Goal: Task Accomplishment & Management: Use online tool/utility

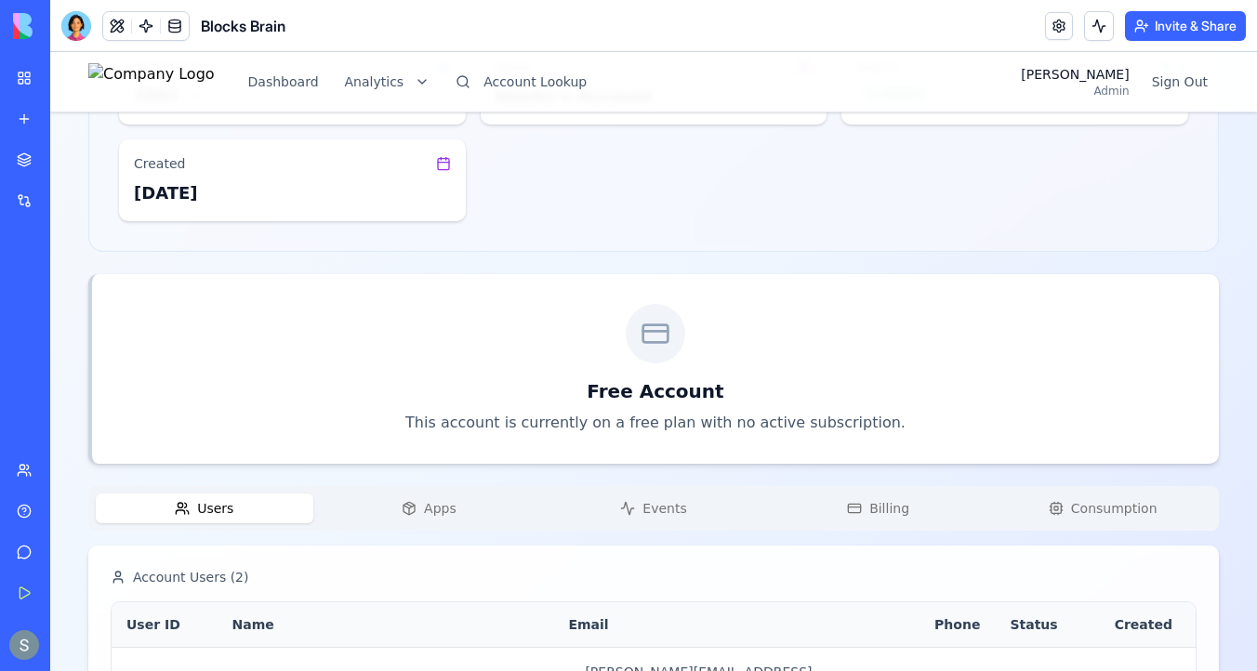
scroll to position [323, 0]
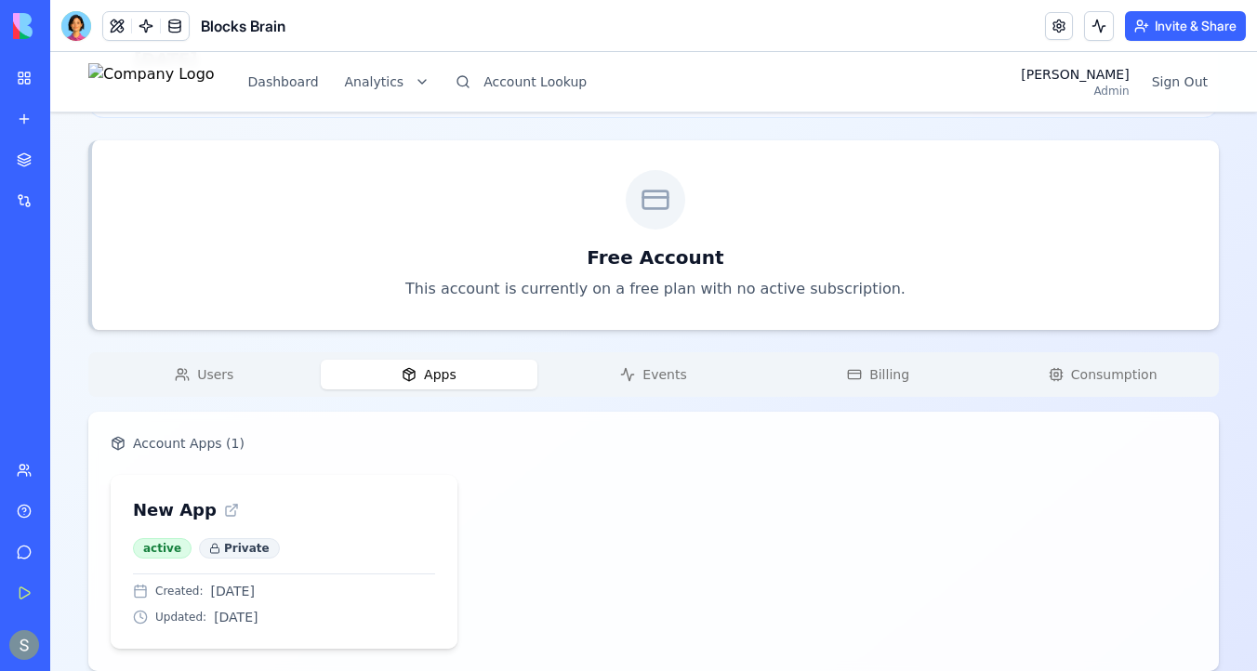
click at [448, 384] on button "Apps" at bounding box center [430, 375] width 218 height 30
click at [670, 397] on div "Users Apps Events Billing Consumption Account Apps ( 1 ) New App active Private…" at bounding box center [653, 511] width 1130 height 319
click at [689, 379] on button "Events" at bounding box center [654, 375] width 218 height 30
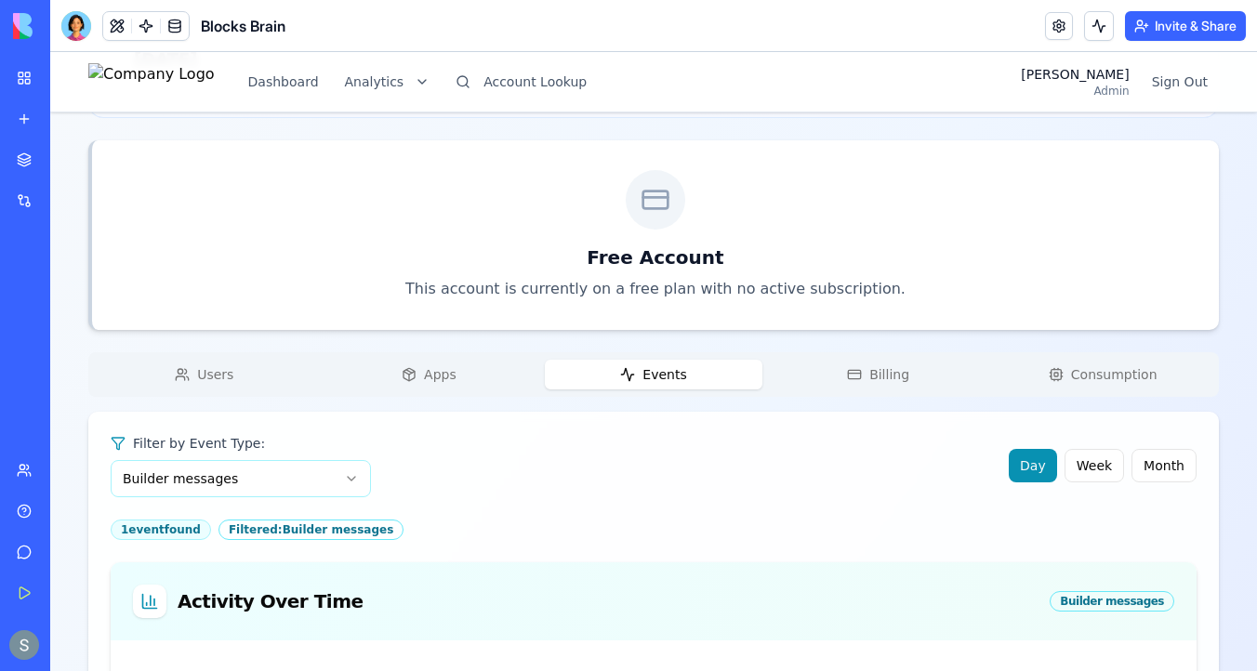
click at [198, 371] on span "Users" at bounding box center [215, 374] width 36 height 19
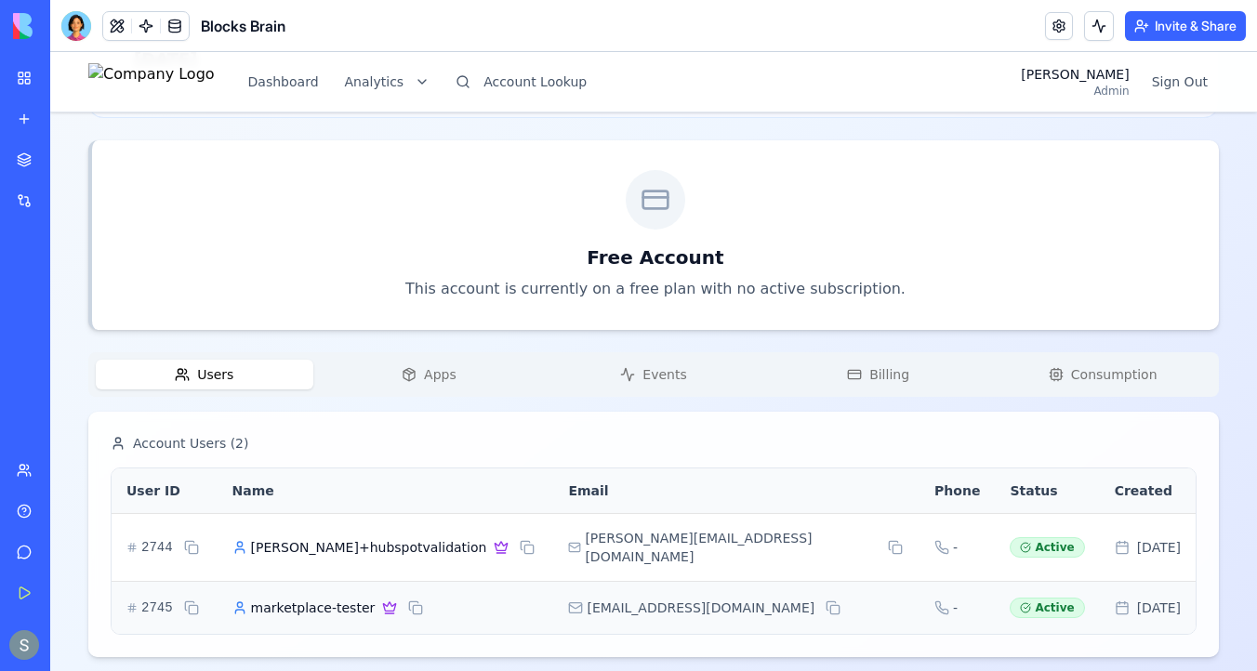
scroll to position [0, 0]
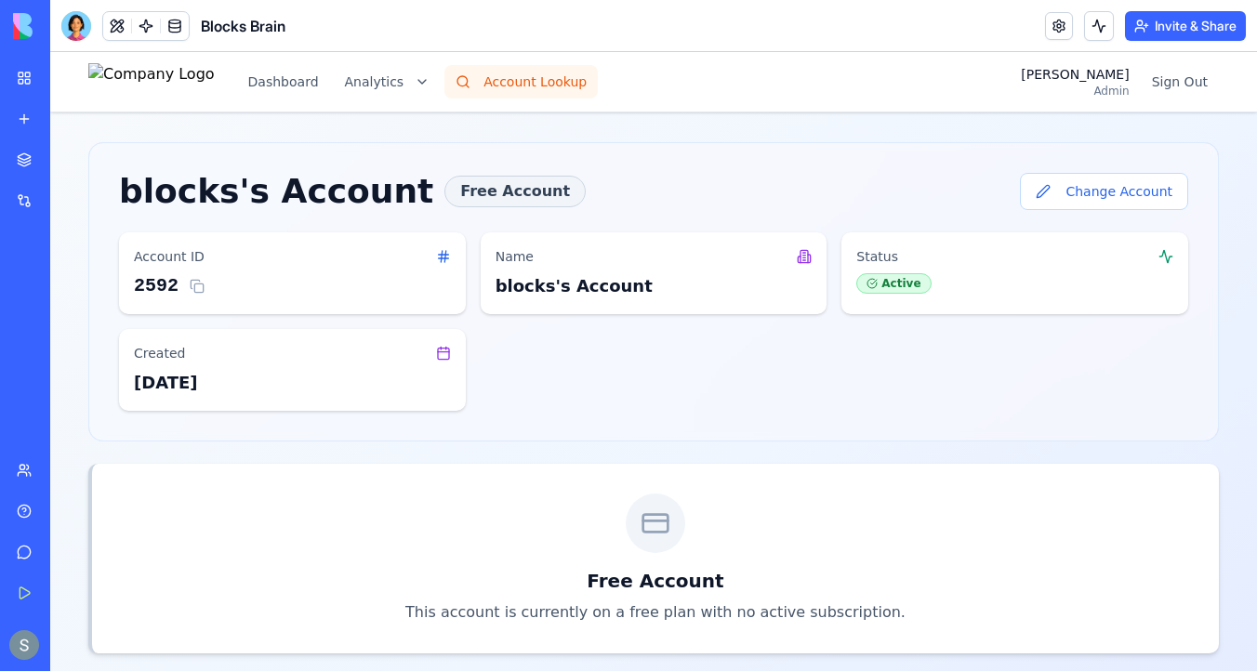
click at [535, 83] on button "Account Lookup" at bounding box center [520, 81] width 153 height 33
click at [1069, 191] on button "Change Account" at bounding box center [1104, 191] width 168 height 37
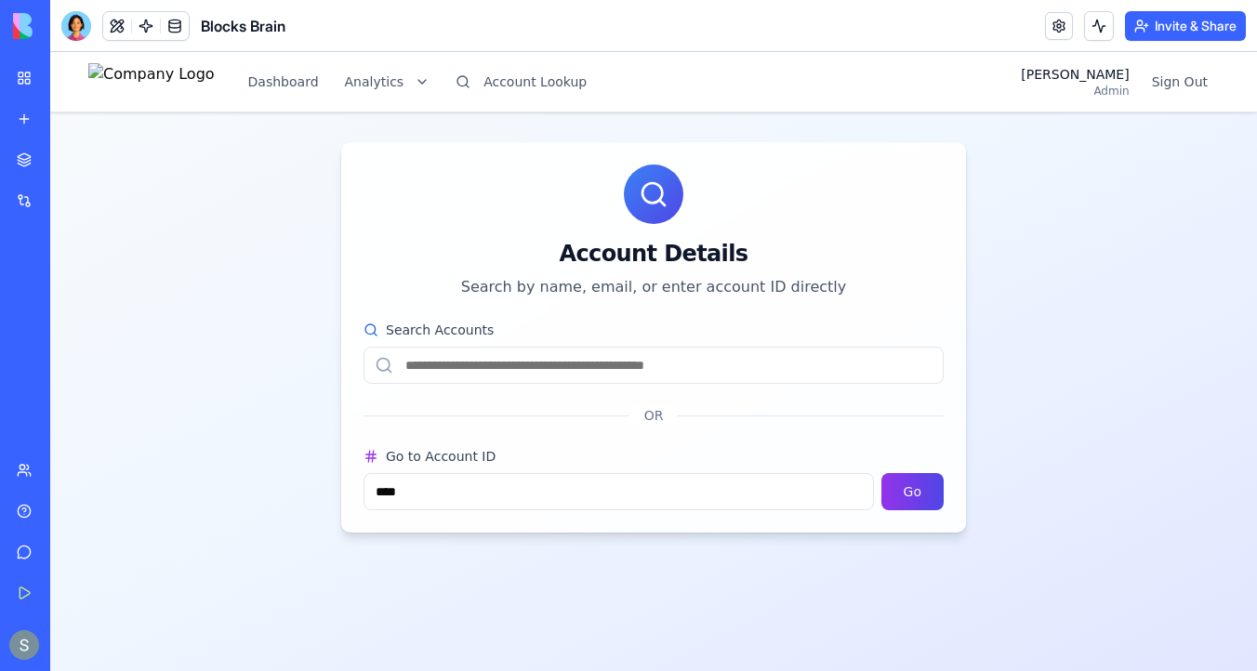
click at [545, 370] on input "Search Accounts" at bounding box center [653, 365] width 580 height 37
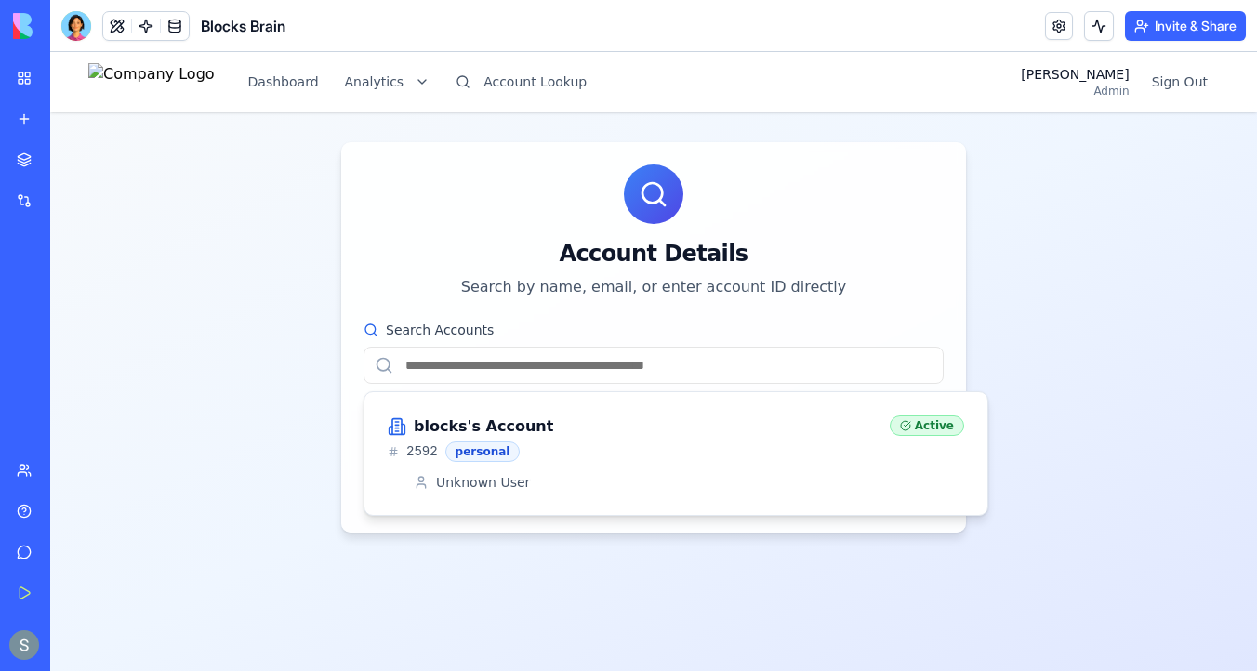
paste input "**********"
type input "**********"
click at [575, 433] on div "dahliaplus's Account" at bounding box center [631, 427] width 487 height 22
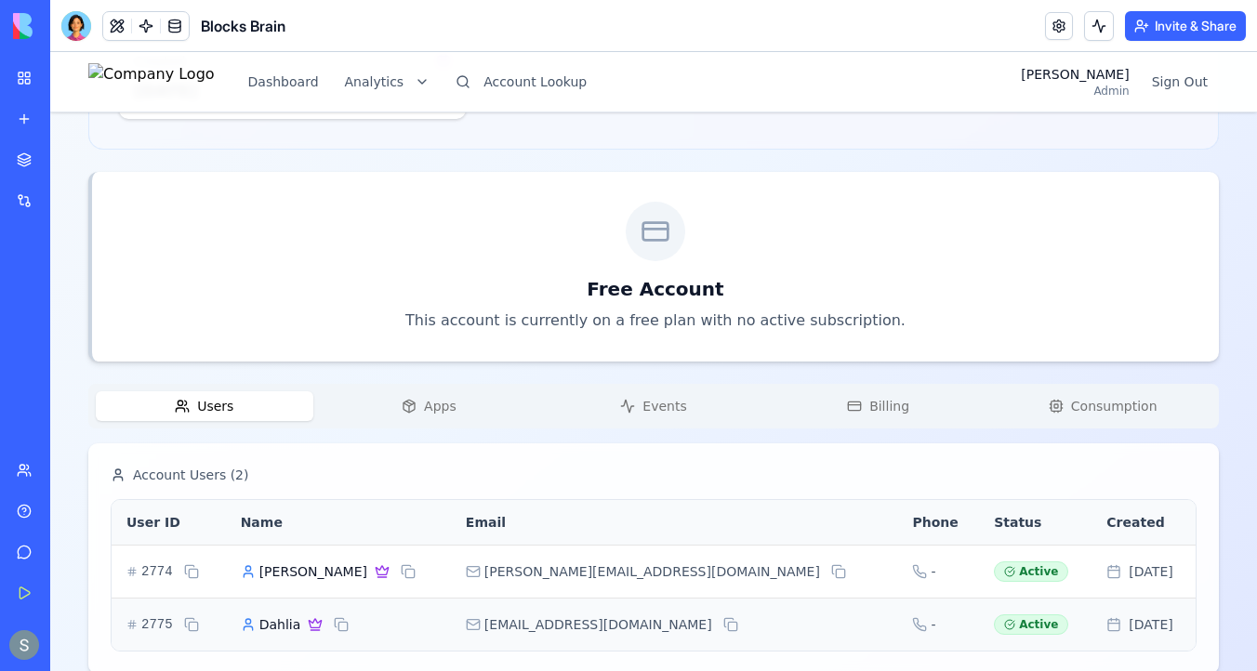
scroll to position [323, 0]
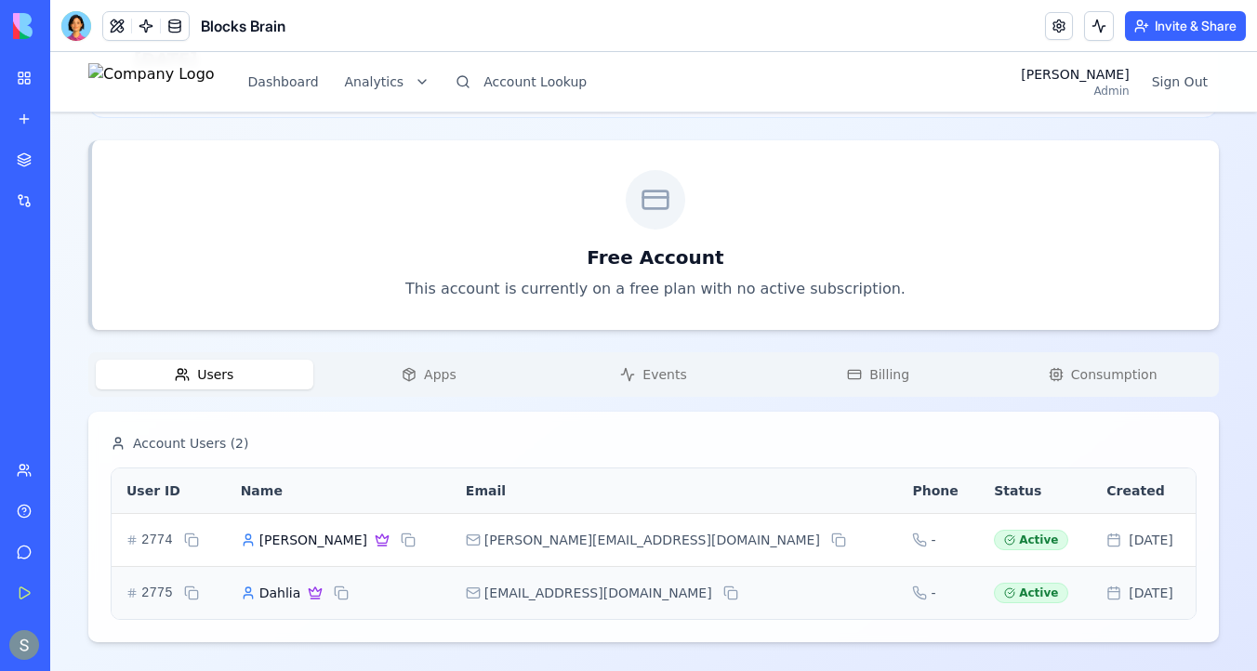
click at [433, 386] on button "Apps" at bounding box center [430, 375] width 218 height 30
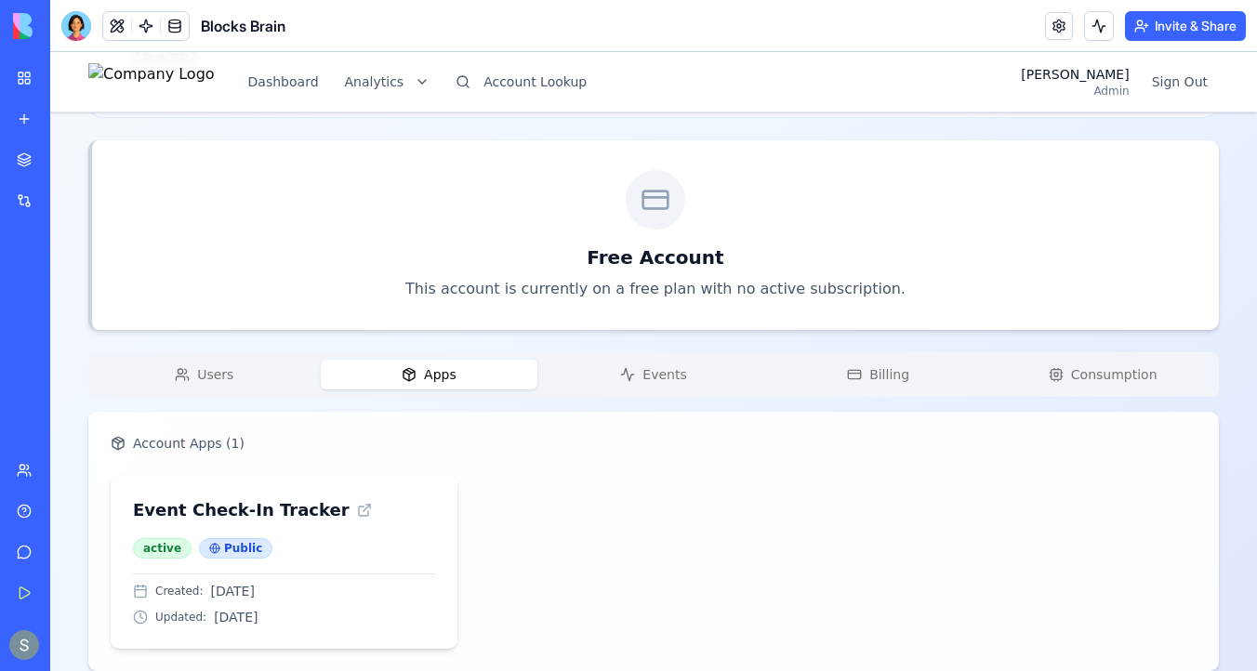
click at [648, 373] on span "Events" at bounding box center [664, 374] width 44 height 19
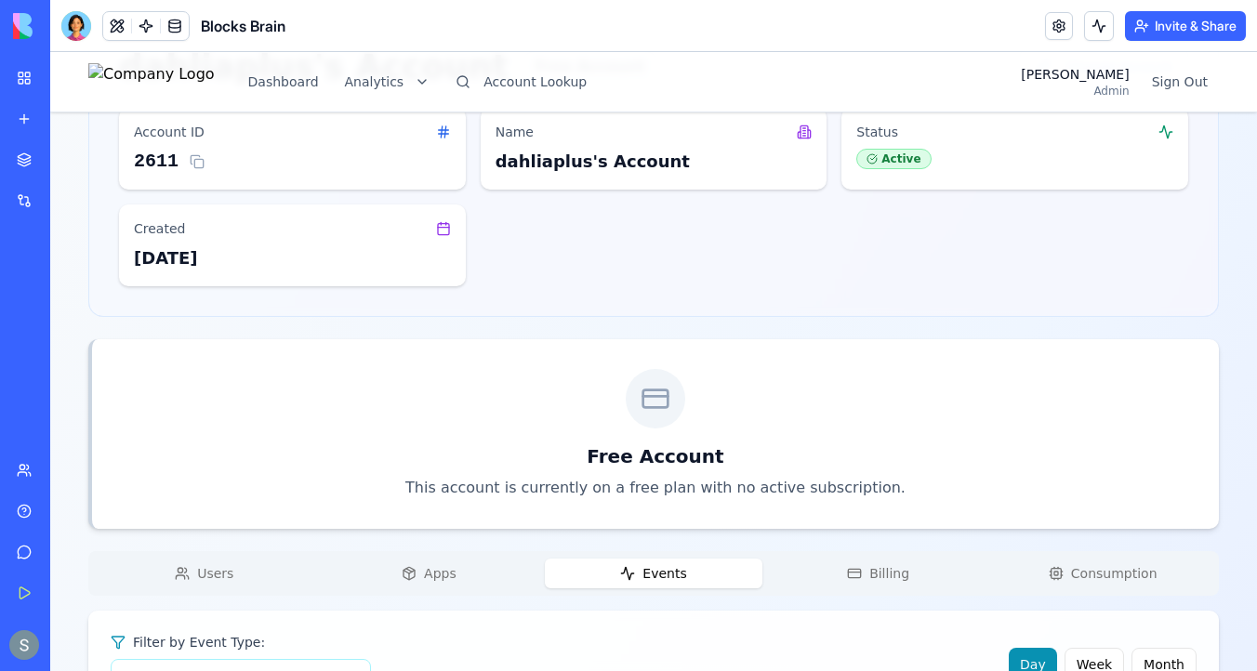
scroll to position [0, 0]
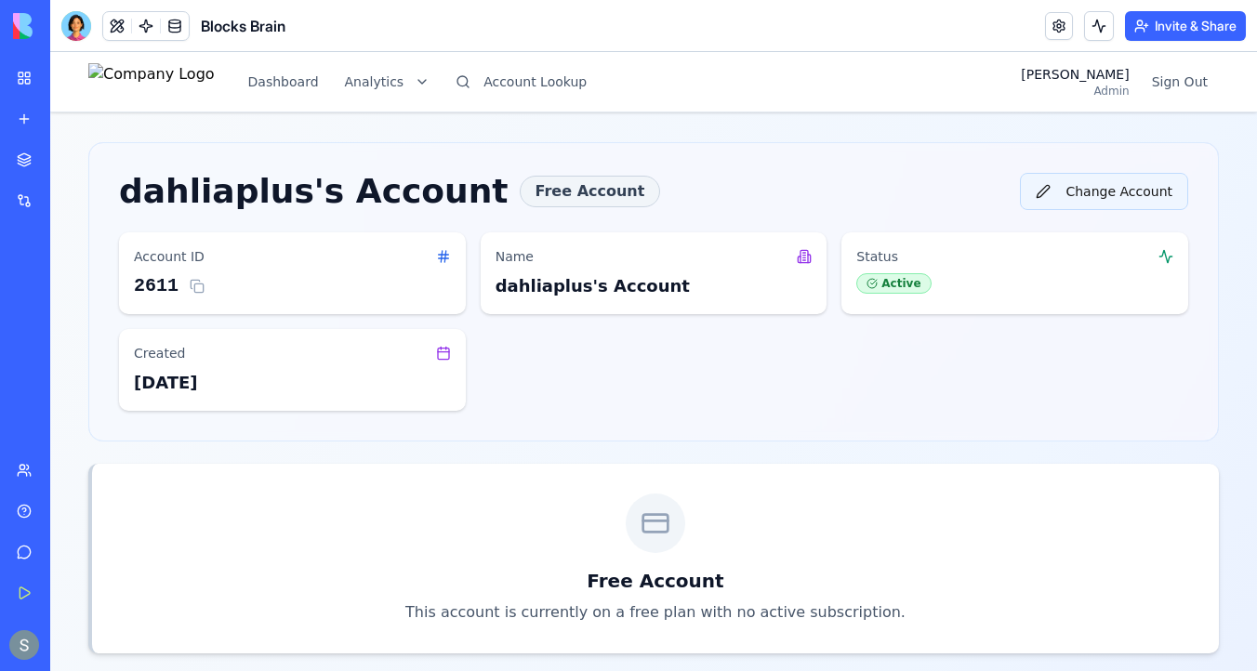
click at [1098, 199] on button "Change Account" at bounding box center [1104, 191] width 168 height 37
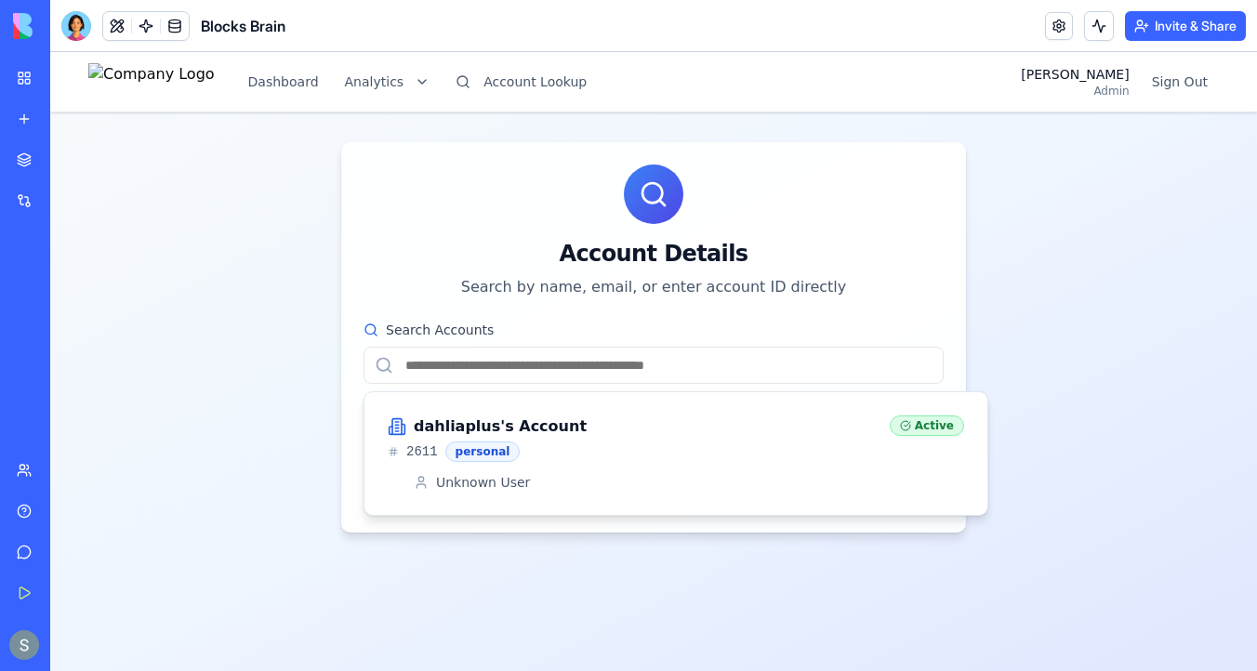
click at [827, 350] on input "Search Accounts" at bounding box center [653, 365] width 580 height 37
paste input "**********"
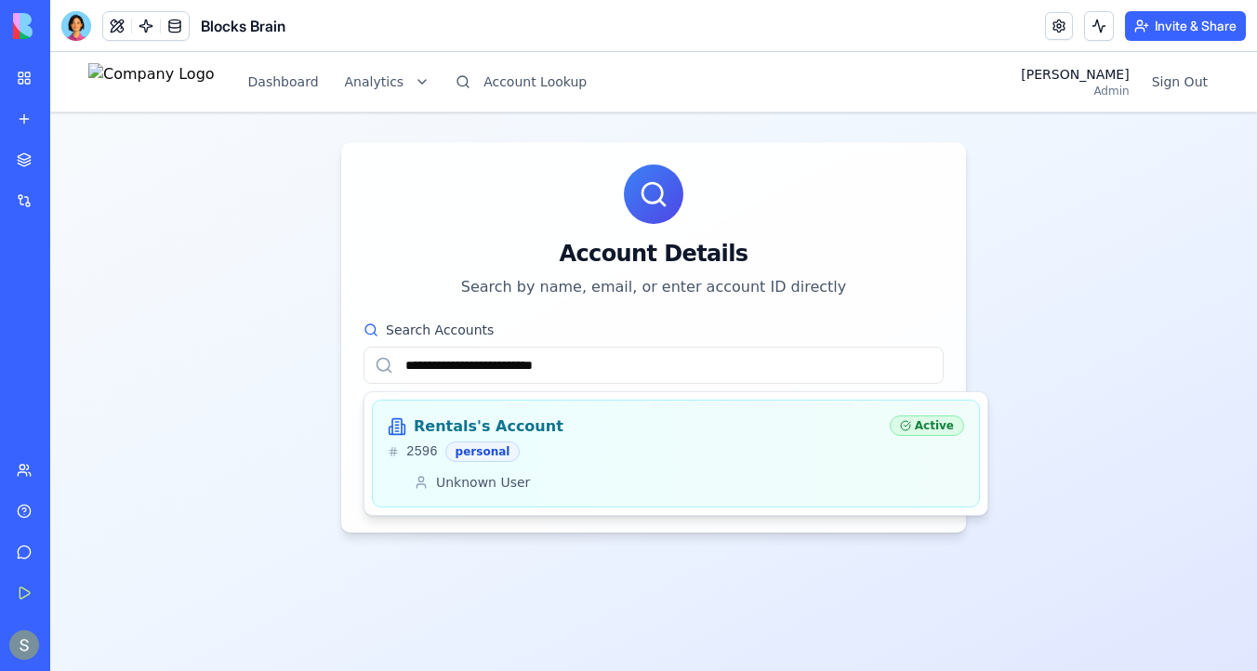
type input "**********"
click at [802, 429] on div "Rentals's Account" at bounding box center [631, 427] width 487 height 22
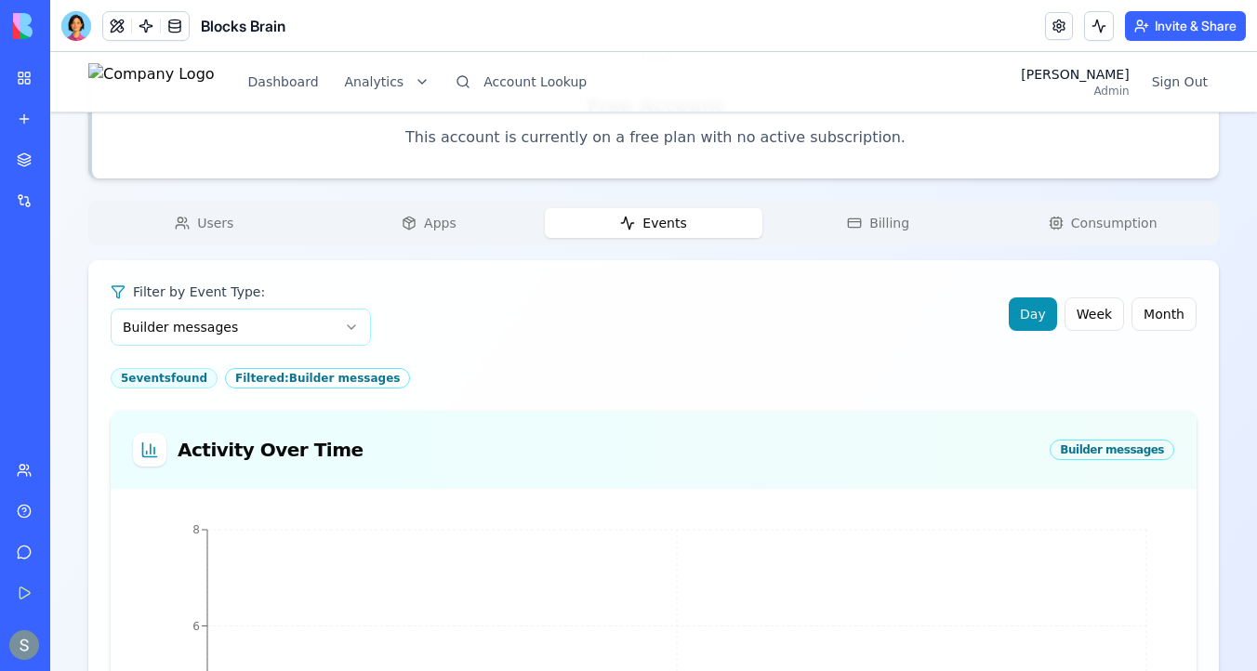
scroll to position [323, 0]
click at [234, 220] on div "Rentals's Account Free Account Change Account Account ID 2596 Name Rentals's Ac…" at bounding box center [653, 455] width 1130 height 1577
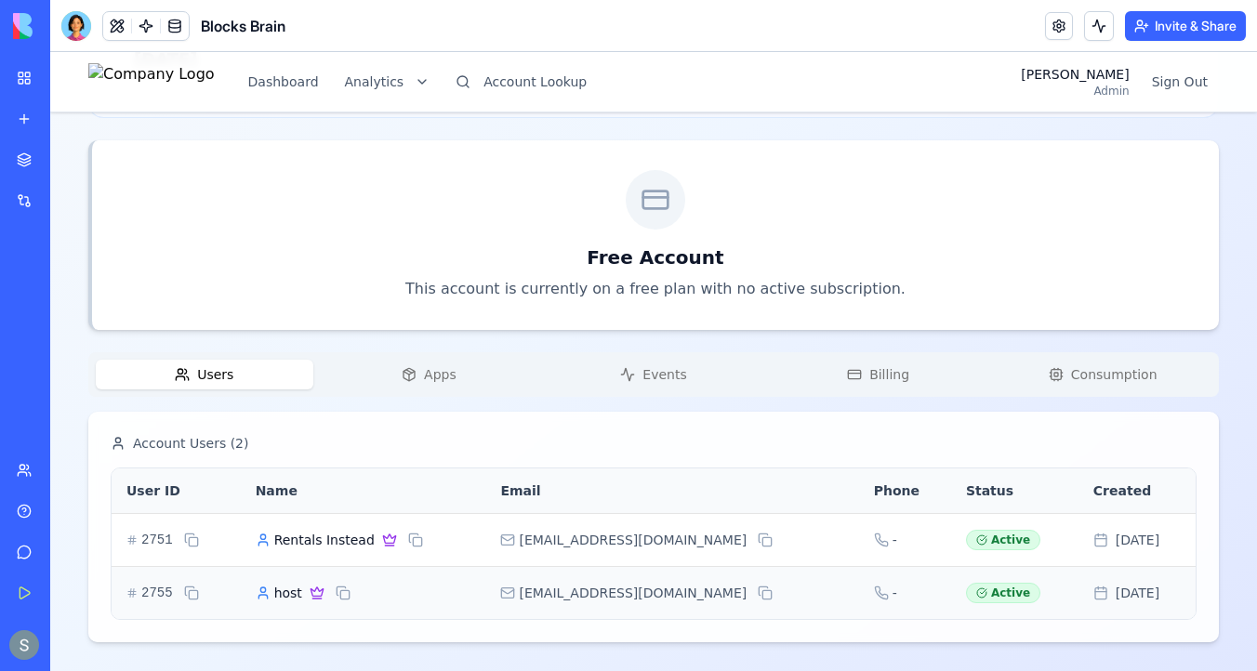
click at [430, 372] on span "Apps" at bounding box center [440, 374] width 33 height 19
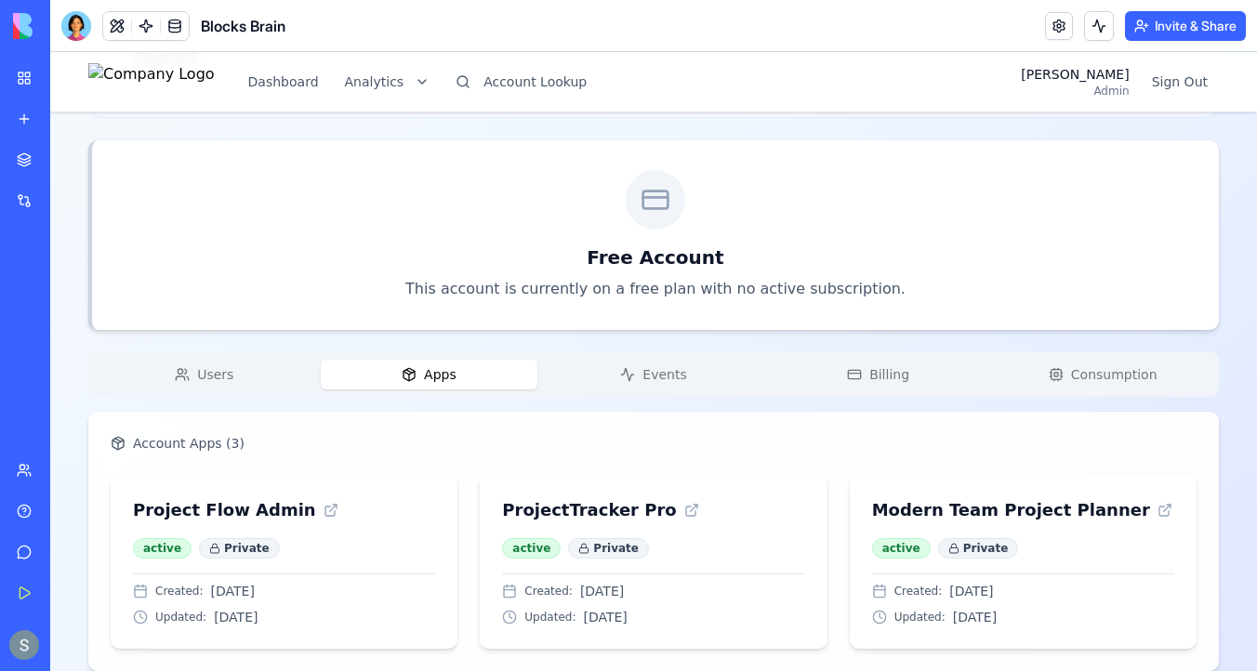
click at [644, 373] on span "Events" at bounding box center [664, 374] width 44 height 19
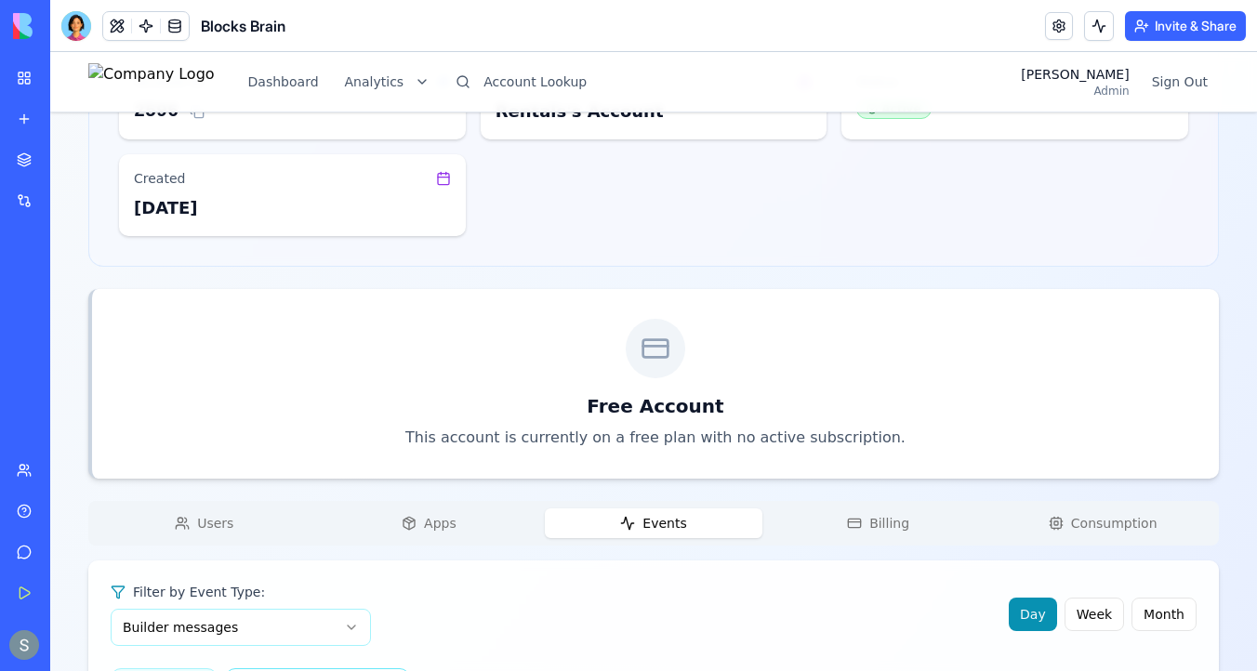
scroll to position [174, 0]
click at [110, 27] on button at bounding box center [117, 26] width 28 height 28
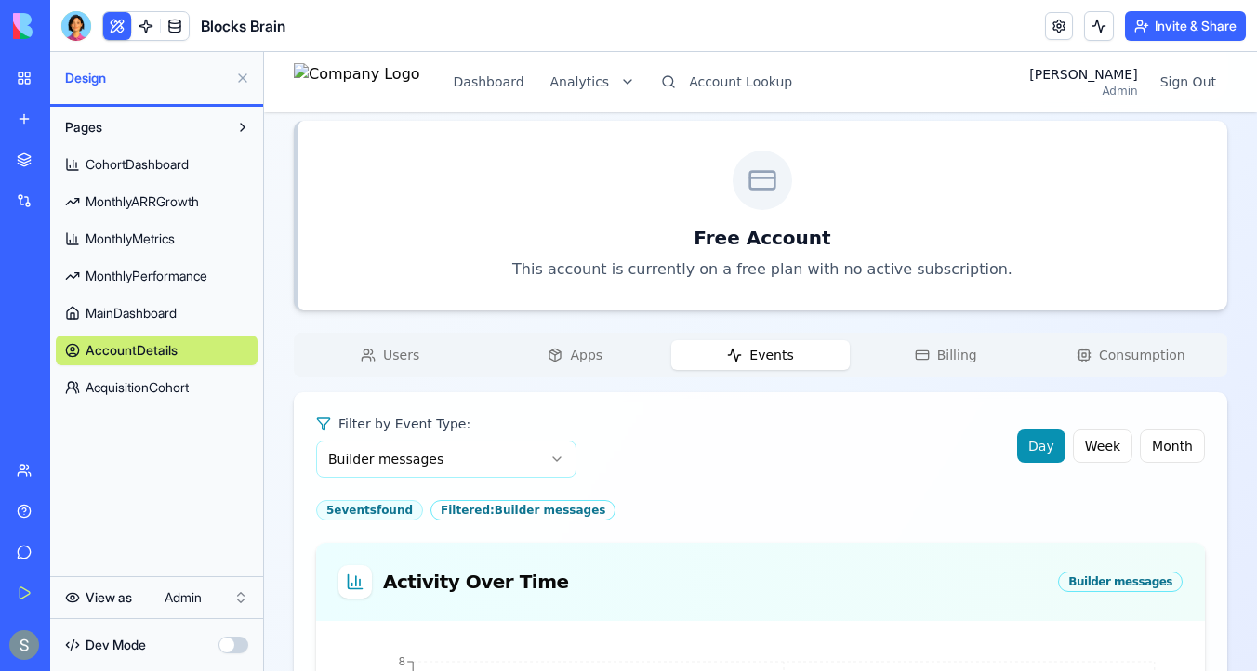
scroll to position [323, 0]
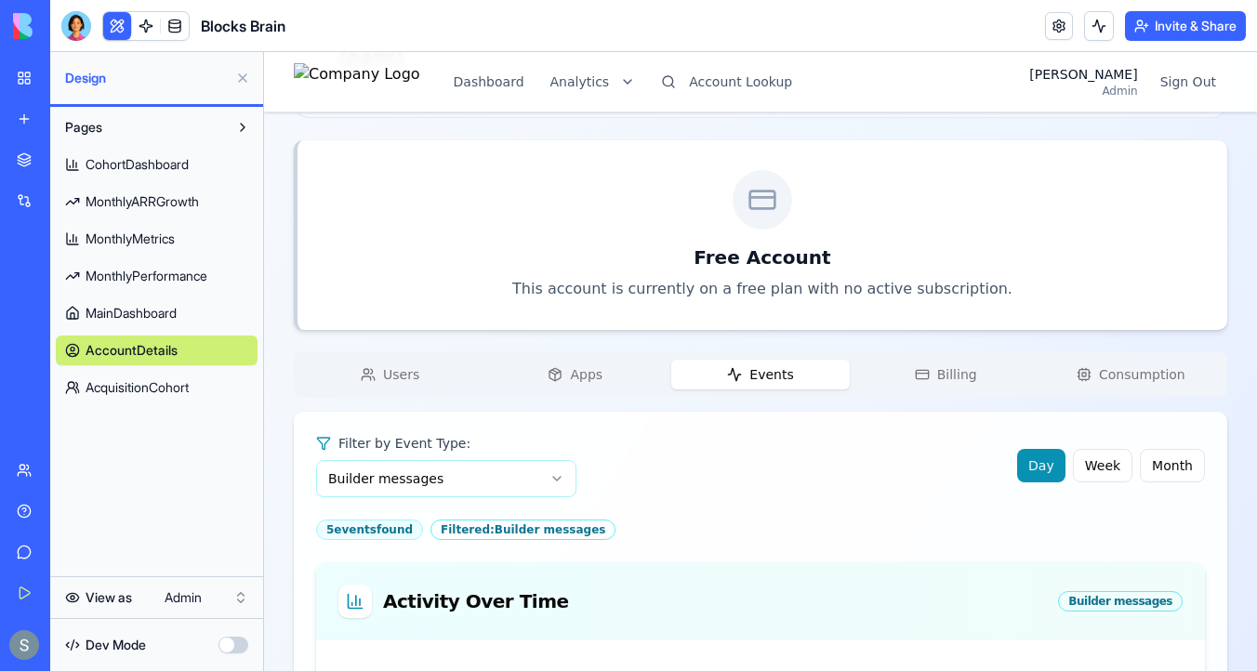
click at [403, 362] on button "Users" at bounding box center [390, 375] width 178 height 30
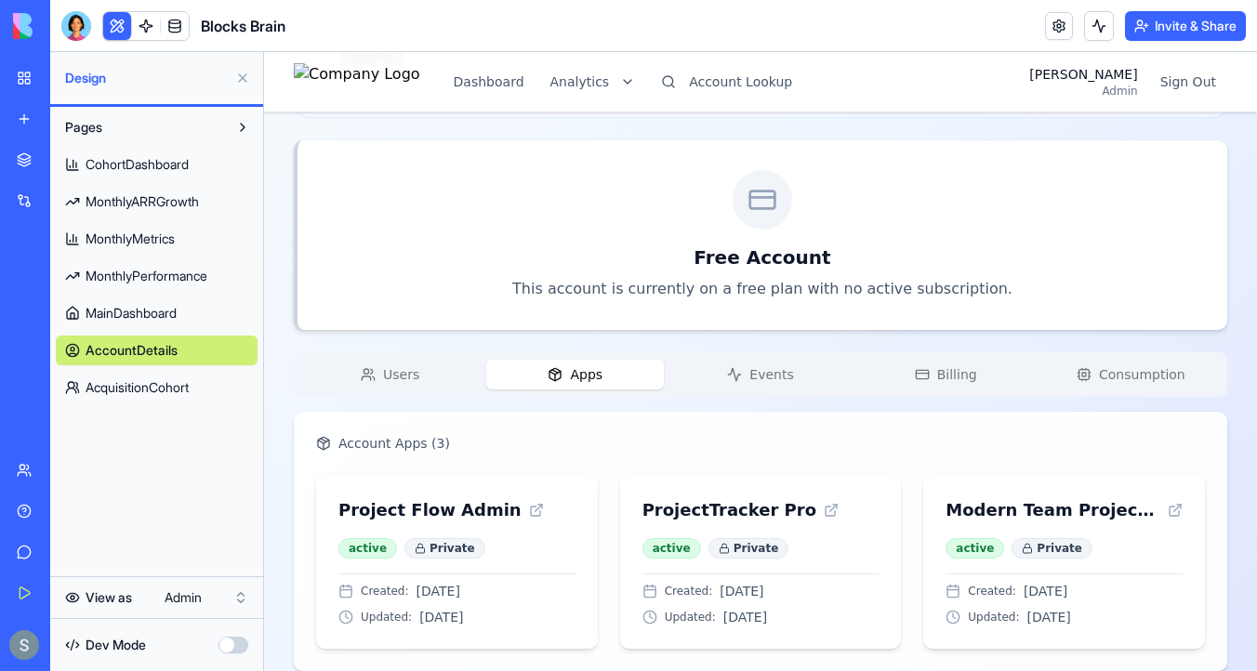
click at [570, 375] on button "Apps" at bounding box center [575, 375] width 178 height 30
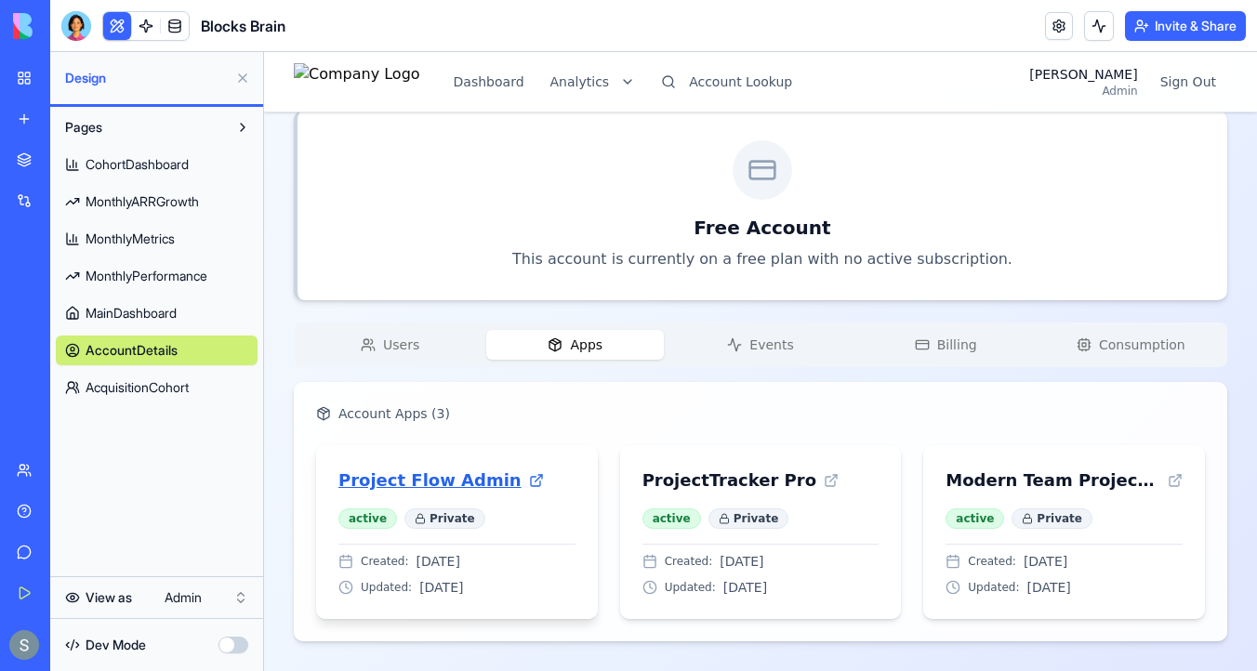
click at [469, 471] on span "Project Flow Admin" at bounding box center [429, 481] width 183 height 26
click at [759, 346] on span "Events" at bounding box center [771, 345] width 44 height 19
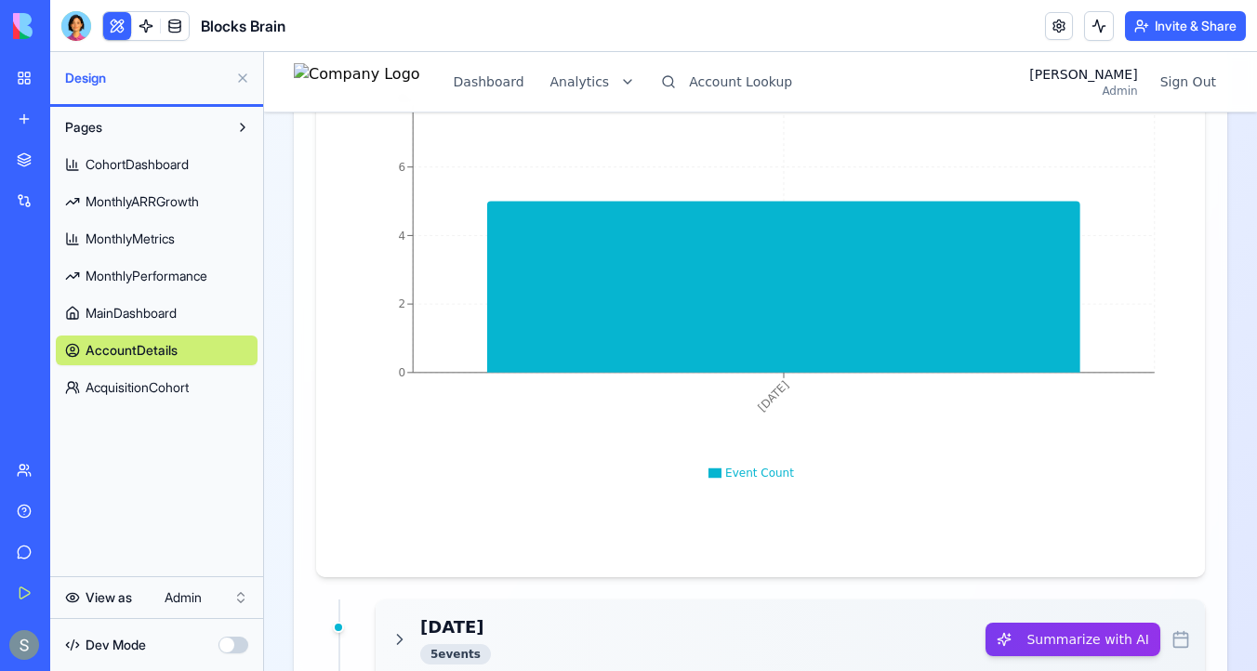
scroll to position [967, 0]
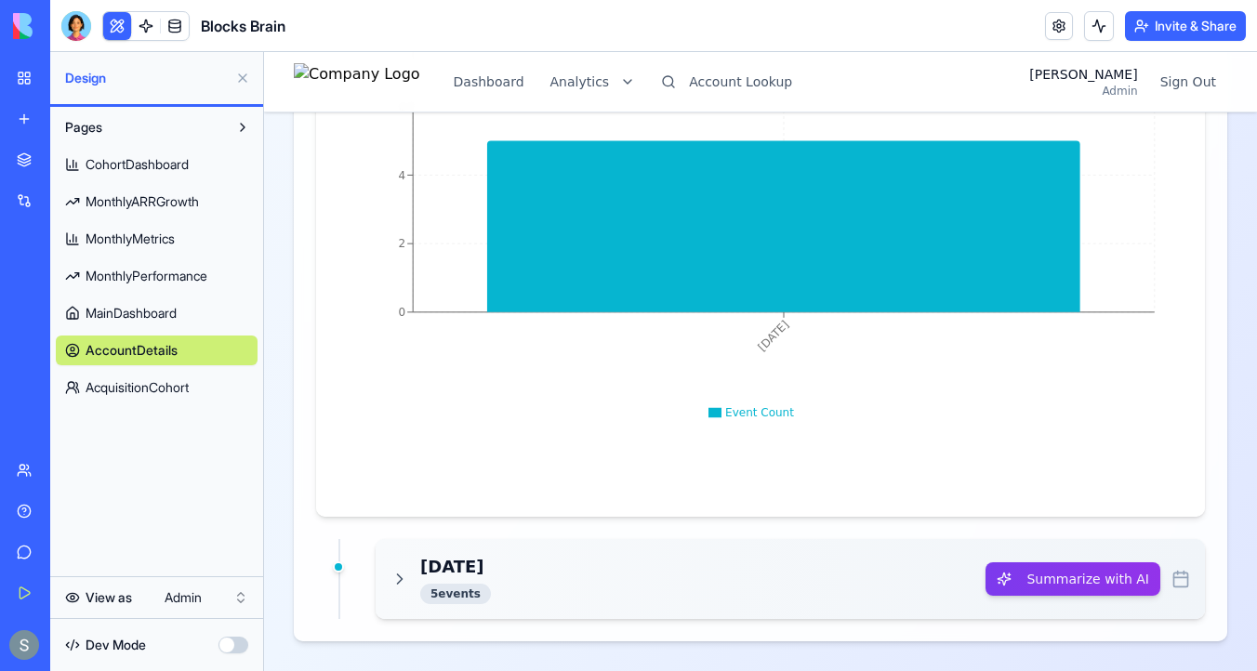
click at [572, 580] on div "[DATE] 5 event s" at bounding box center [687, 579] width 595 height 50
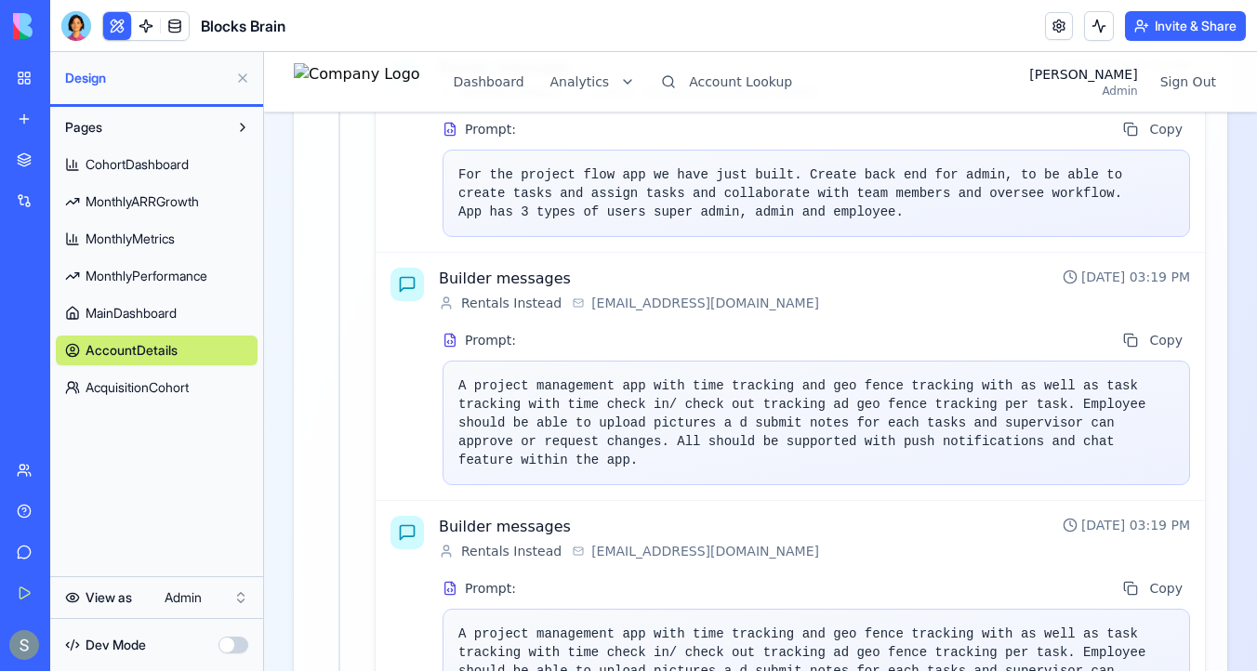
scroll to position [1737, 0]
drag, startPoint x: 783, startPoint y: 299, endPoint x: 581, endPoint y: 310, distance: 202.0
click at [581, 310] on div "Rentals Instead [EMAIL_ADDRESS][DOMAIN_NAME]" at bounding box center [743, 302] width 609 height 19
copy span "[EMAIL_ADDRESS][DOMAIN_NAME]"
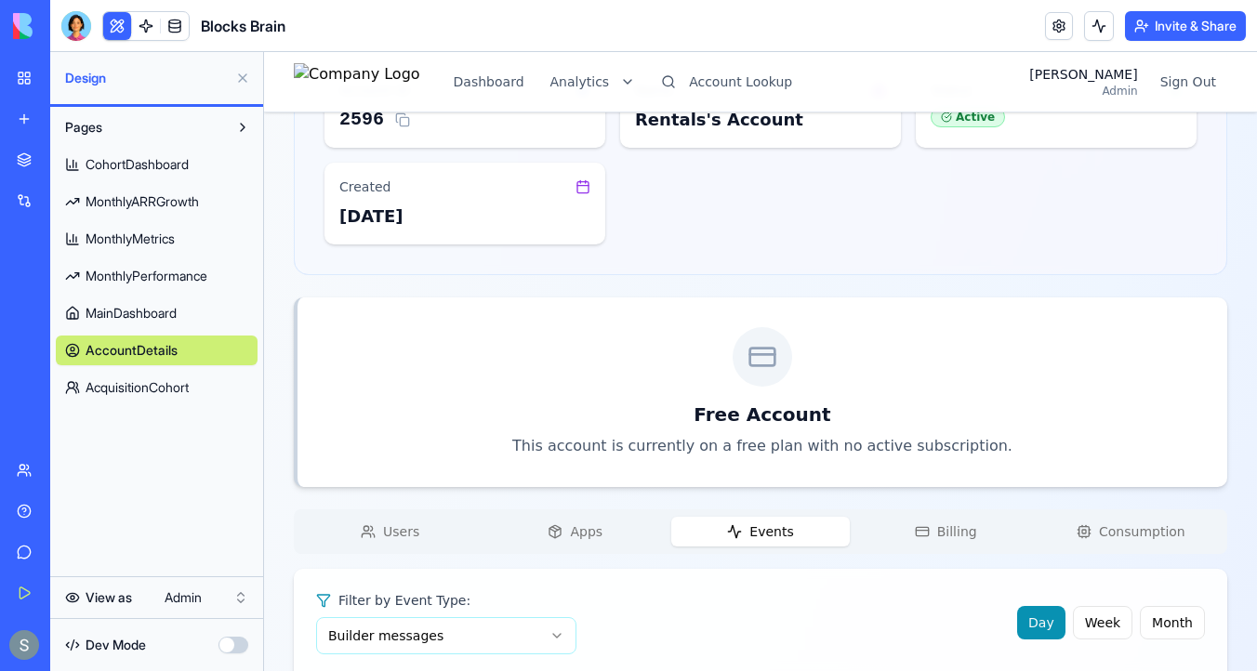
scroll to position [0, 0]
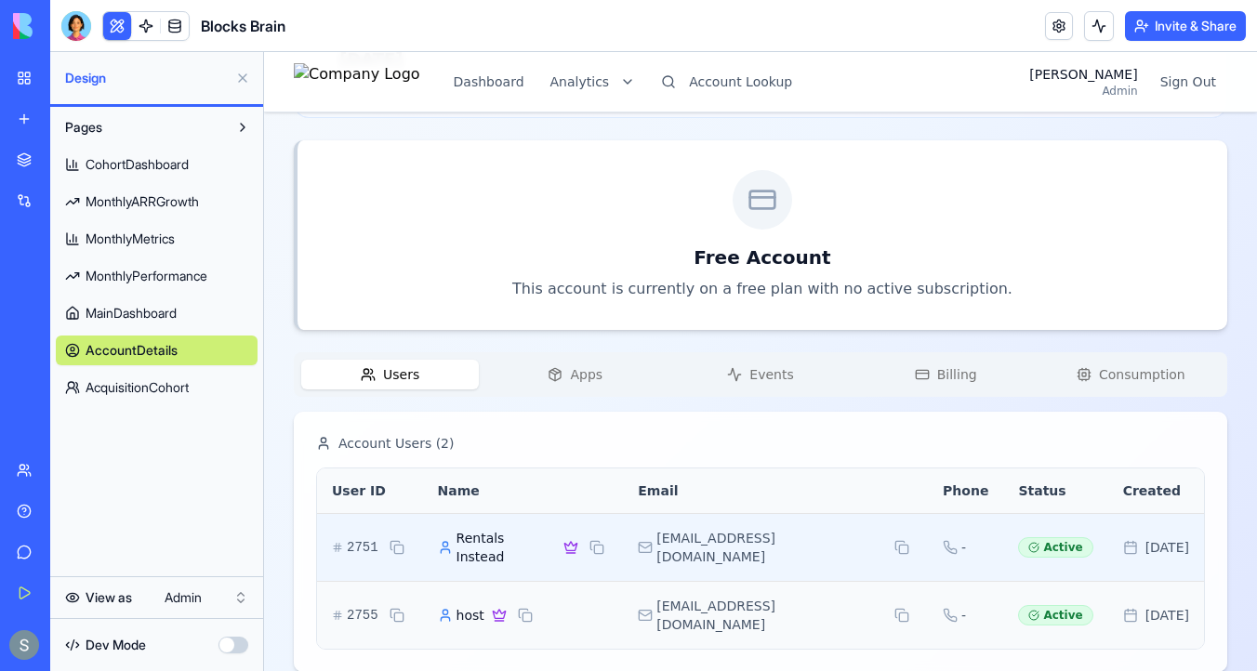
click at [514, 535] on span "Rentals Instead" at bounding box center [506, 547] width 100 height 37
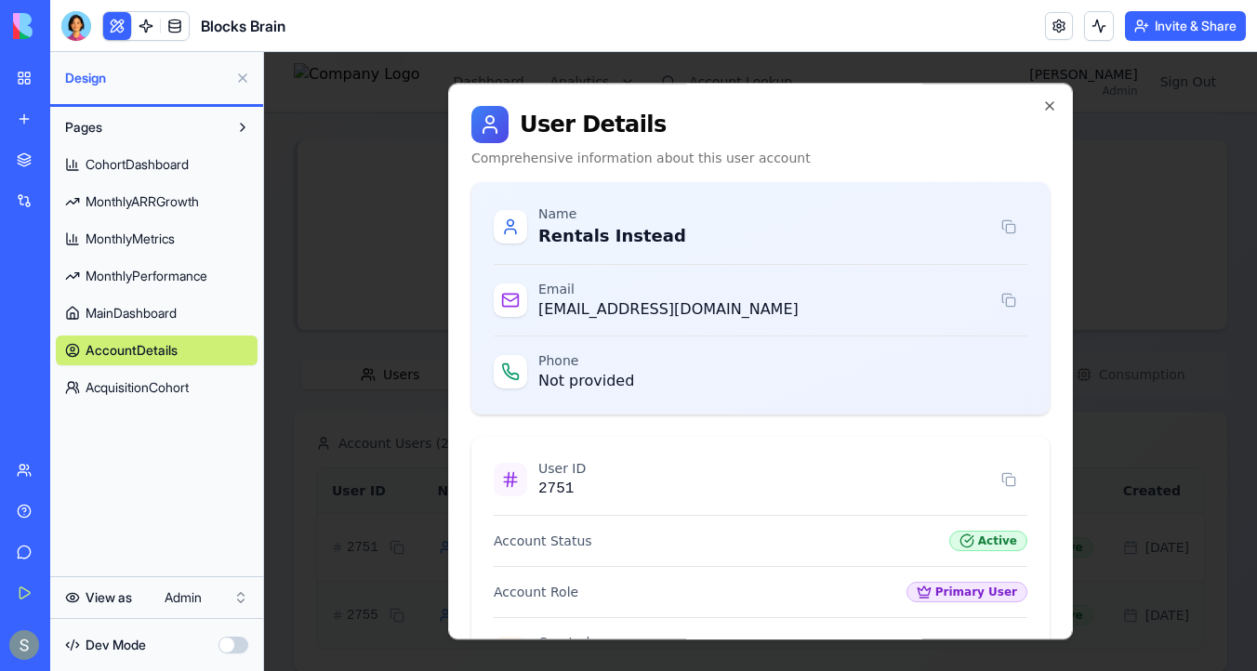
scroll to position [261, 0]
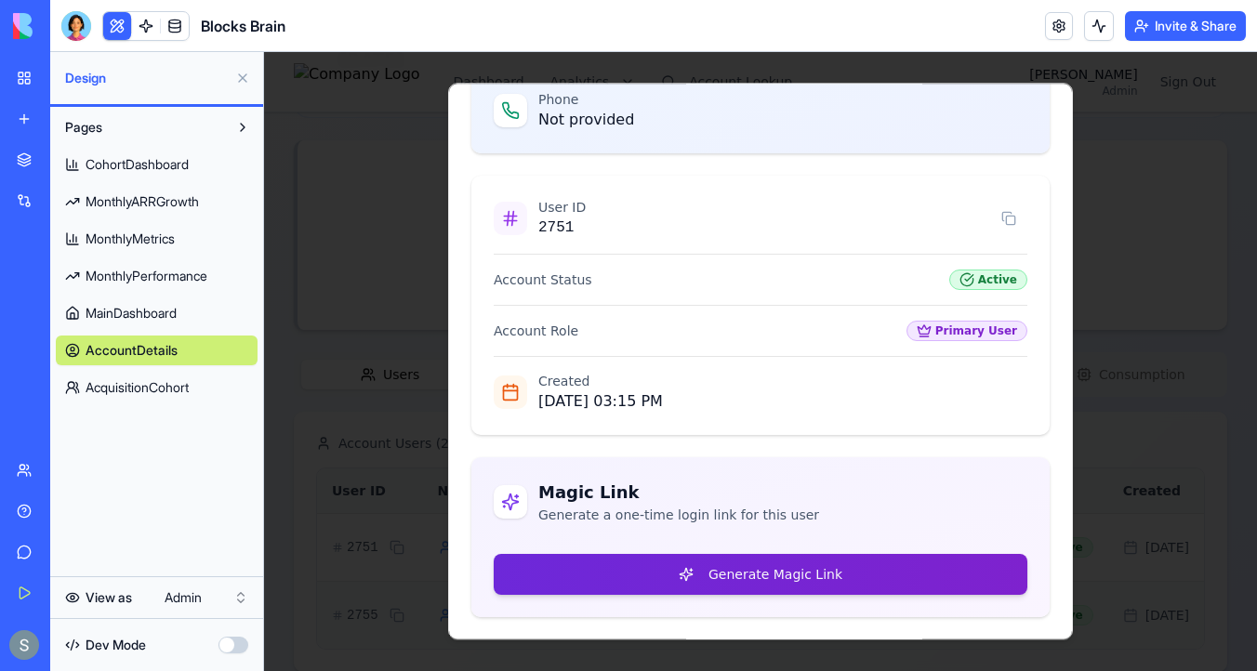
click at [726, 580] on button "Generate Magic Link" at bounding box center [761, 574] width 534 height 41
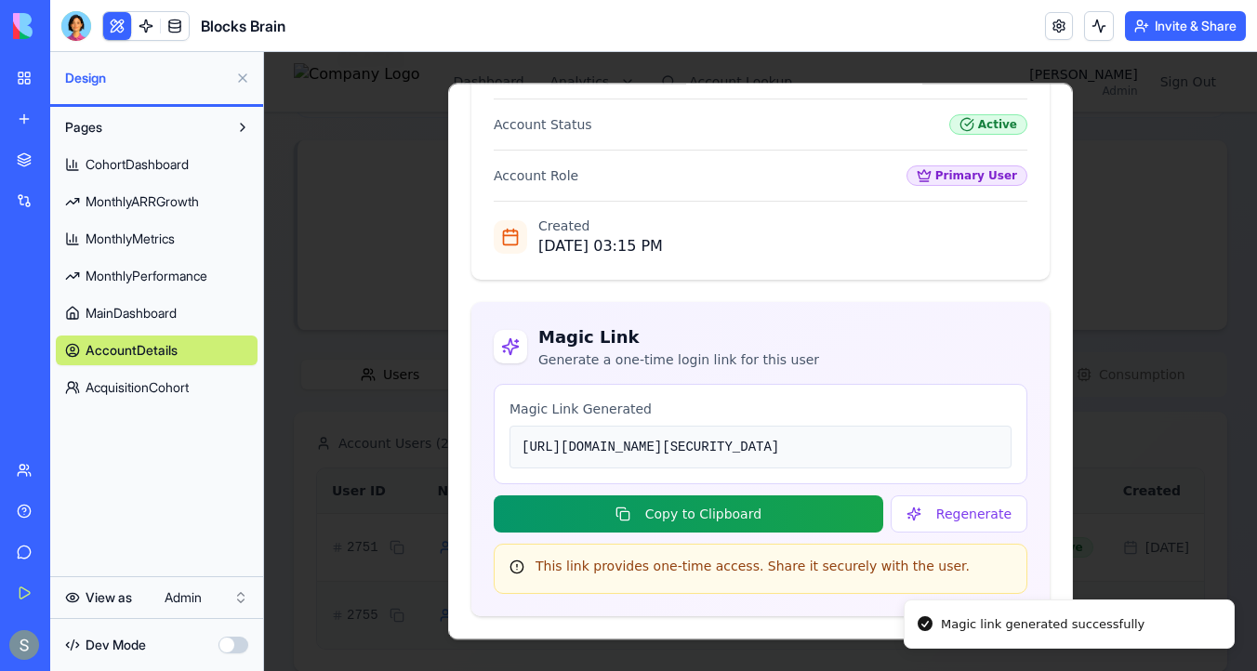
scroll to position [527, 0]
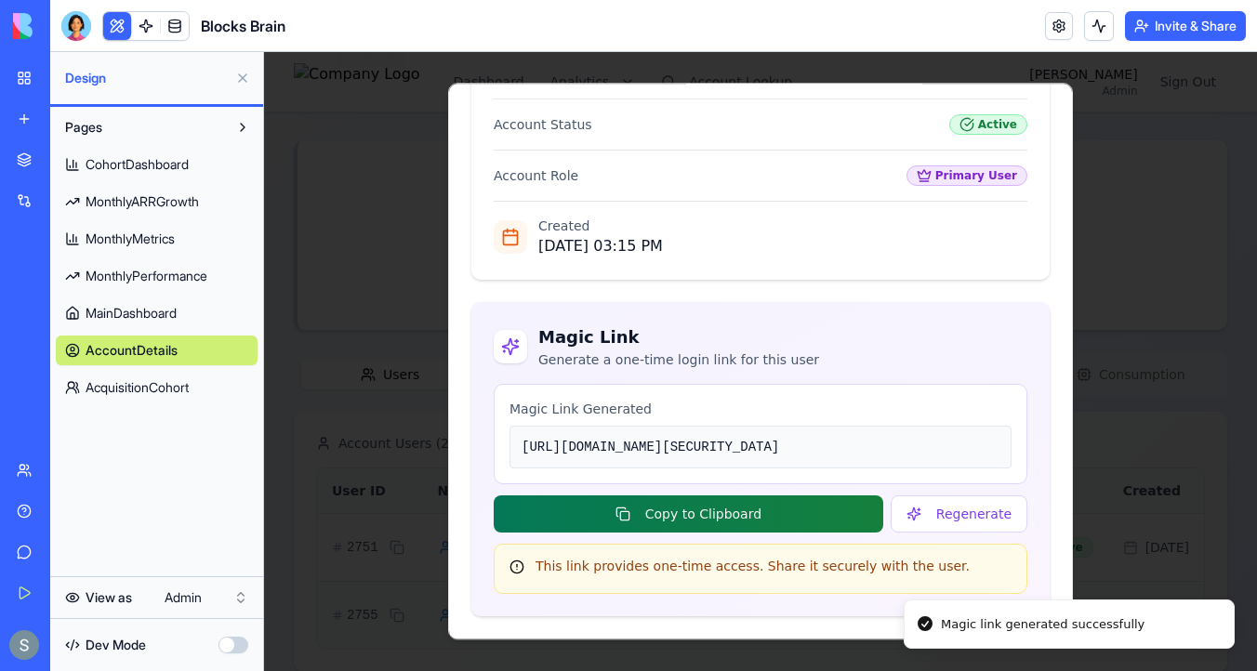
click at [796, 513] on button "Copy to Clipboard" at bounding box center [688, 513] width 389 height 37
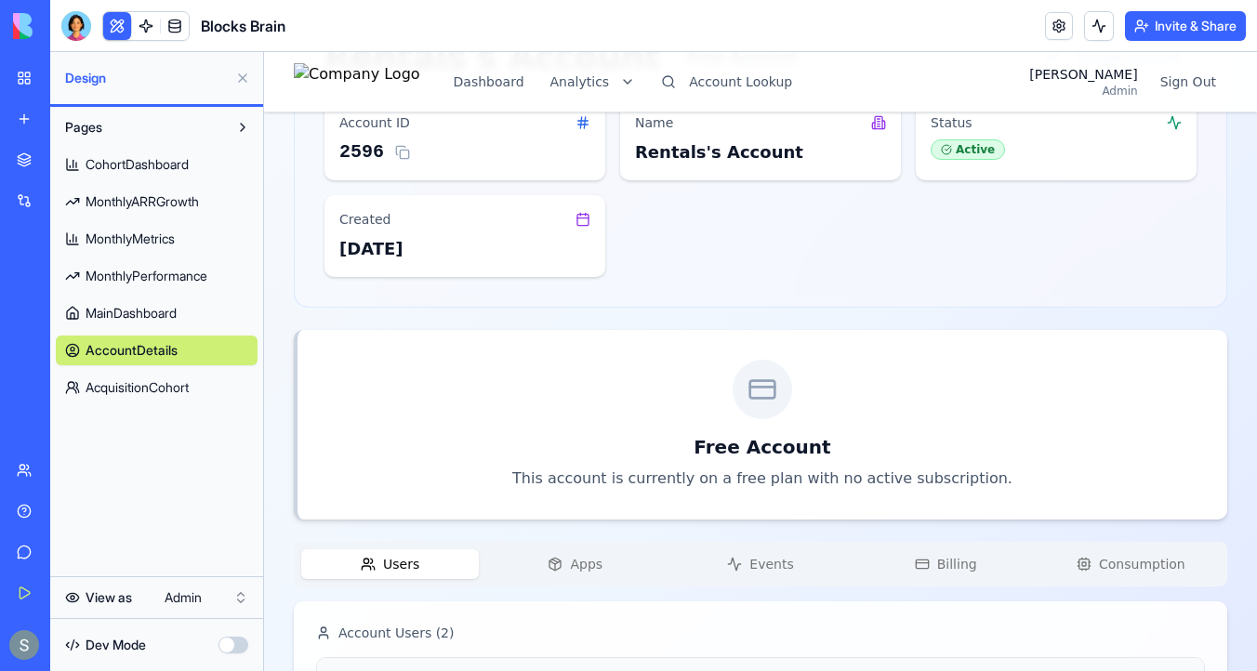
scroll to position [0, 0]
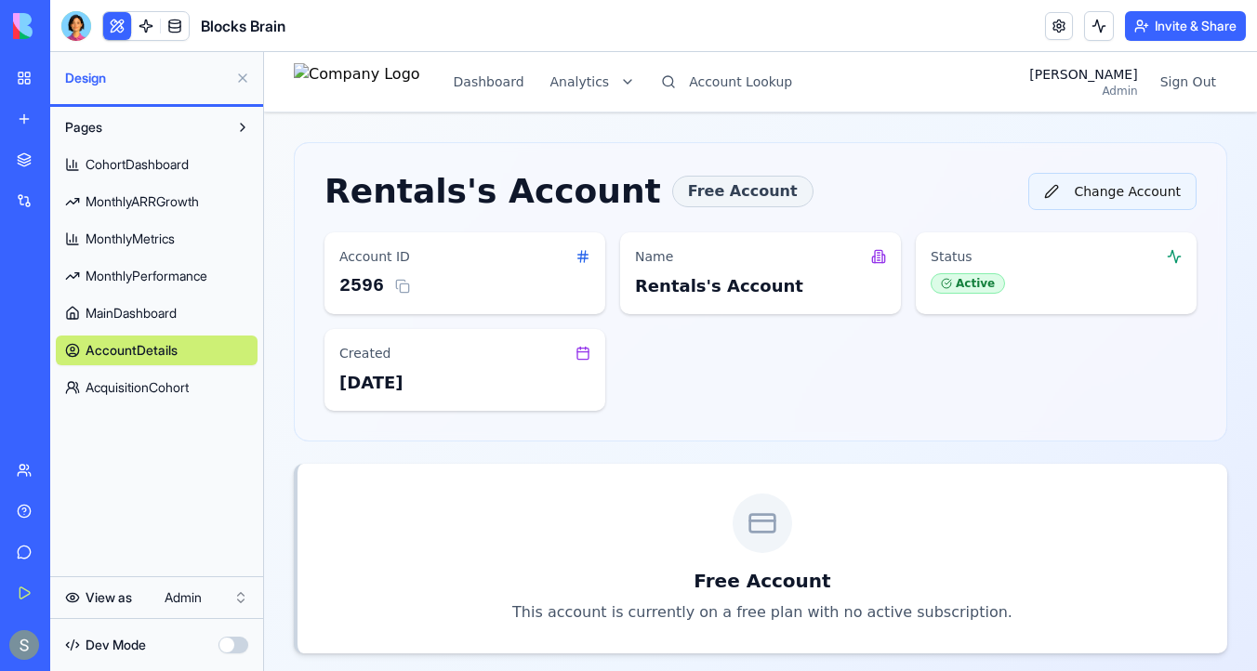
click at [1145, 196] on button "Change Account" at bounding box center [1112, 191] width 168 height 37
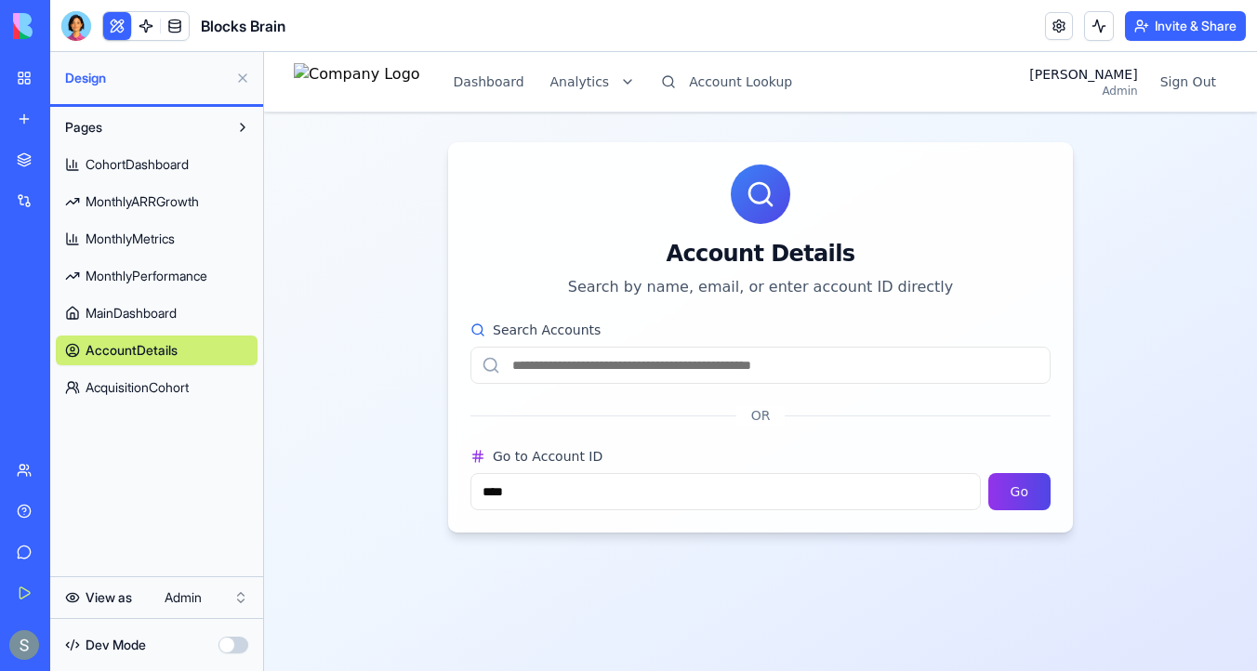
click at [802, 376] on input "Search Accounts" at bounding box center [760, 365] width 580 height 37
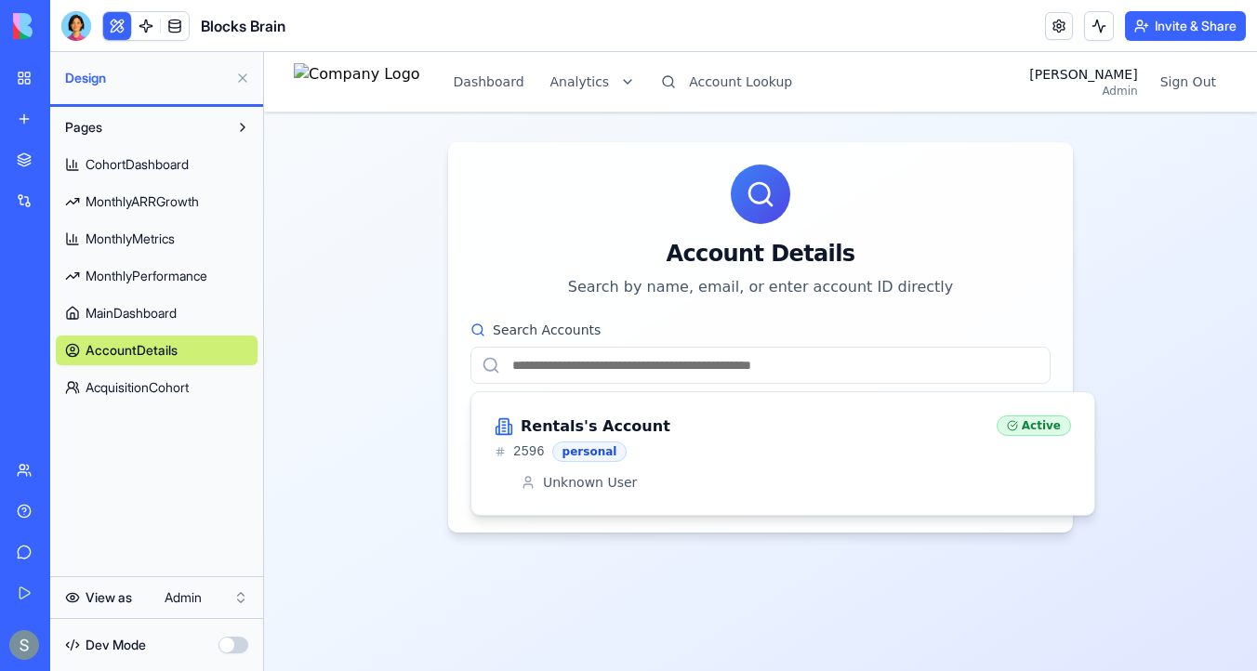
paste input "**********"
type input "**********"
click at [689, 434] on div "[PERSON_NAME]'s Account" at bounding box center [738, 427] width 487 height 22
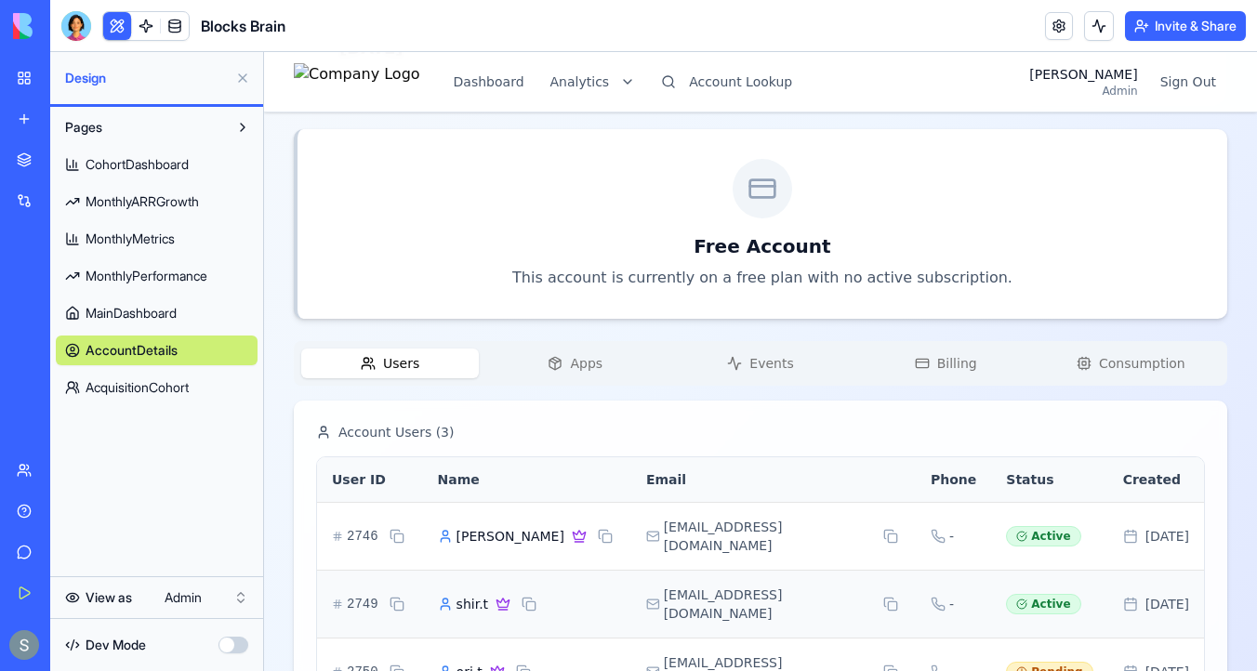
scroll to position [376, 0]
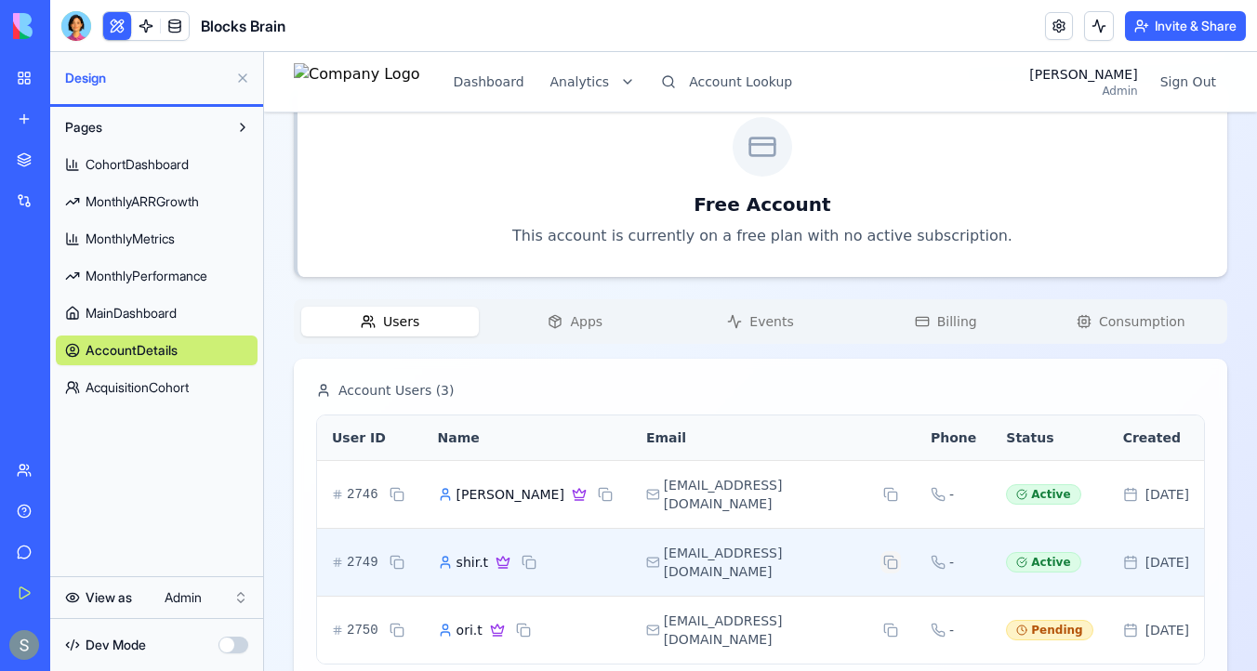
click at [880, 551] on button at bounding box center [890, 562] width 20 height 22
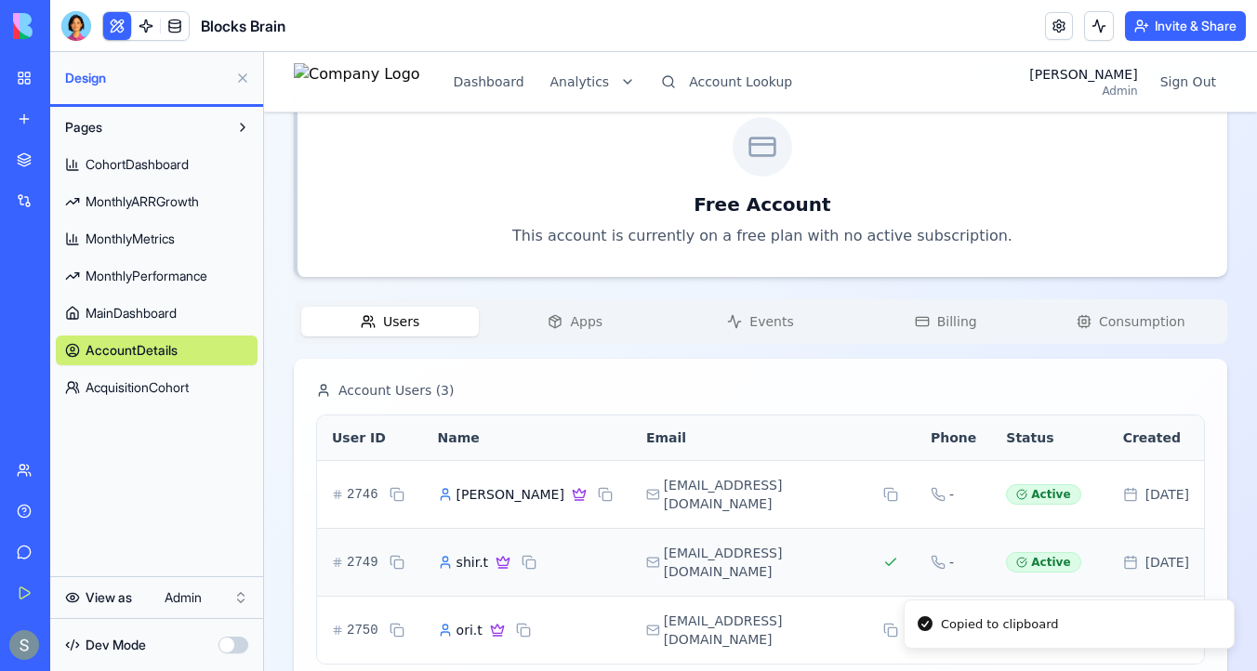
click at [588, 324] on div "Users Apps Events Billing Consumption" at bounding box center [760, 321] width 933 height 45
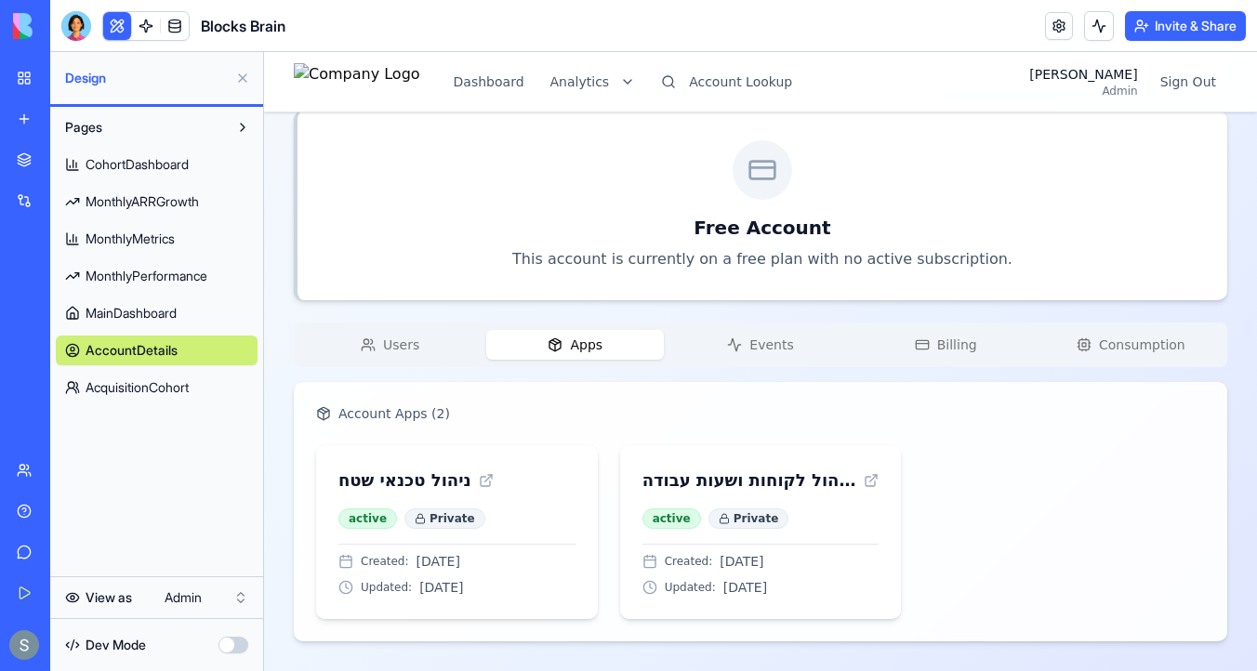
scroll to position [0, 0]
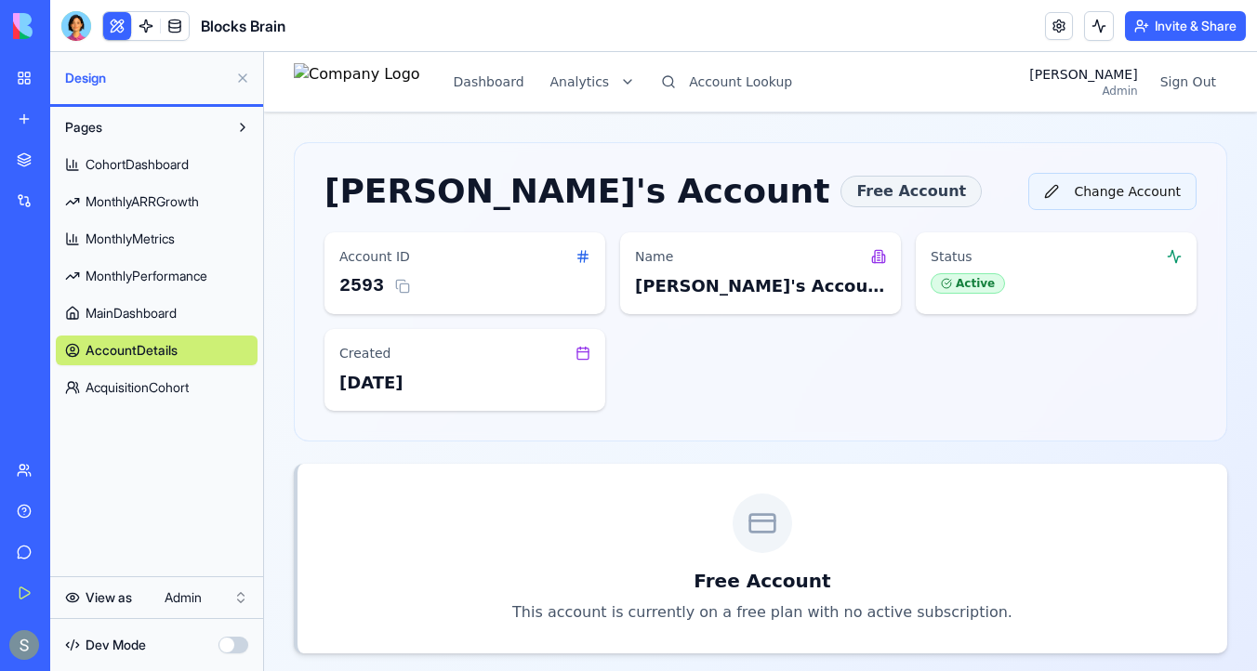
click at [1107, 189] on button "Change Account" at bounding box center [1112, 191] width 168 height 37
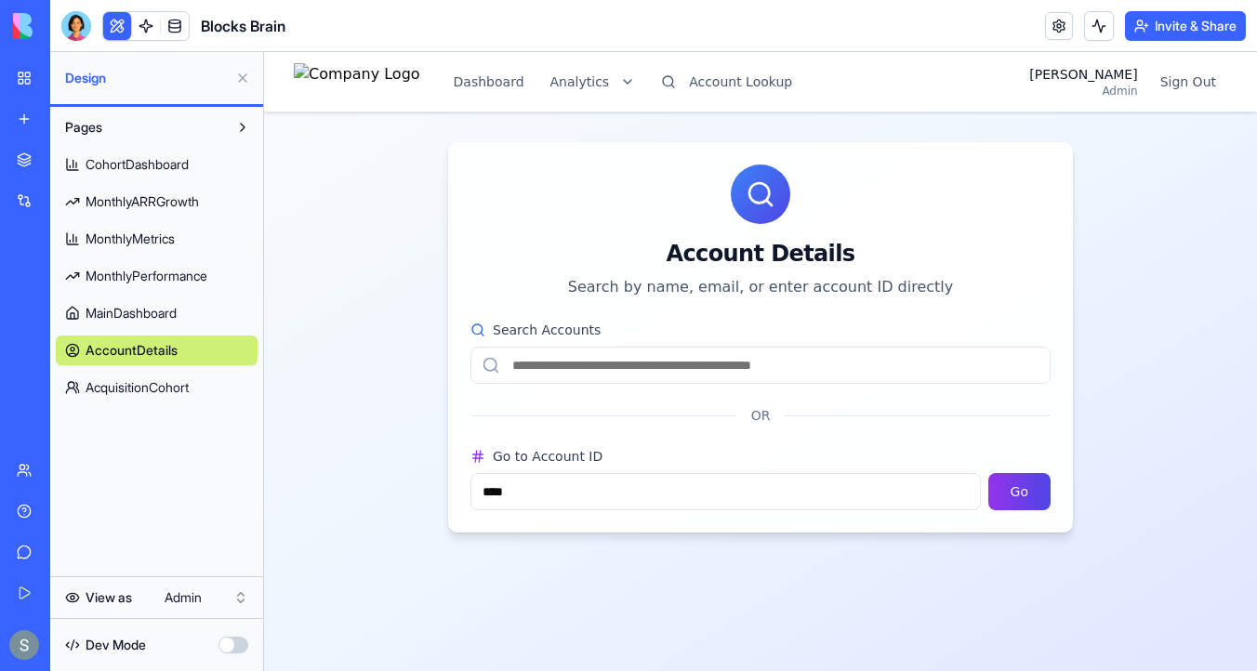
click at [633, 355] on input "Search Accounts" at bounding box center [760, 365] width 580 height 37
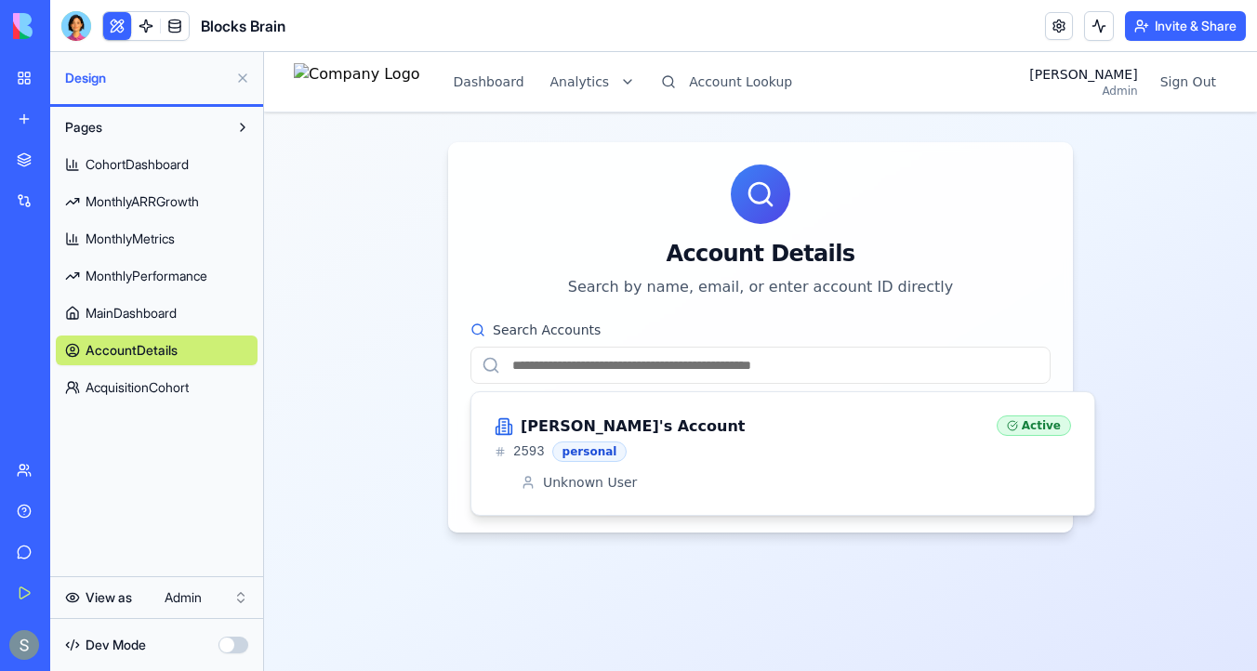
paste input "**********"
type input "**********"
click at [812, 429] on div "[PERSON_NAME]`'s Account" at bounding box center [738, 427] width 487 height 22
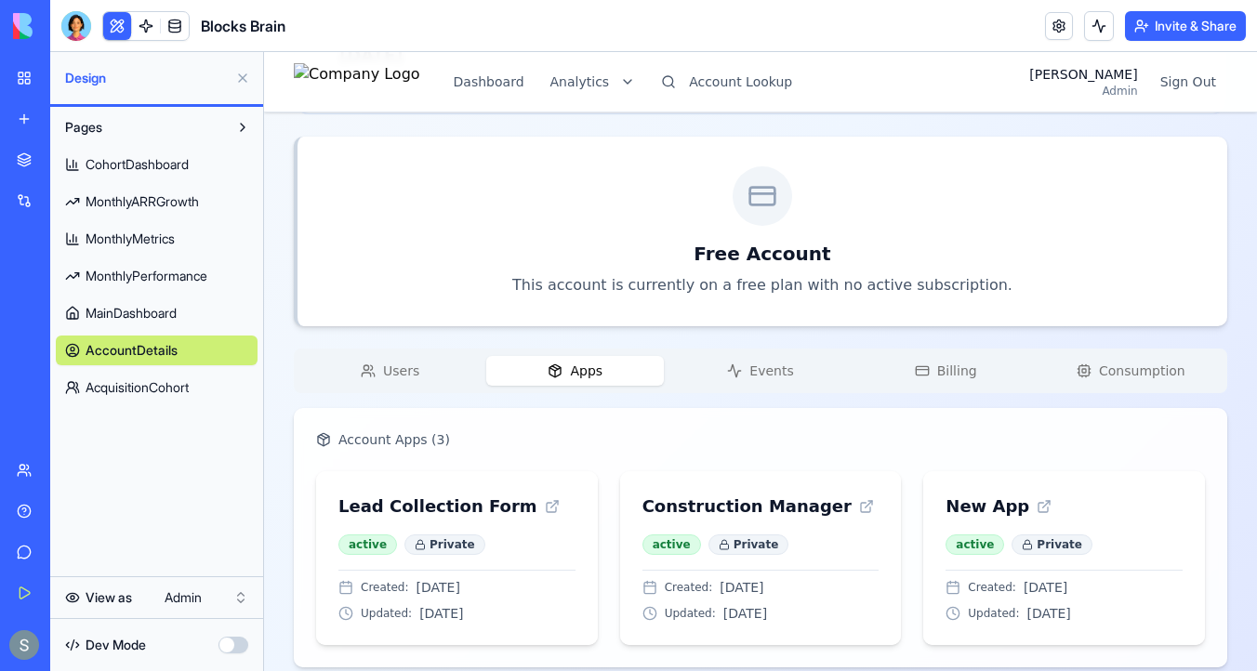
scroll to position [353, 0]
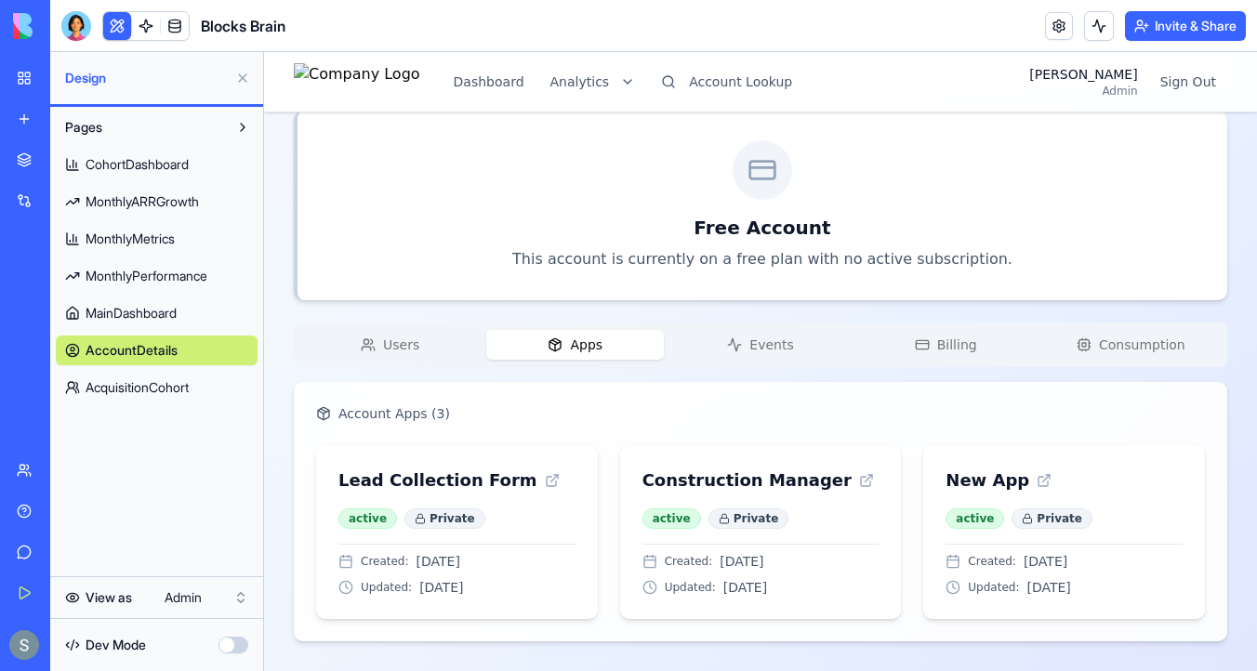
click at [426, 341] on button "Users" at bounding box center [390, 345] width 178 height 30
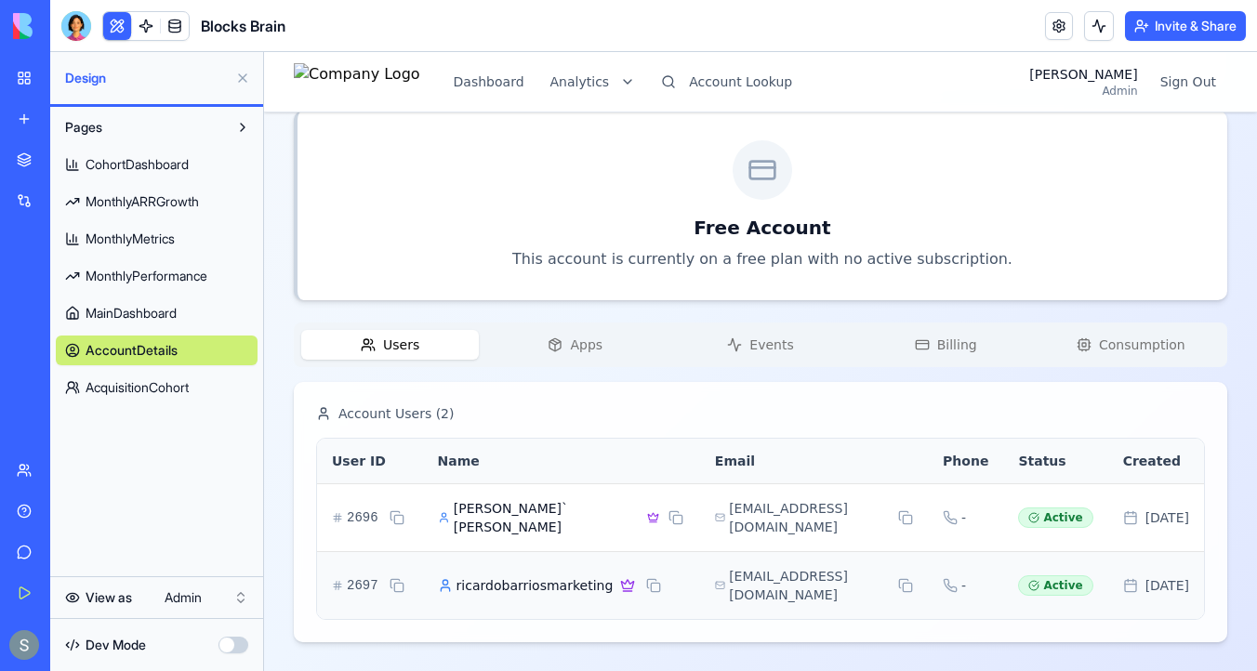
scroll to position [390, 0]
click at [592, 327] on div "Users Apps Events Billing Consumption" at bounding box center [760, 344] width 933 height 45
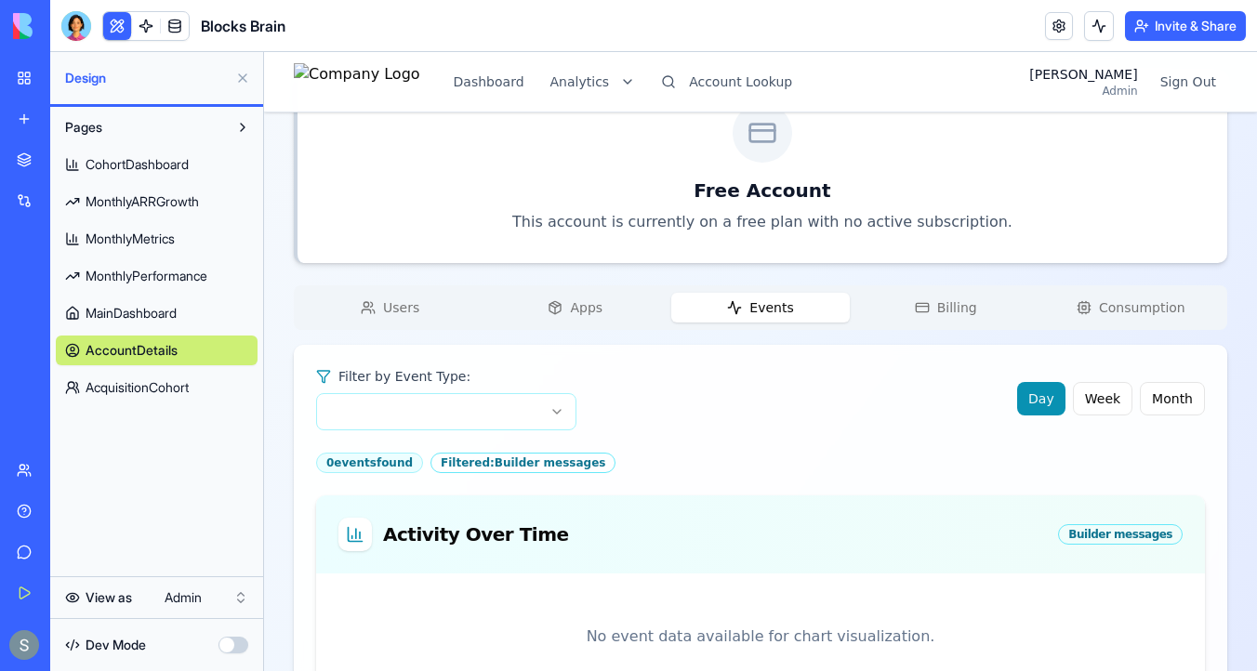
click at [767, 316] on button "Events" at bounding box center [760, 308] width 178 height 30
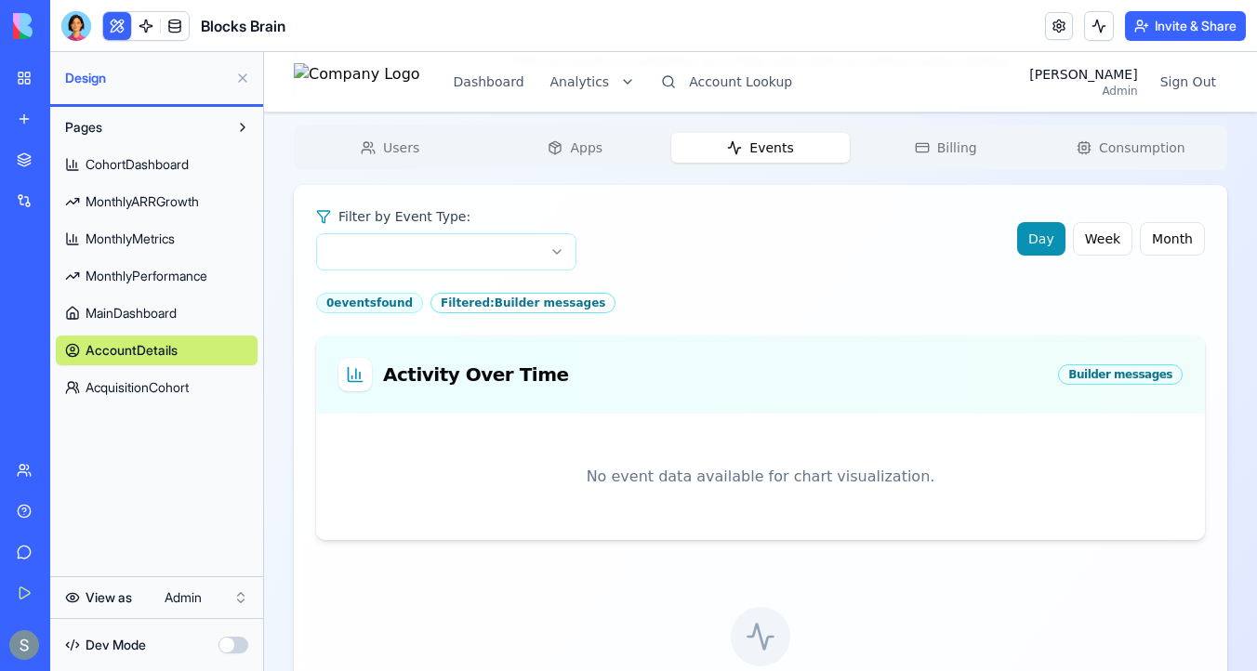
scroll to position [529, 0]
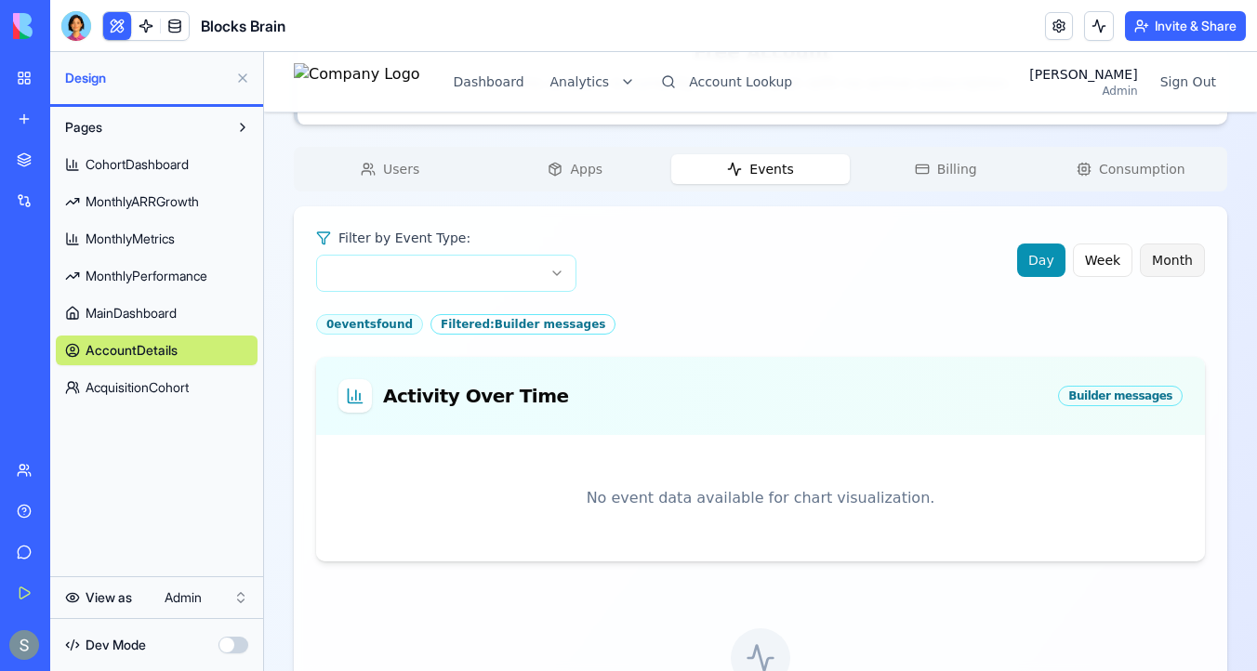
click at [1195, 269] on button "Month" at bounding box center [1172, 260] width 65 height 33
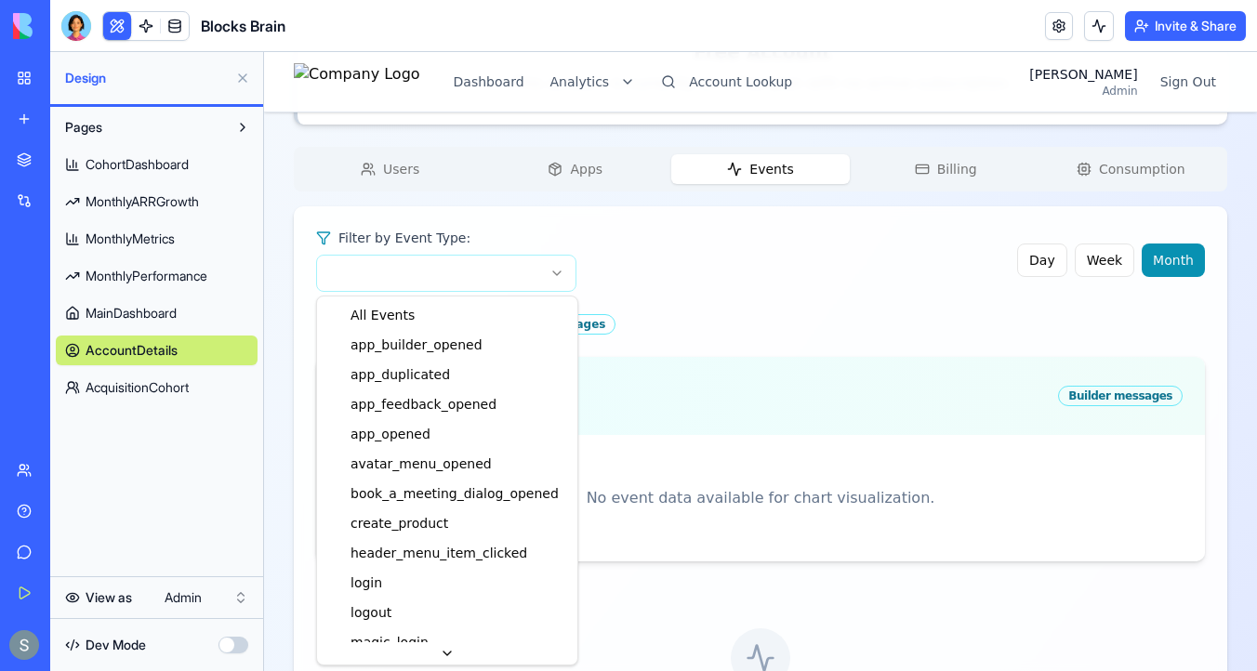
click at [529, 272] on html "Dashboard Analytics Account Lookup [PERSON_NAME] Admin Sign Out [PERSON_NAME]`'…" at bounding box center [760, 189] width 993 height 1332
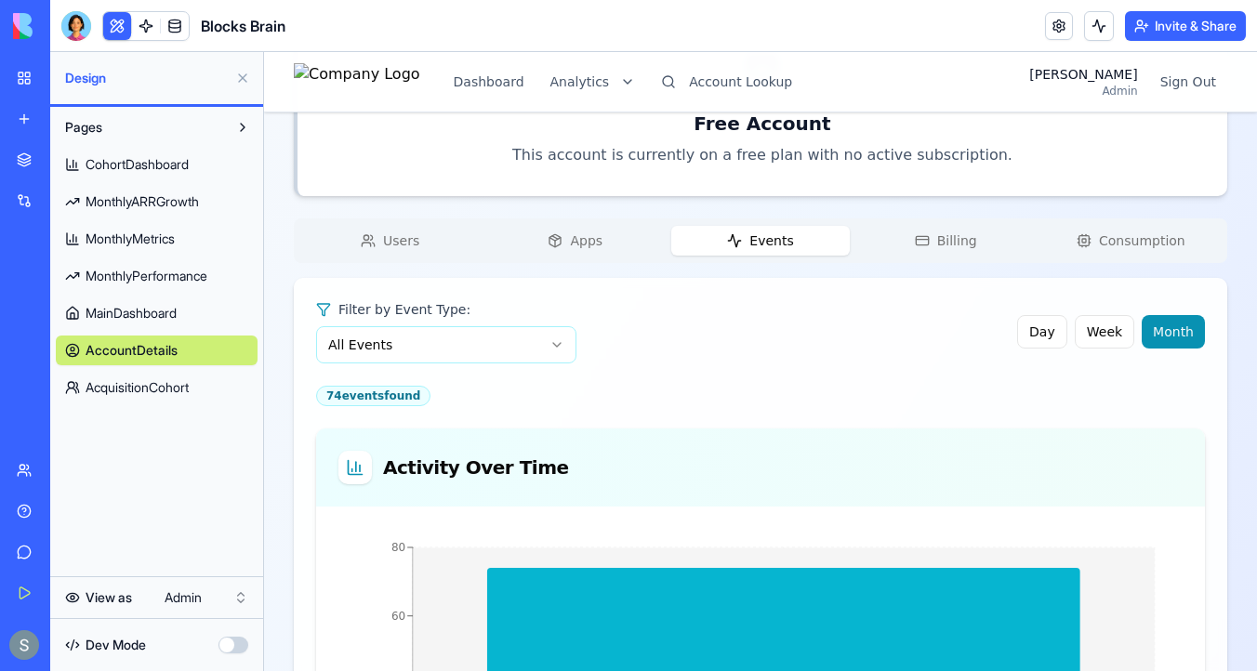
scroll to position [466, 0]
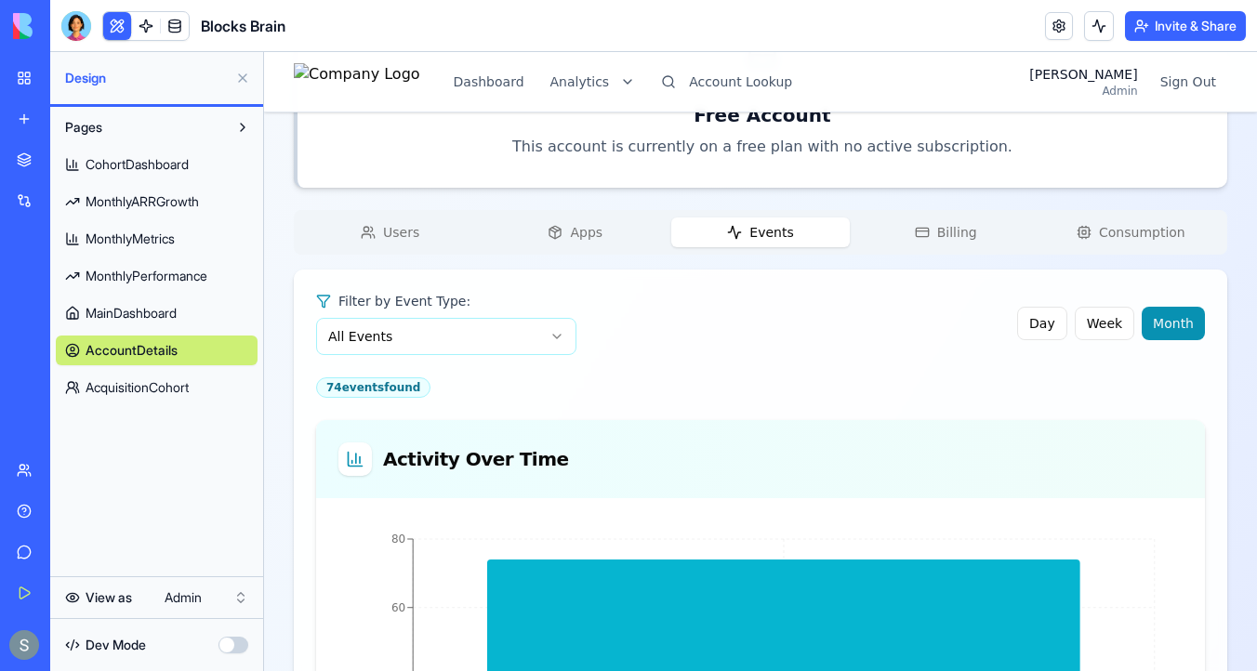
click at [434, 329] on html "Dashboard Analytics Account Lookup [PERSON_NAME] Admin Sign Out [PERSON_NAME]`'…" at bounding box center [760, 379] width 993 height 1586
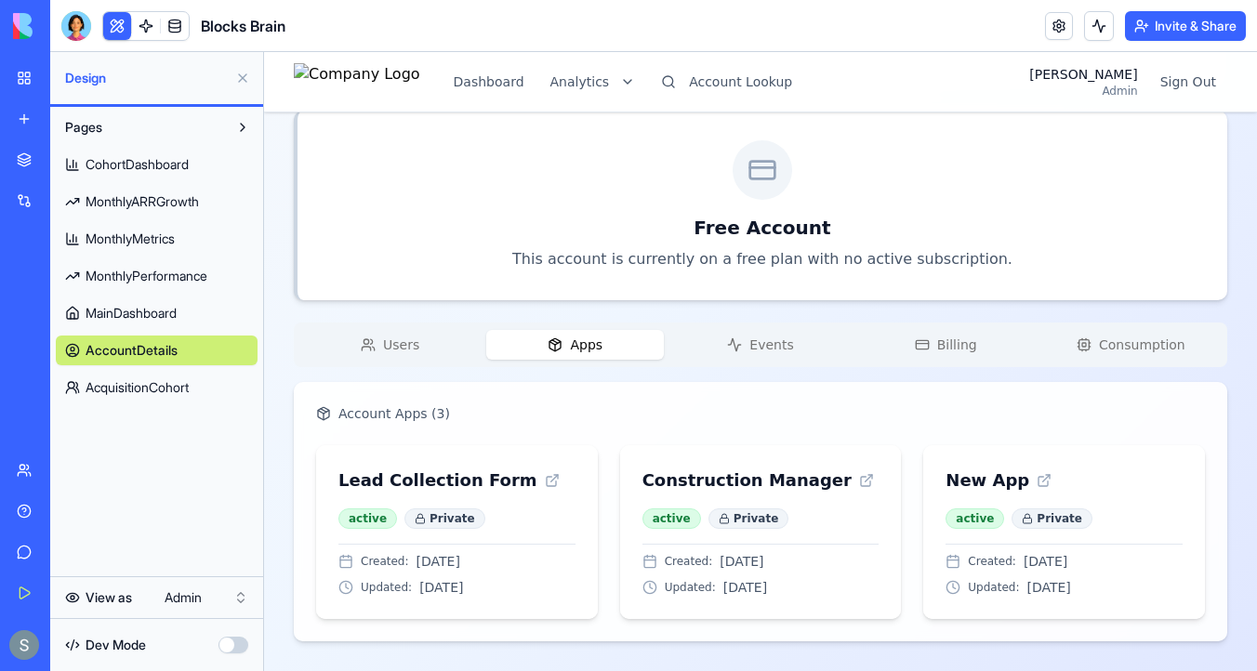
scroll to position [353, 0]
click at [569, 279] on div "[PERSON_NAME]`'s Account Free Account Change Account Account ID 2550 Name [PERS…" at bounding box center [760, 215] width 933 height 852
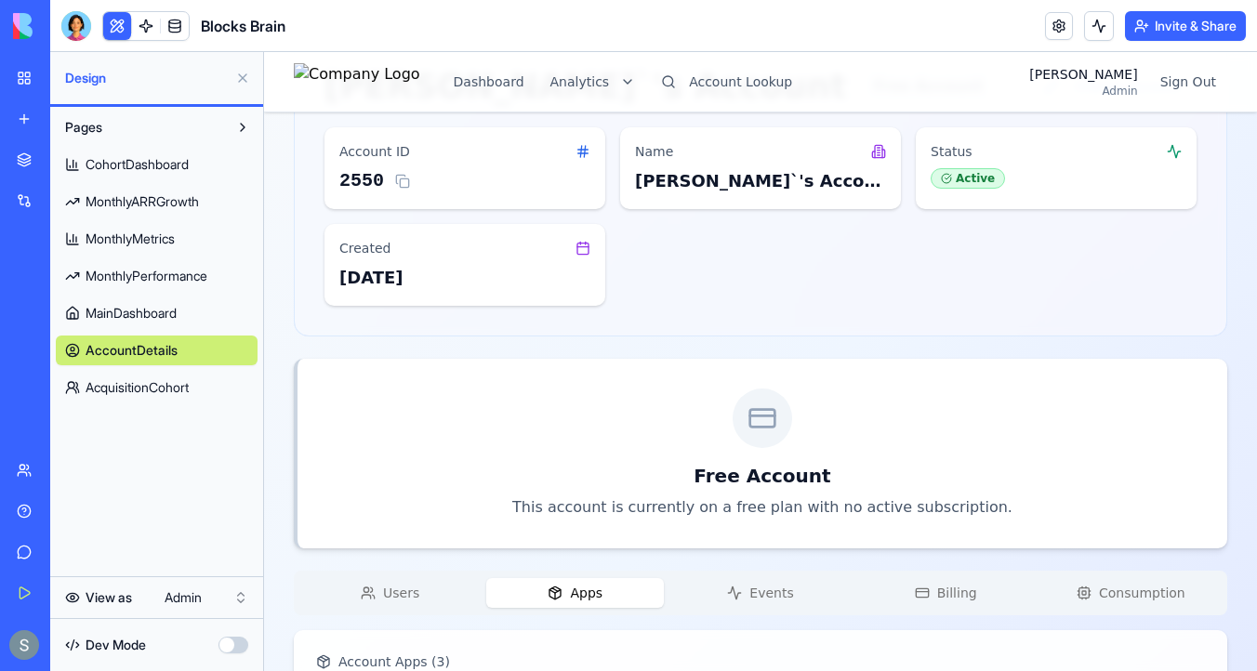
scroll to position [0, 0]
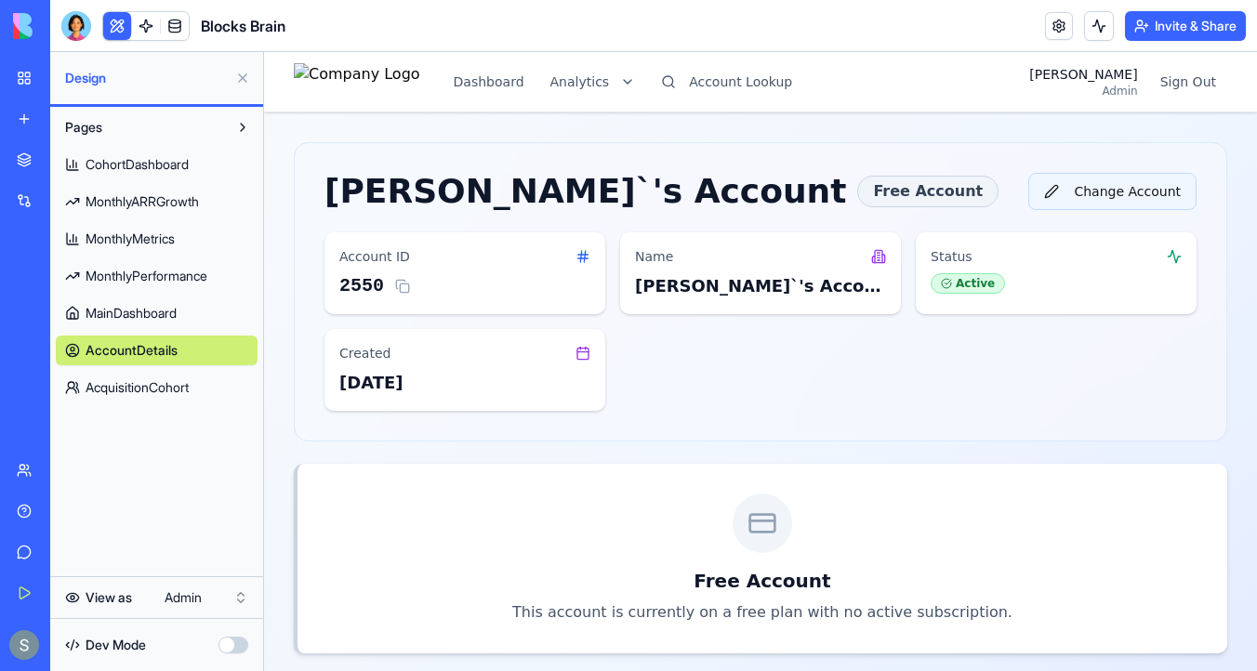
click at [1119, 188] on button "Change Account" at bounding box center [1112, 191] width 168 height 37
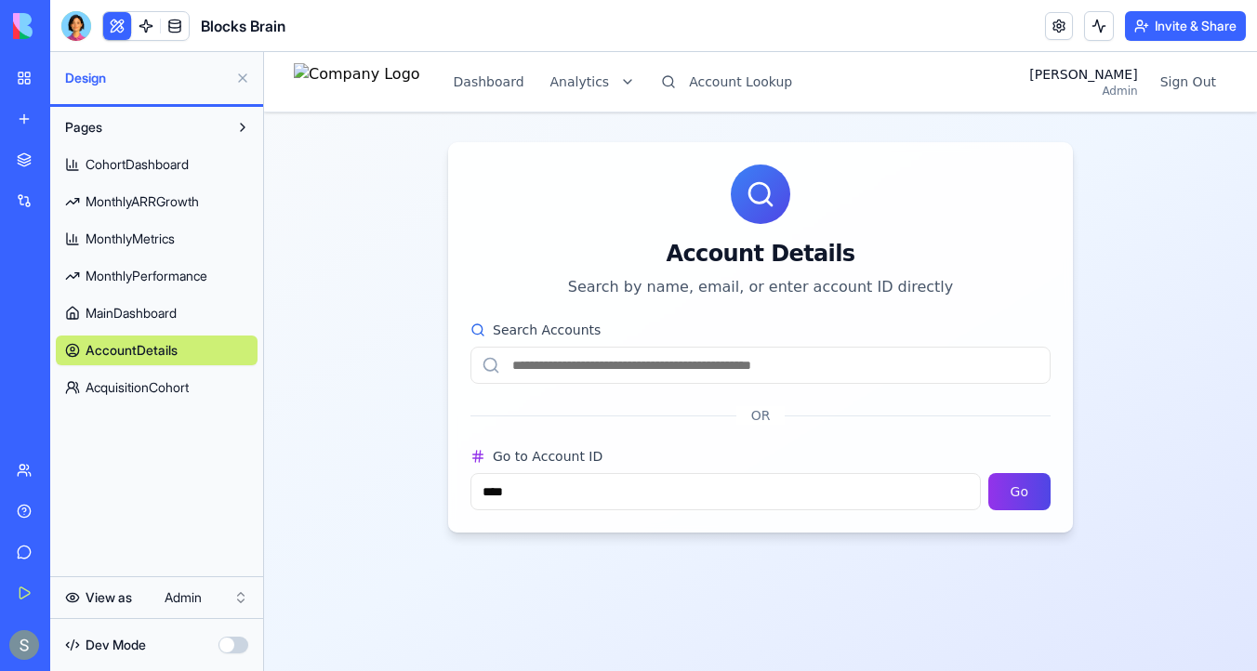
click at [704, 384] on div "Search Accounts OR Go to Account ID **** Go" at bounding box center [760, 427] width 625 height 212
click at [712, 367] on input "Search Accounts" at bounding box center [760, 365] width 580 height 37
paste input "**********"
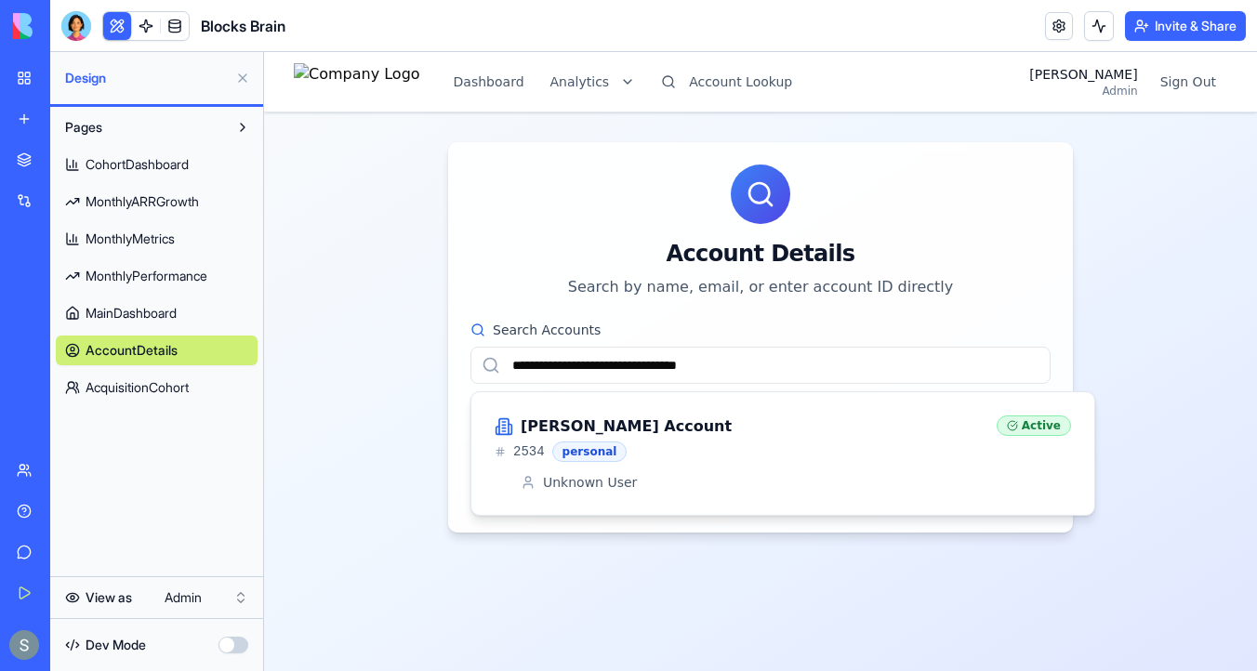
type input "**********"
click at [878, 421] on div "[PERSON_NAME] Account" at bounding box center [738, 427] width 487 height 22
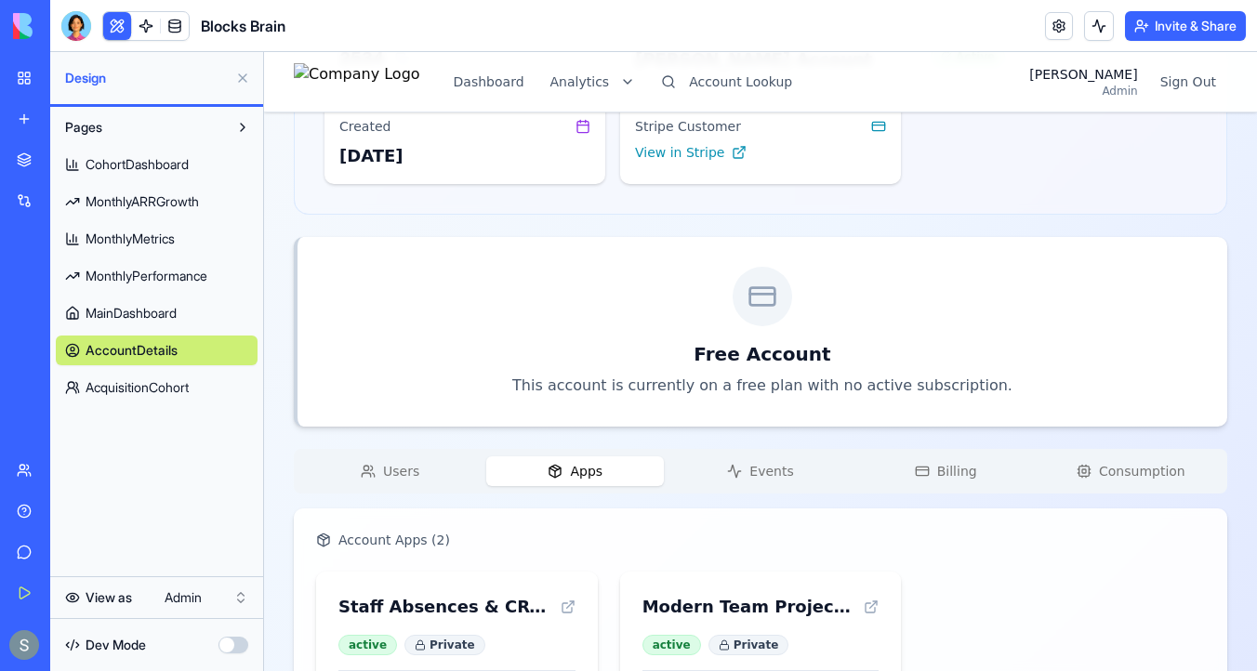
scroll to position [313, 0]
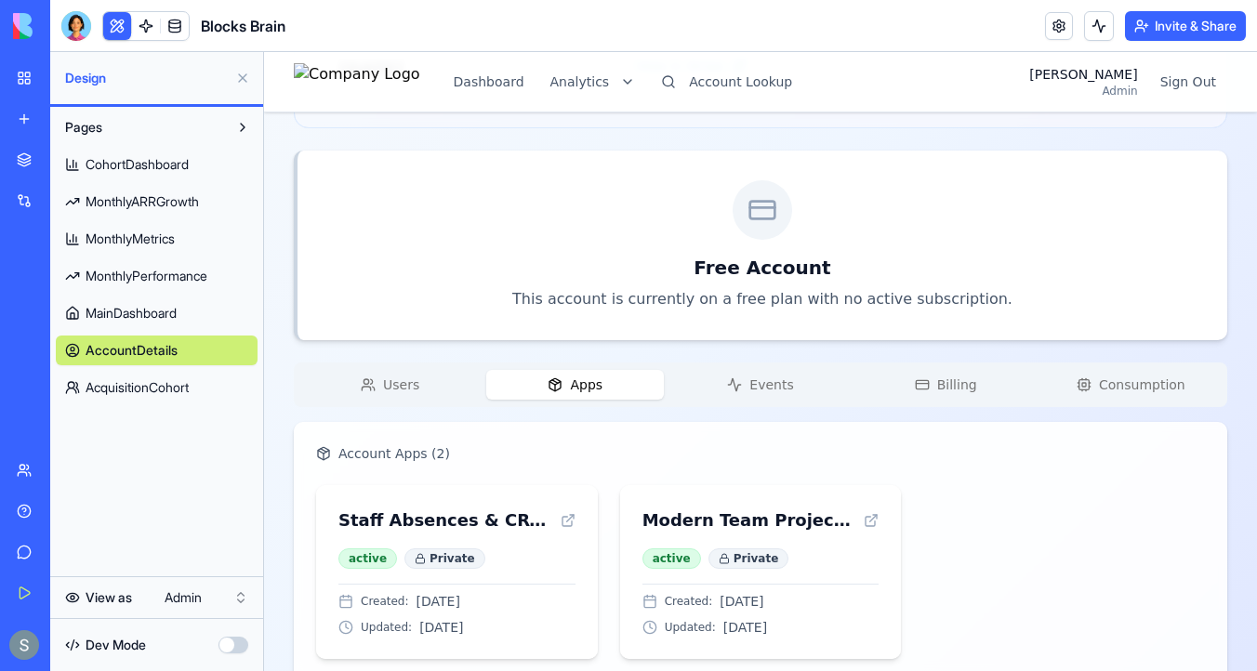
click at [745, 368] on div "Users Apps Events Billing Consumption" at bounding box center [760, 385] width 933 height 45
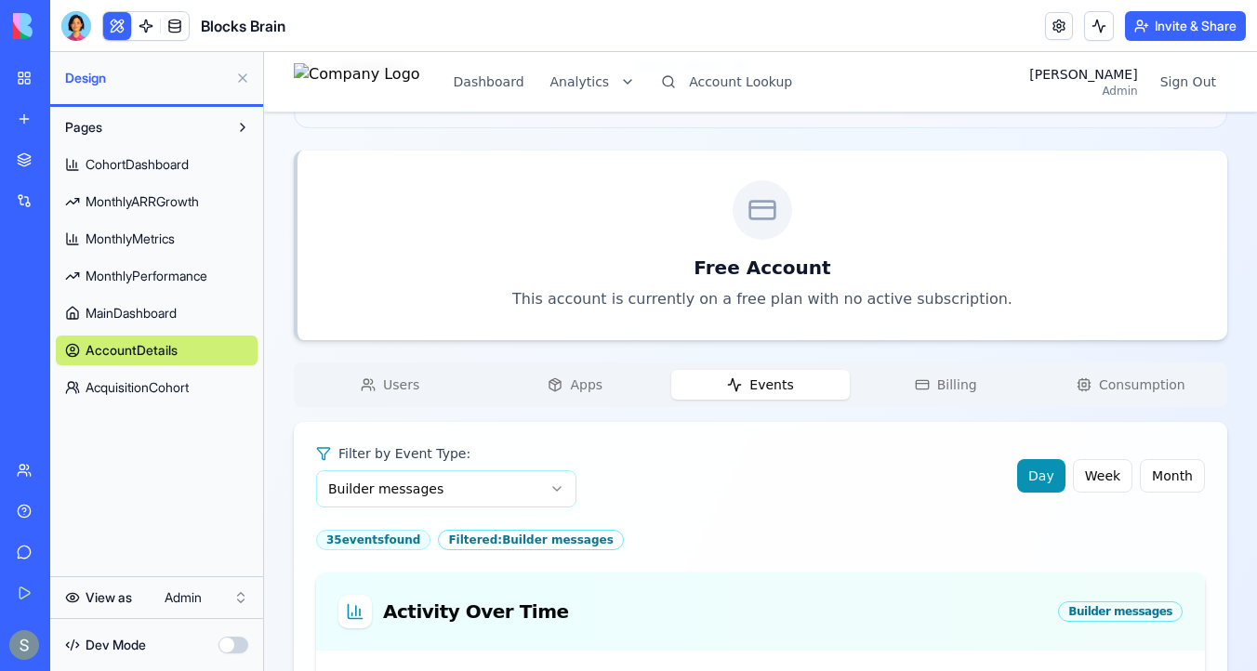
click at [746, 381] on button "Events" at bounding box center [760, 385] width 178 height 30
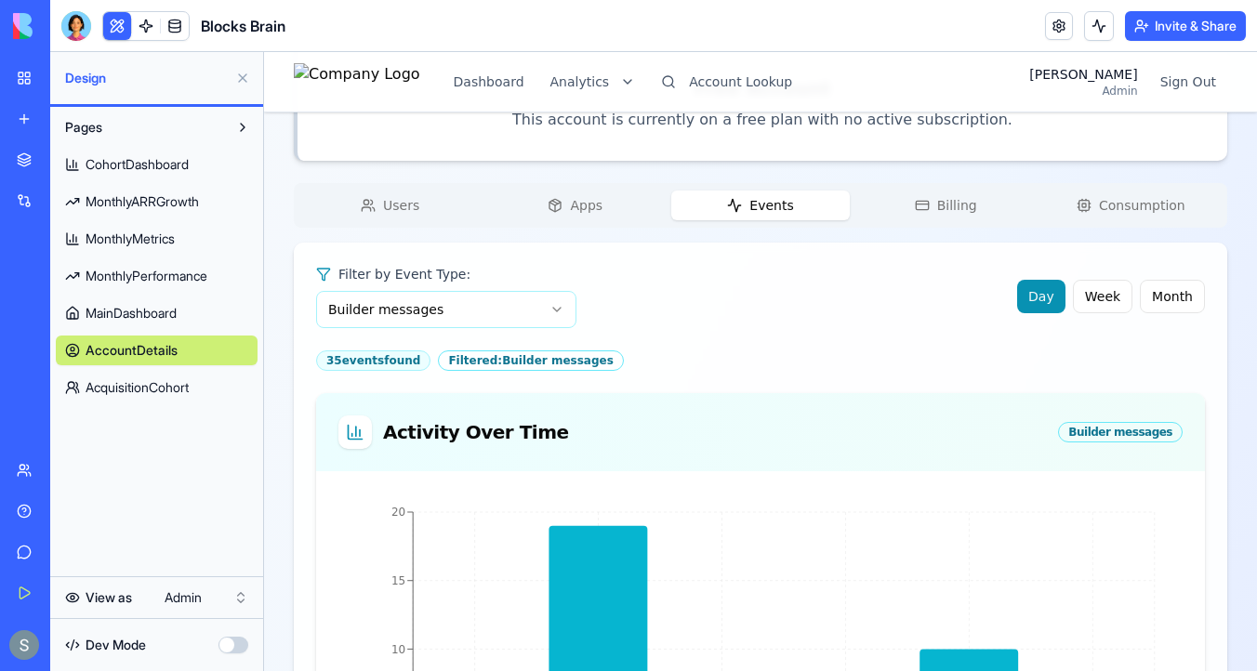
scroll to position [616, 0]
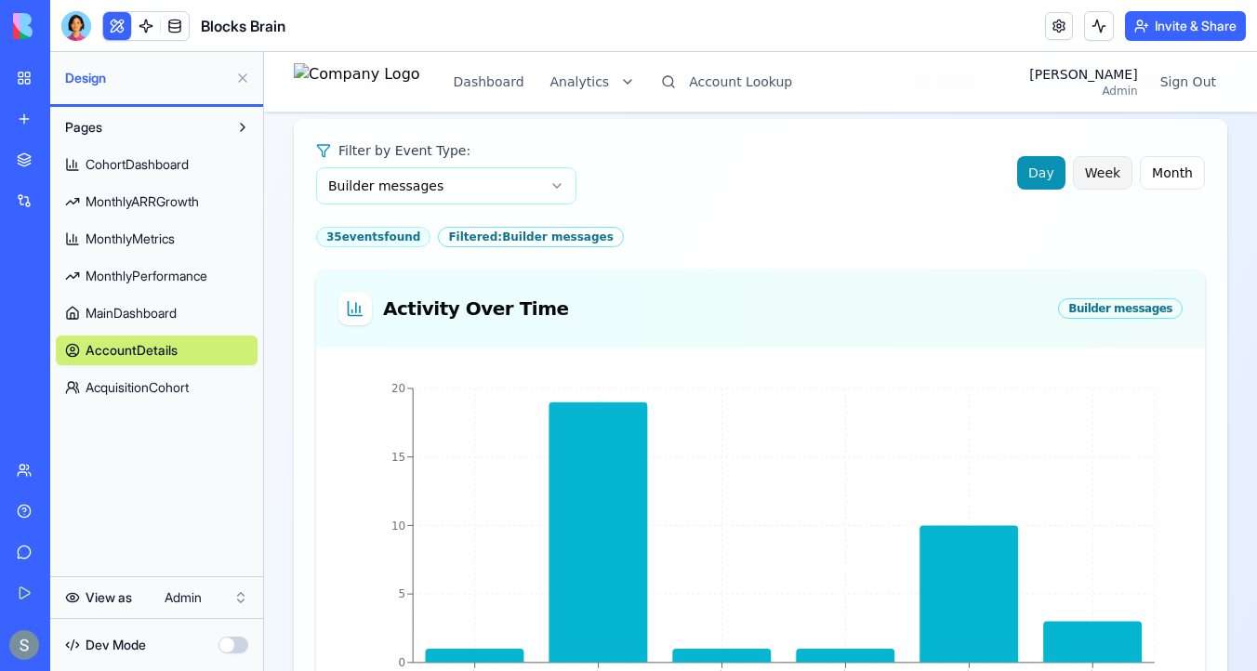
click at [1092, 177] on button "Week" at bounding box center [1102, 172] width 59 height 33
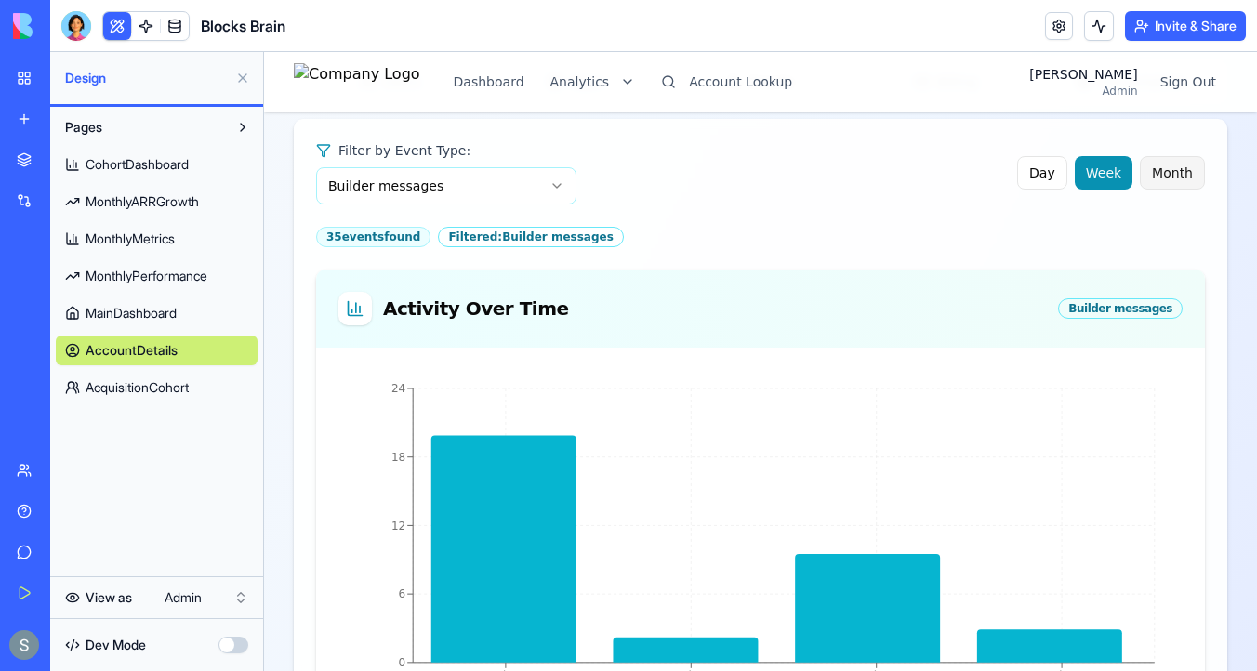
click at [1168, 176] on button "Month" at bounding box center [1172, 172] width 65 height 33
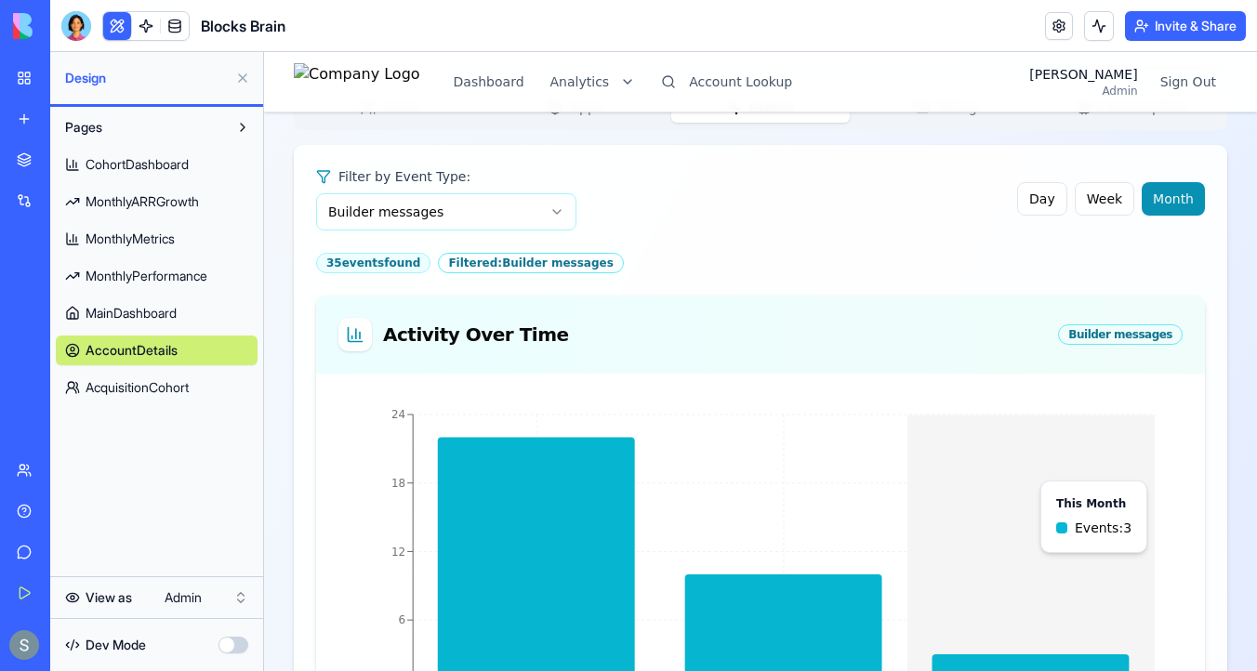
scroll to position [576, 0]
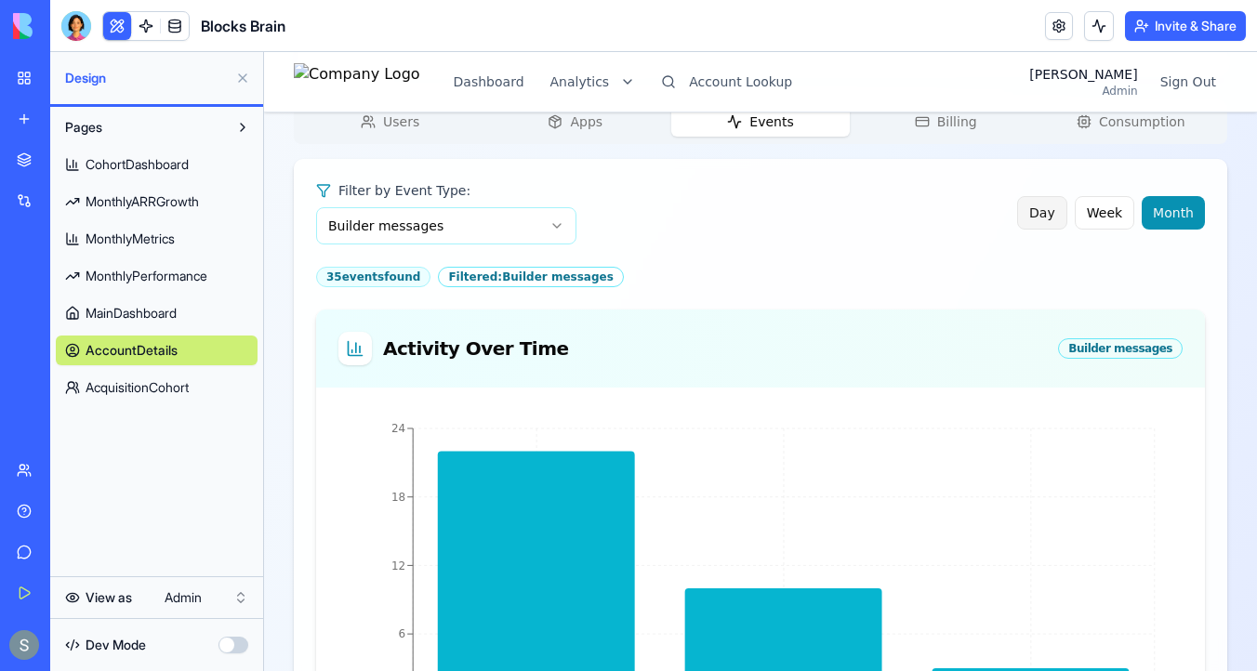
click at [1049, 219] on button "Day" at bounding box center [1042, 212] width 50 height 33
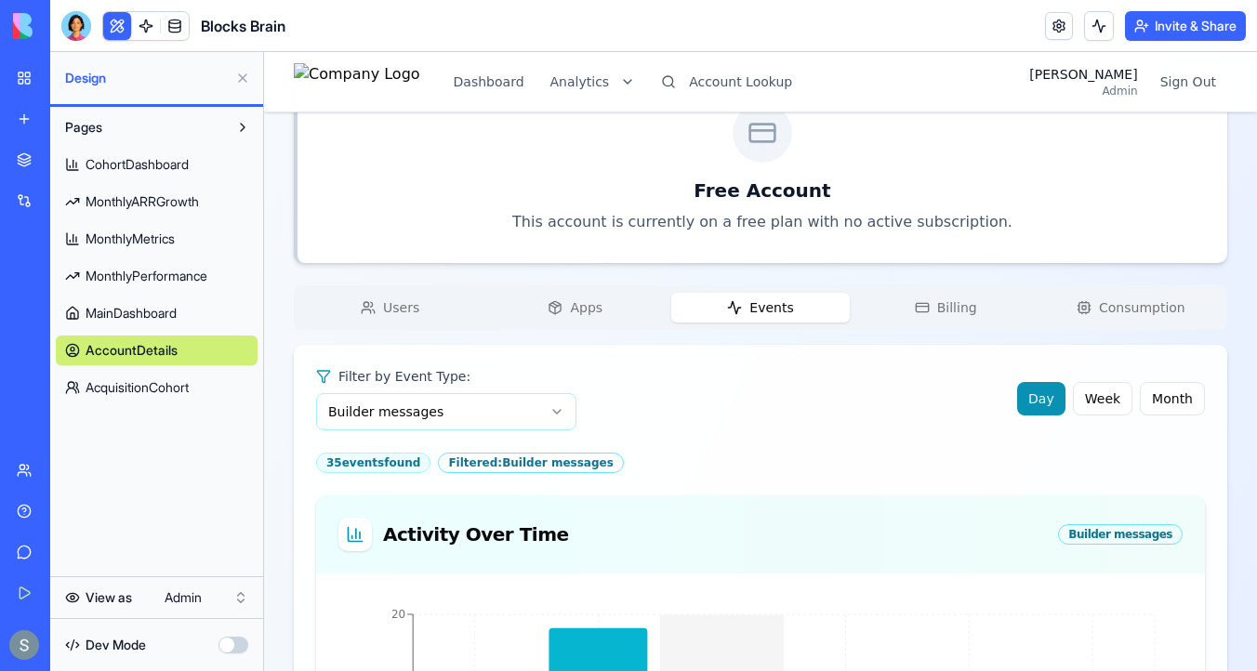
scroll to position [377, 0]
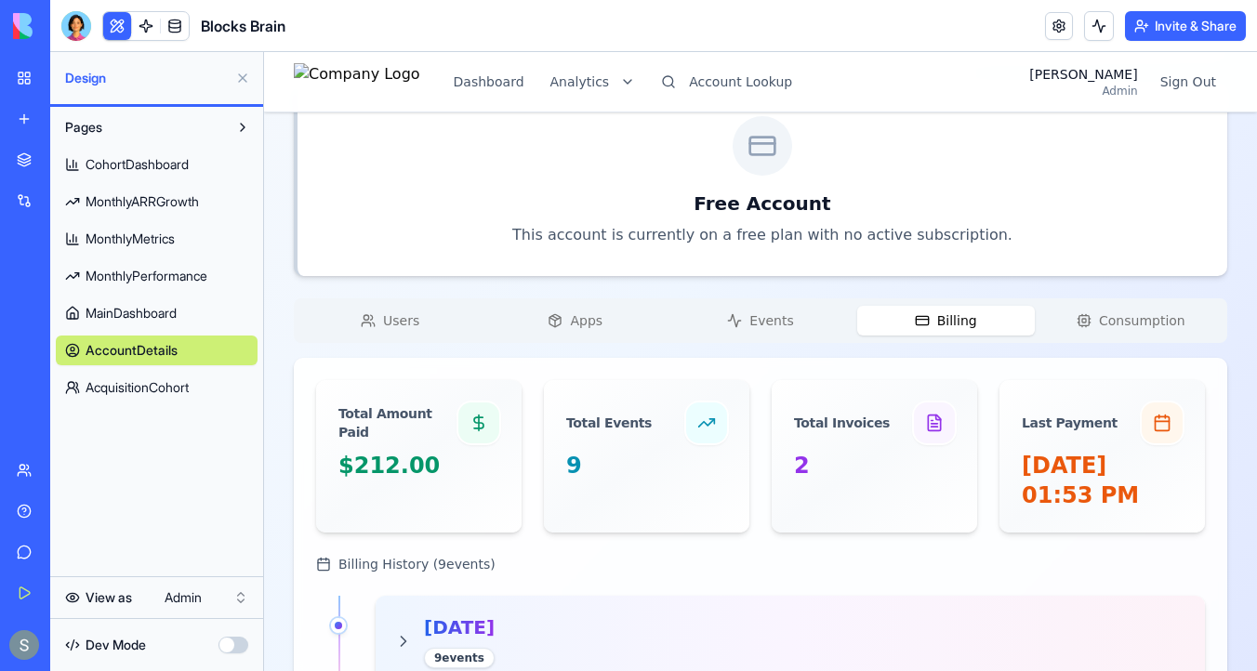
click at [976, 323] on button "Billing" at bounding box center [946, 321] width 178 height 30
click at [396, 323] on div "Users Apps Events Billing Consumption" at bounding box center [760, 320] width 933 height 45
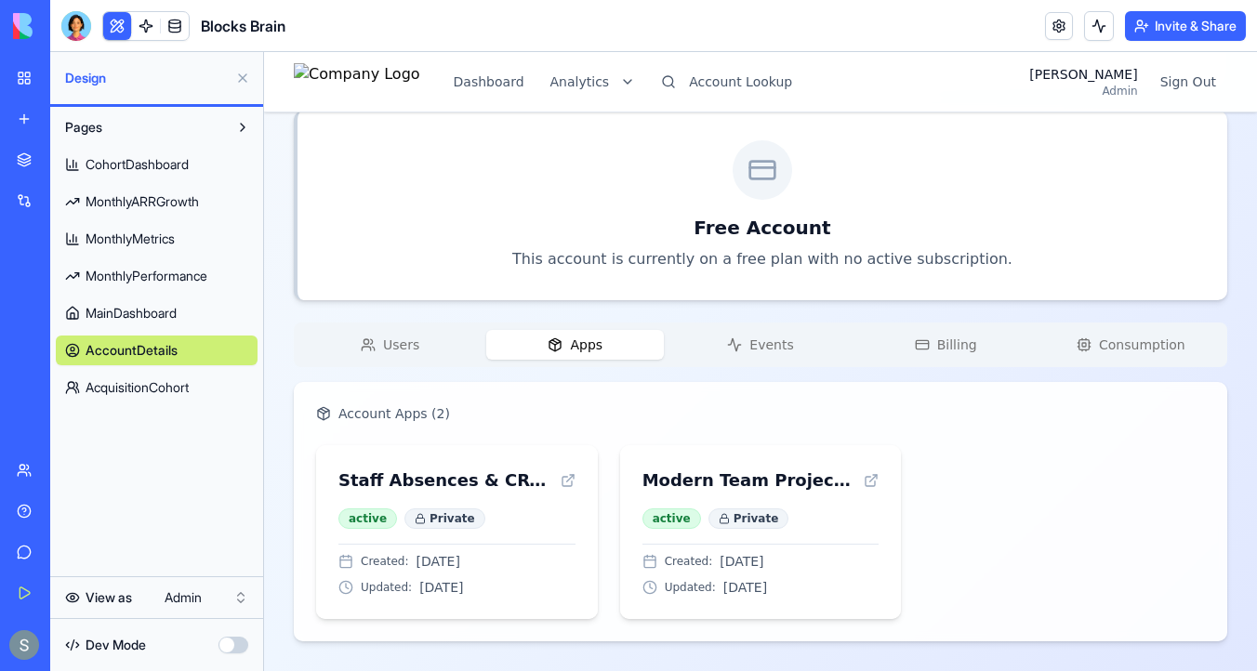
click at [570, 352] on button "Apps" at bounding box center [575, 345] width 178 height 30
click at [389, 340] on span "Users" at bounding box center [401, 345] width 36 height 19
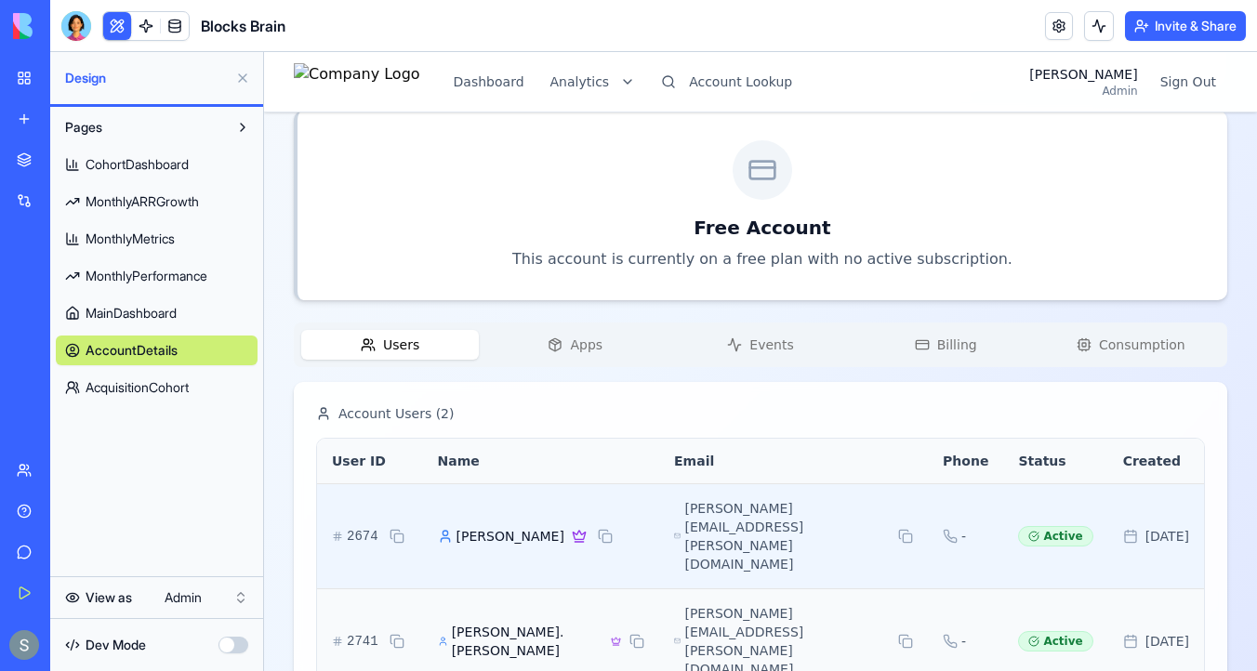
click at [464, 527] on span "[PERSON_NAME]" at bounding box center [510, 536] width 108 height 19
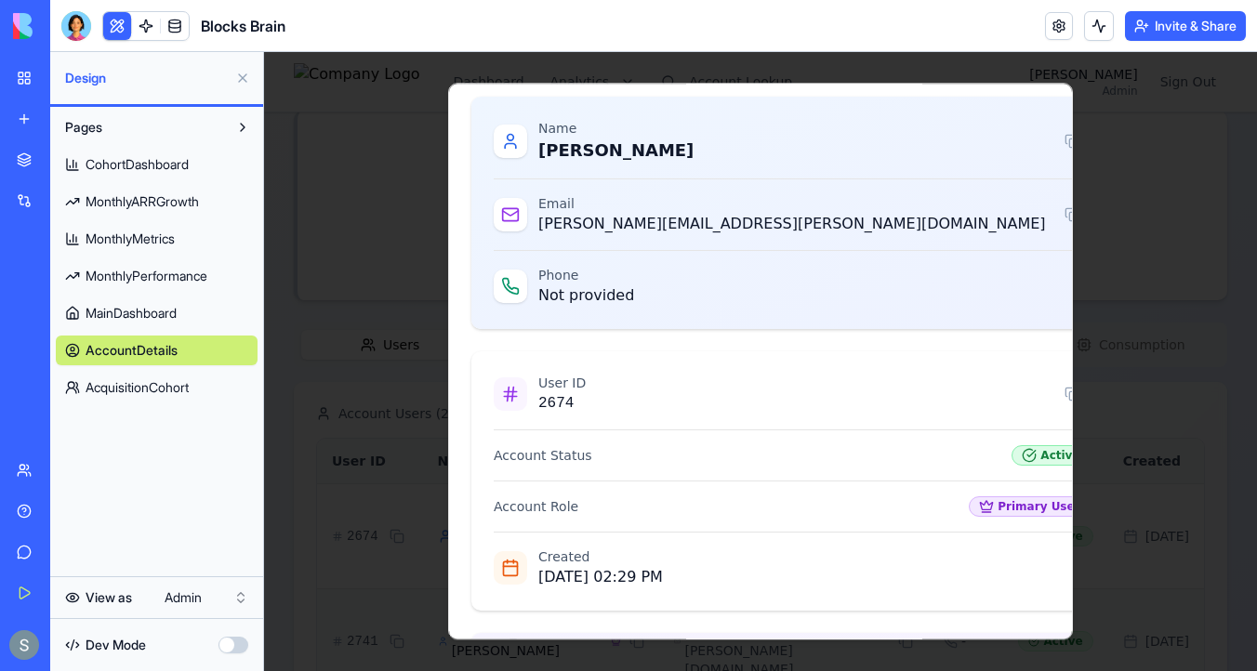
scroll to position [261, 0]
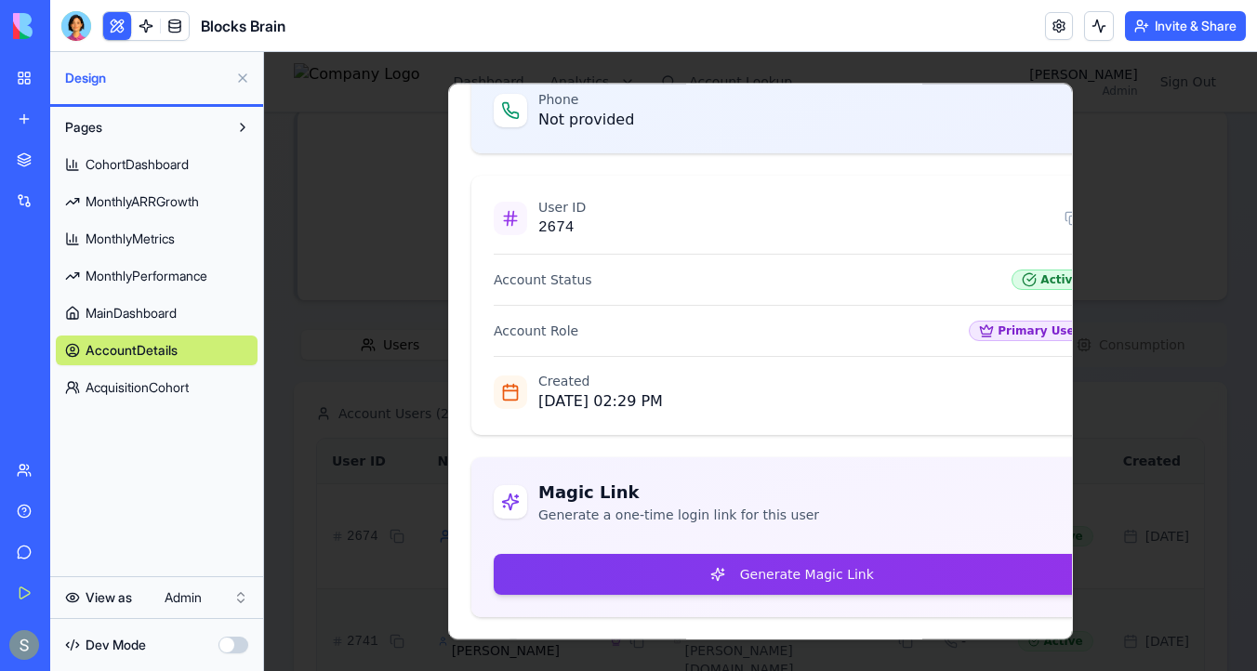
click at [726, 547] on div "Magic Link Generate a one-time login link for this user Generate Magic Link" at bounding box center [791, 537] width 641 height 160
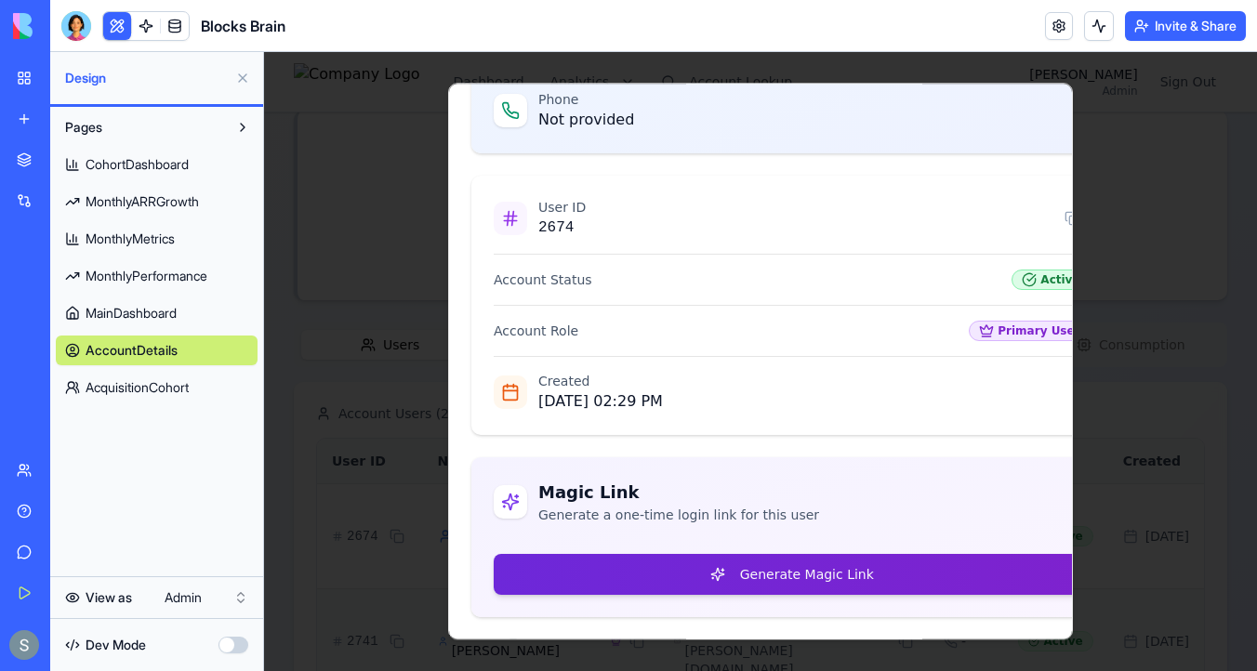
click at [729, 563] on button "Generate Magic Link" at bounding box center [792, 574] width 597 height 41
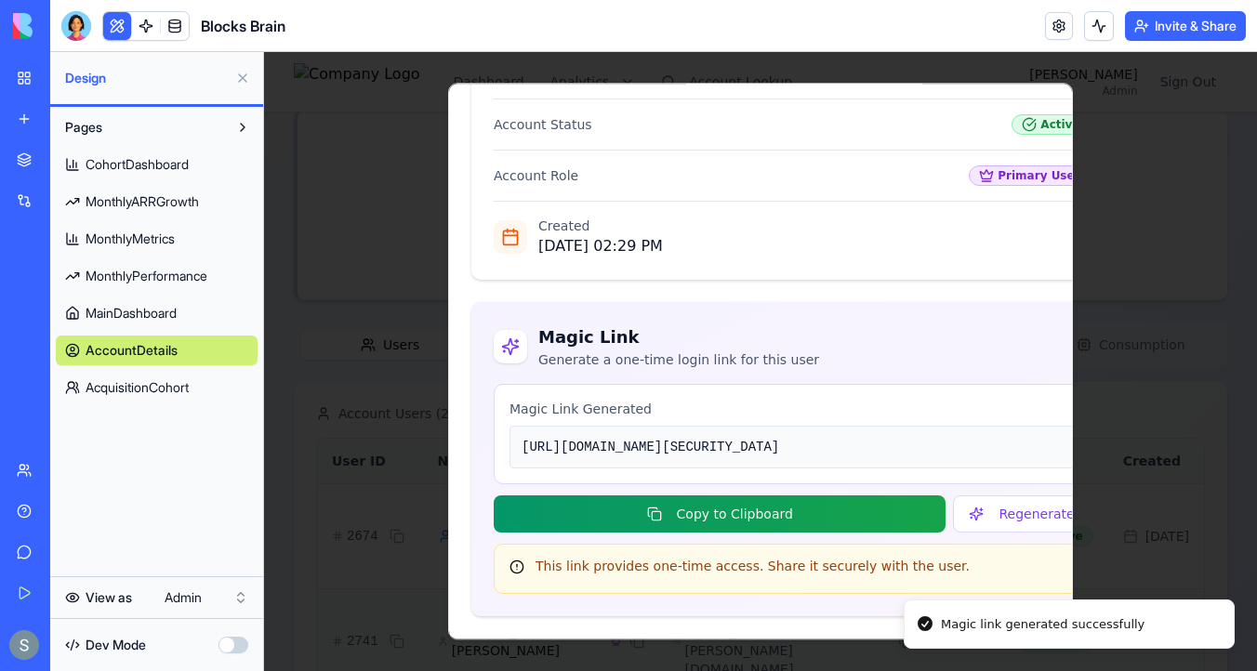
scroll to position [527, 0]
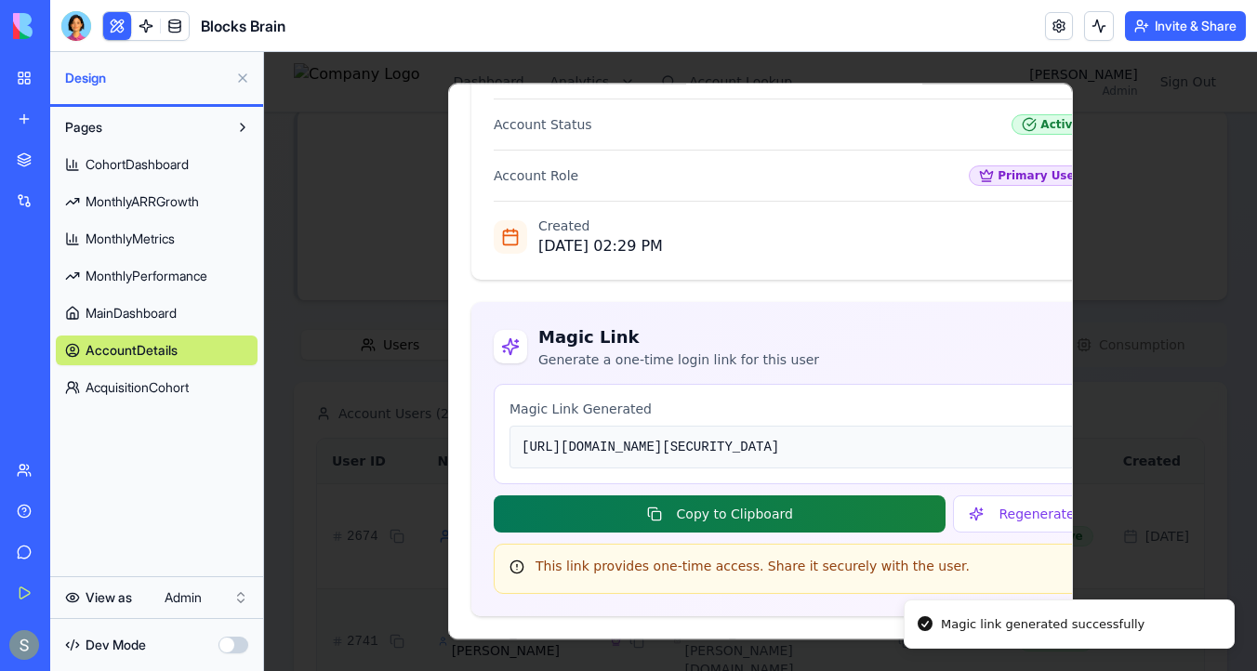
click at [784, 515] on button "Copy to Clipboard" at bounding box center [720, 513] width 452 height 37
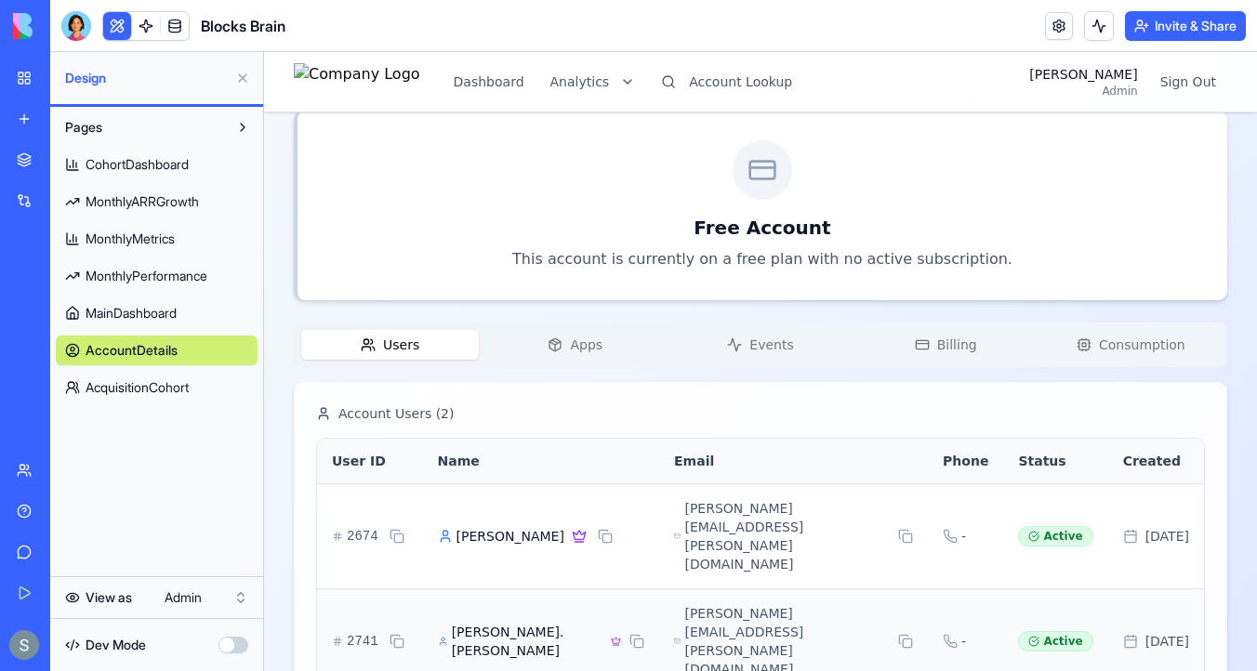
scroll to position [0, 0]
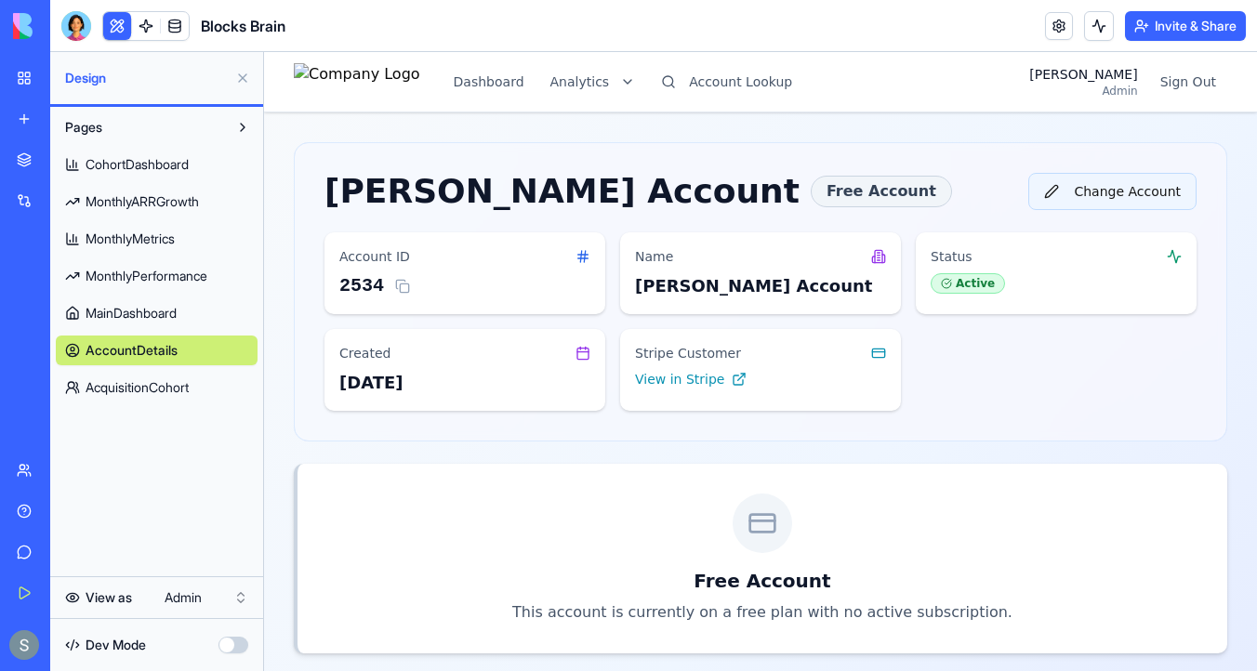
click at [1102, 191] on button "Change Account" at bounding box center [1112, 191] width 168 height 37
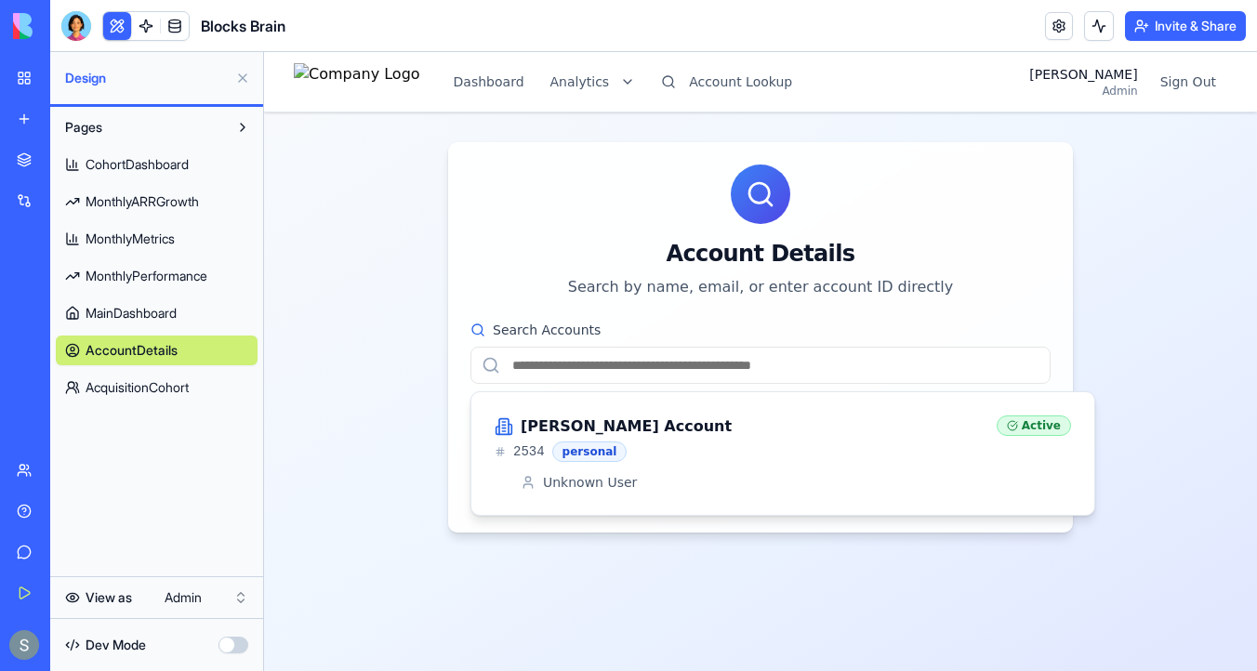
click at [741, 365] on input "Search Accounts" at bounding box center [760, 365] width 580 height 37
paste input "**********"
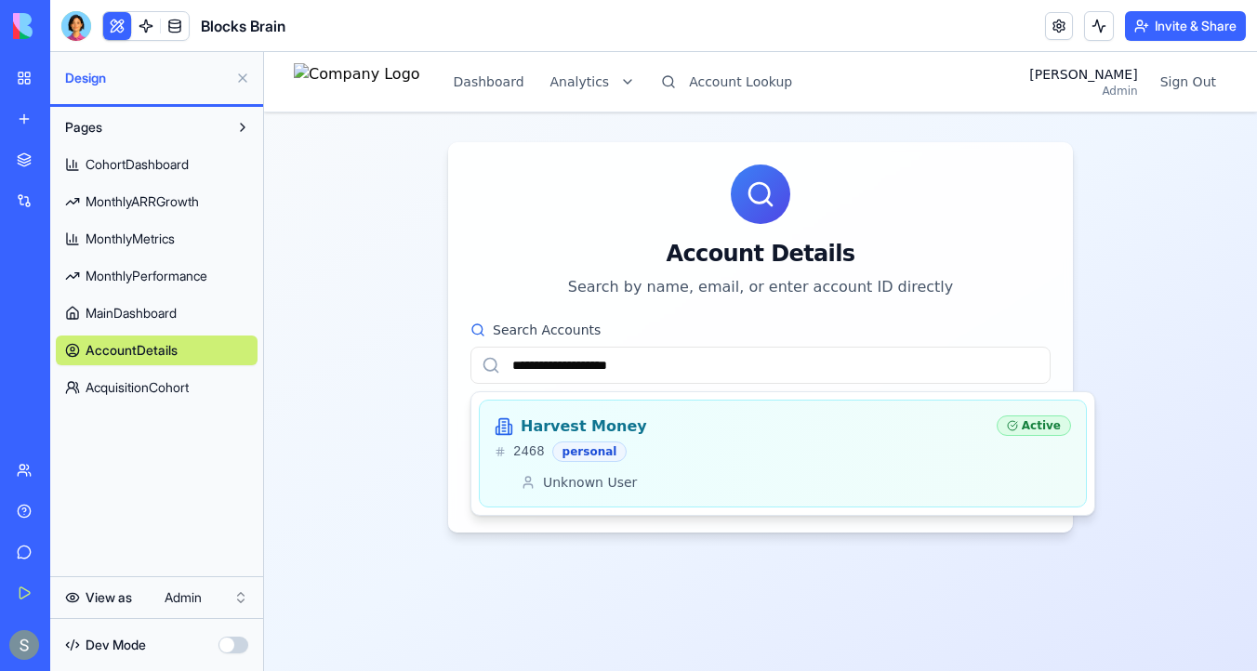
type input "**********"
click at [695, 430] on div "Harvest Money" at bounding box center [738, 427] width 487 height 22
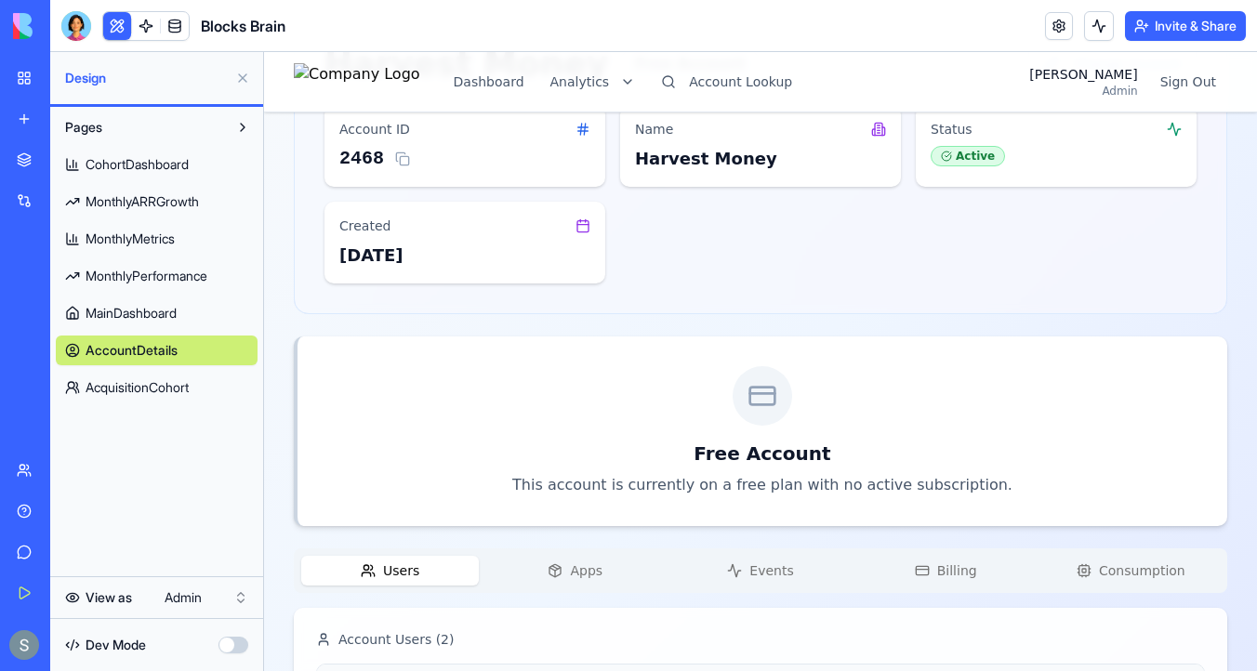
scroll to position [323, 0]
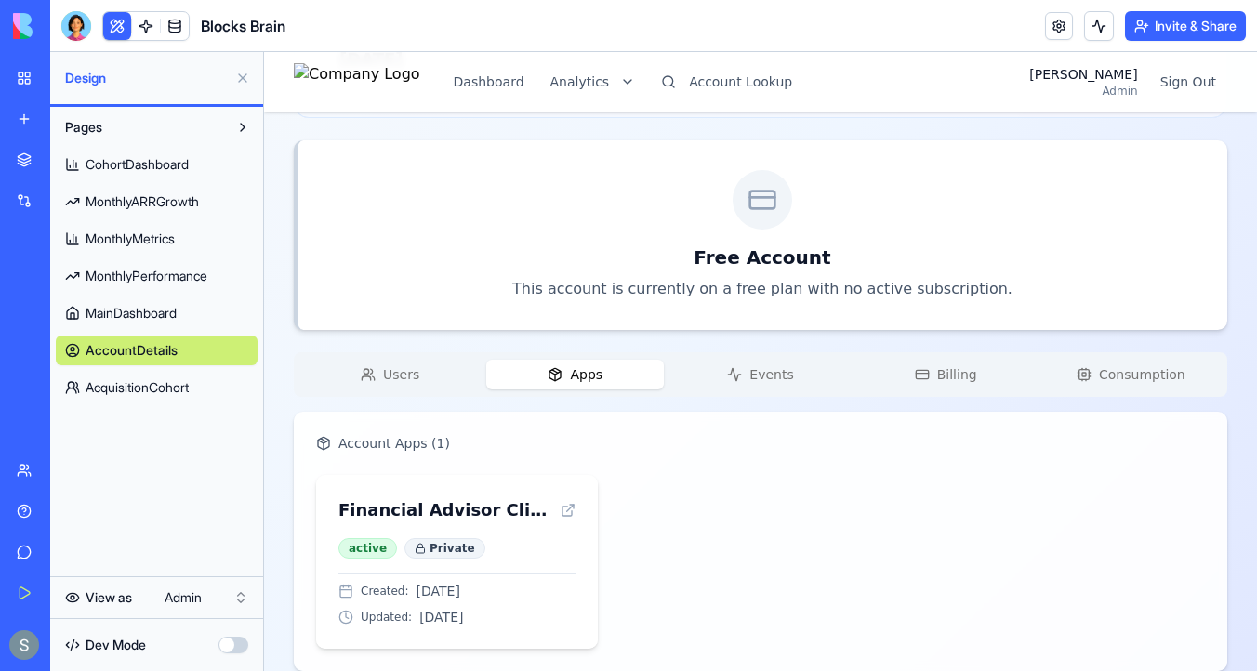
click at [585, 376] on span "Apps" at bounding box center [586, 374] width 33 height 19
click at [717, 375] on button "Events" at bounding box center [760, 375] width 178 height 30
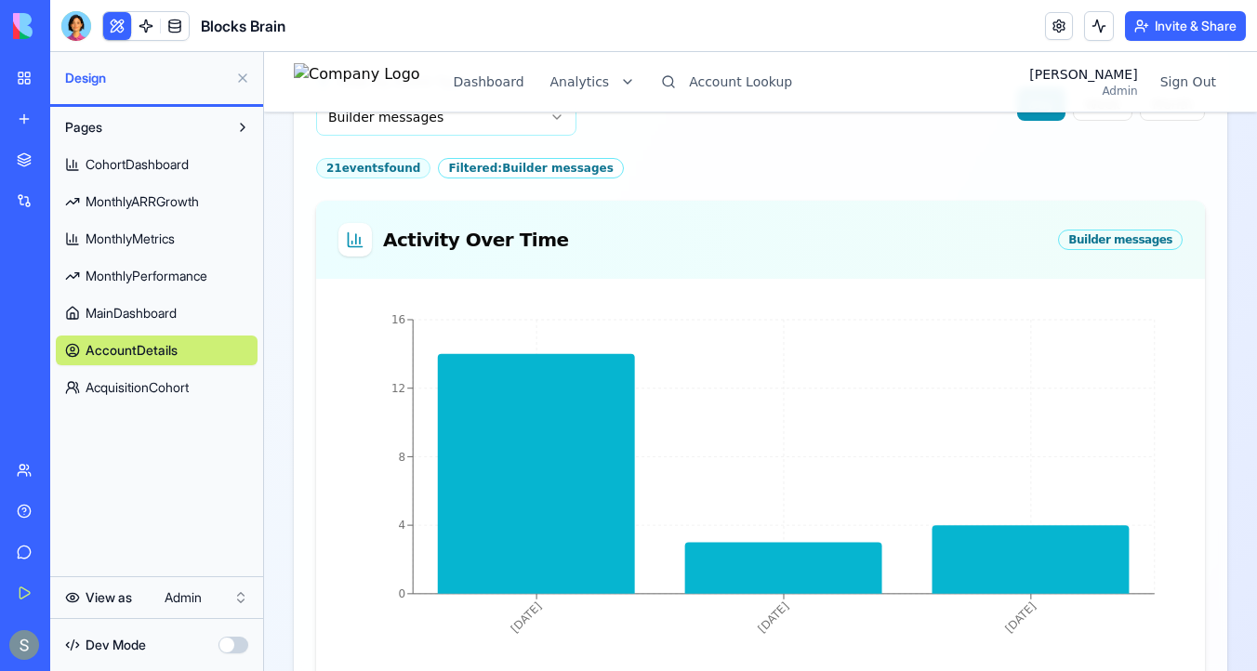
scroll to position [633, 0]
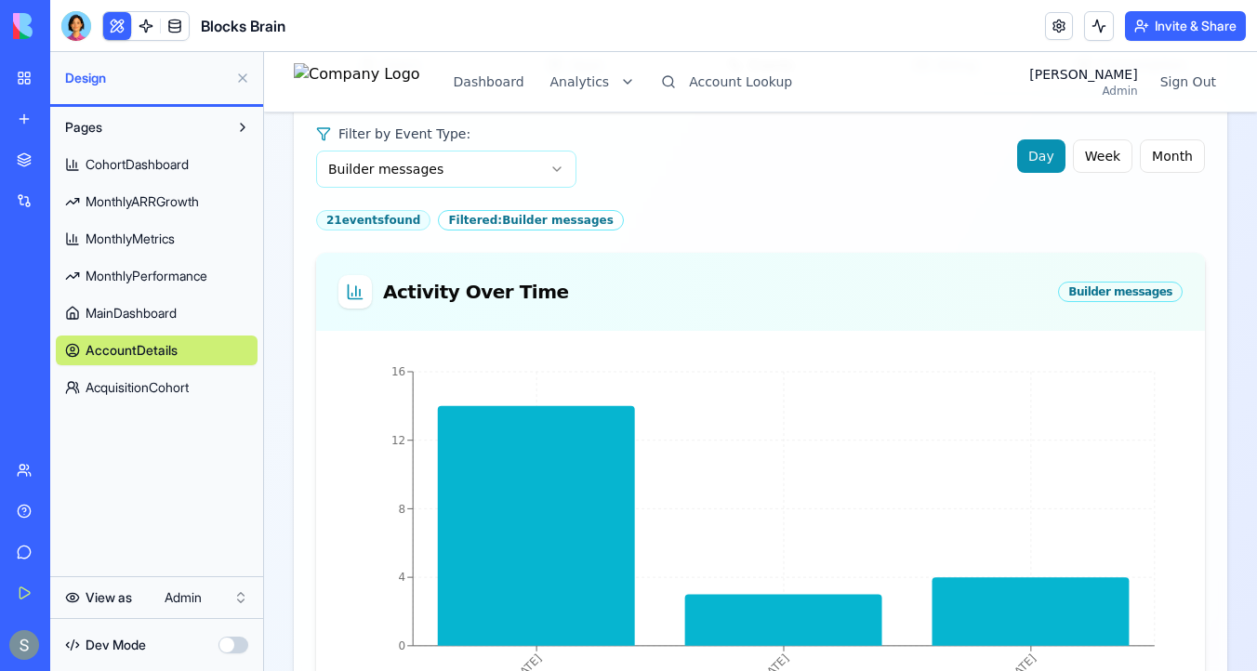
click at [410, 182] on html "Dashboard Analytics Account Lookup [PERSON_NAME] Admin Sign Out Harvest Money F…" at bounding box center [760, 314] width 993 height 1790
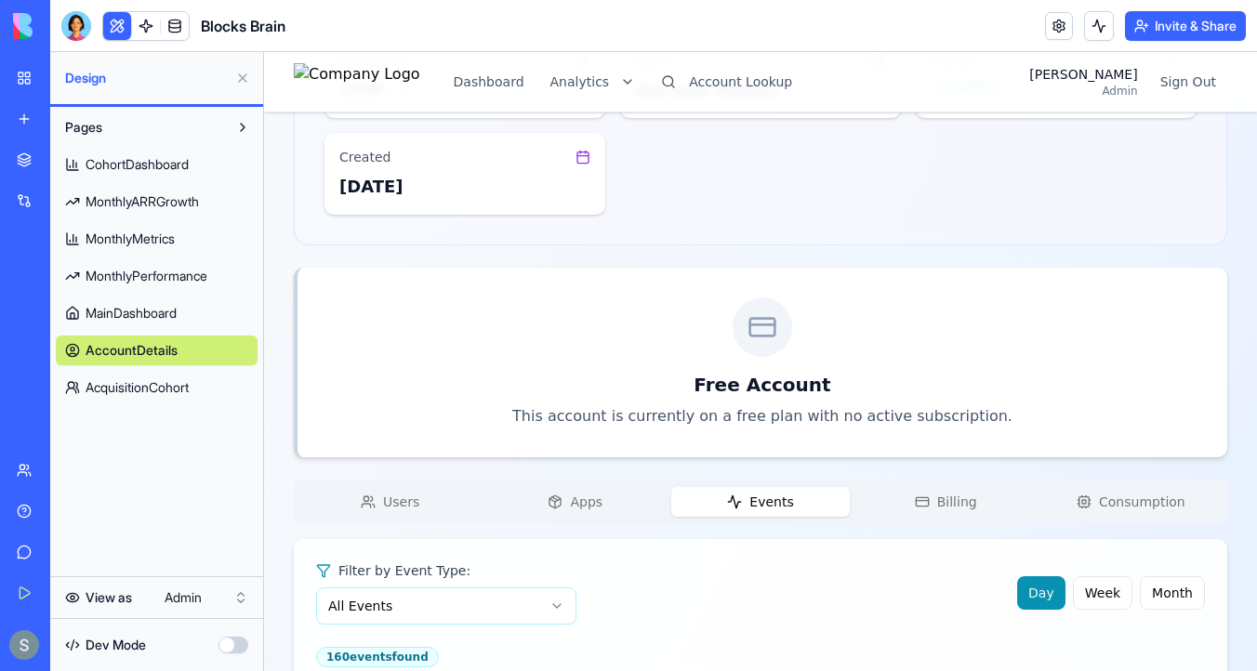
scroll to position [0, 0]
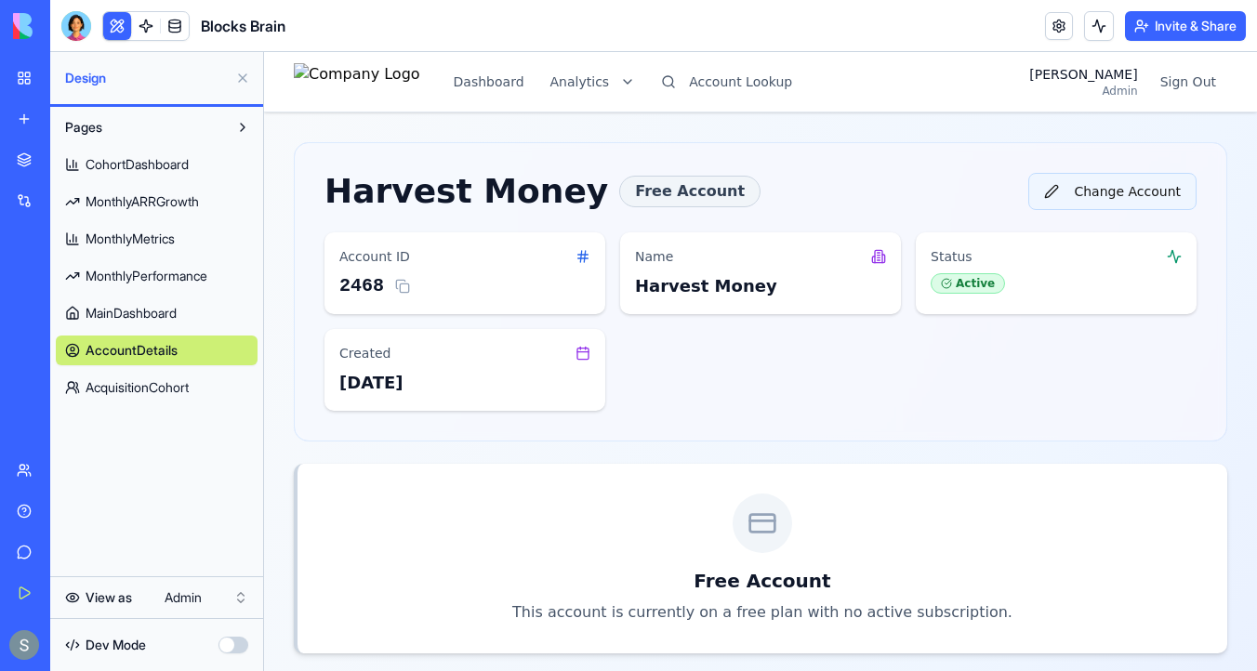
click at [1050, 192] on button "Change Account" at bounding box center [1112, 191] width 168 height 37
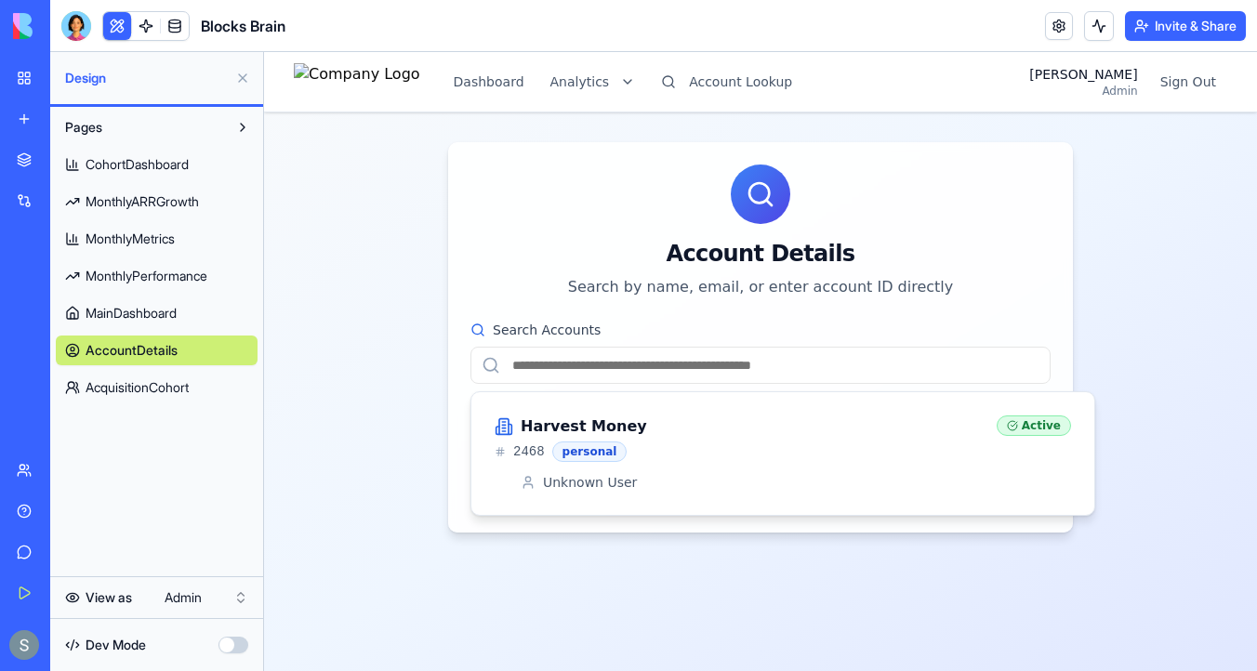
click at [596, 371] on input "Search Accounts" at bounding box center [760, 365] width 580 height 37
paste input "**********"
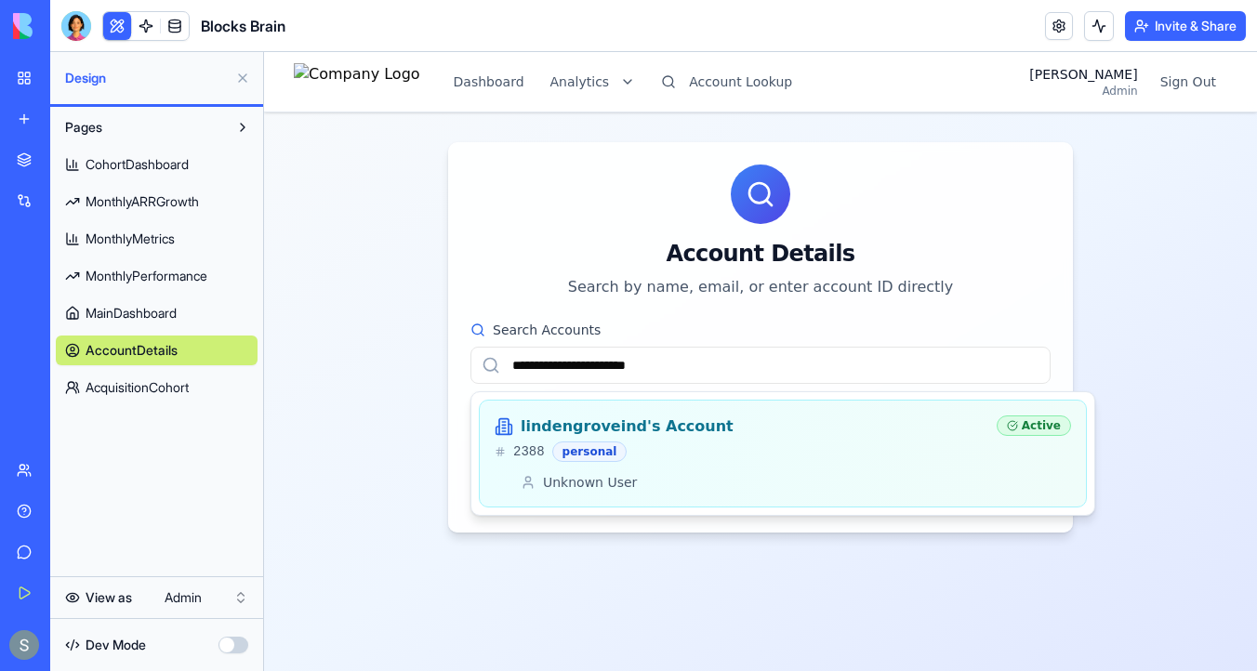
type input "**********"
click at [716, 455] on div "2388 personal" at bounding box center [738, 452] width 487 height 20
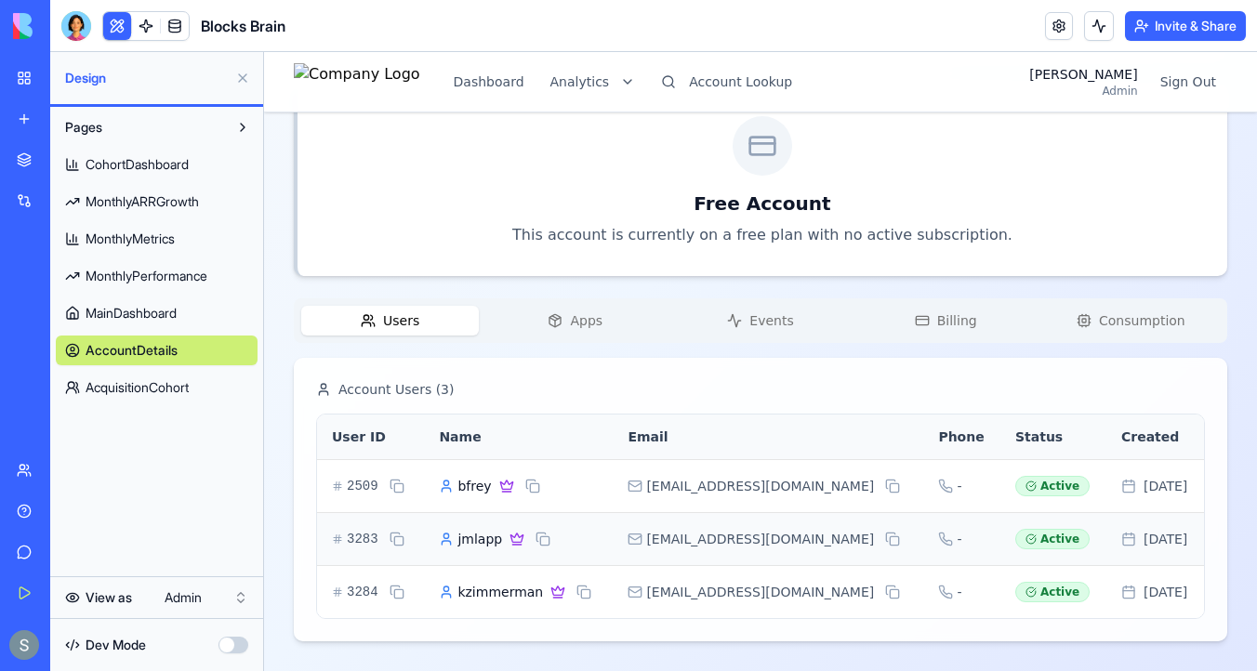
scroll to position [376, 0]
click at [414, 279] on div "lindengroveind's Account Free Account Change Account Account ID 2388 Name [PERS…" at bounding box center [760, 204] width 933 height 877
click at [578, 326] on span "Apps" at bounding box center [586, 321] width 33 height 19
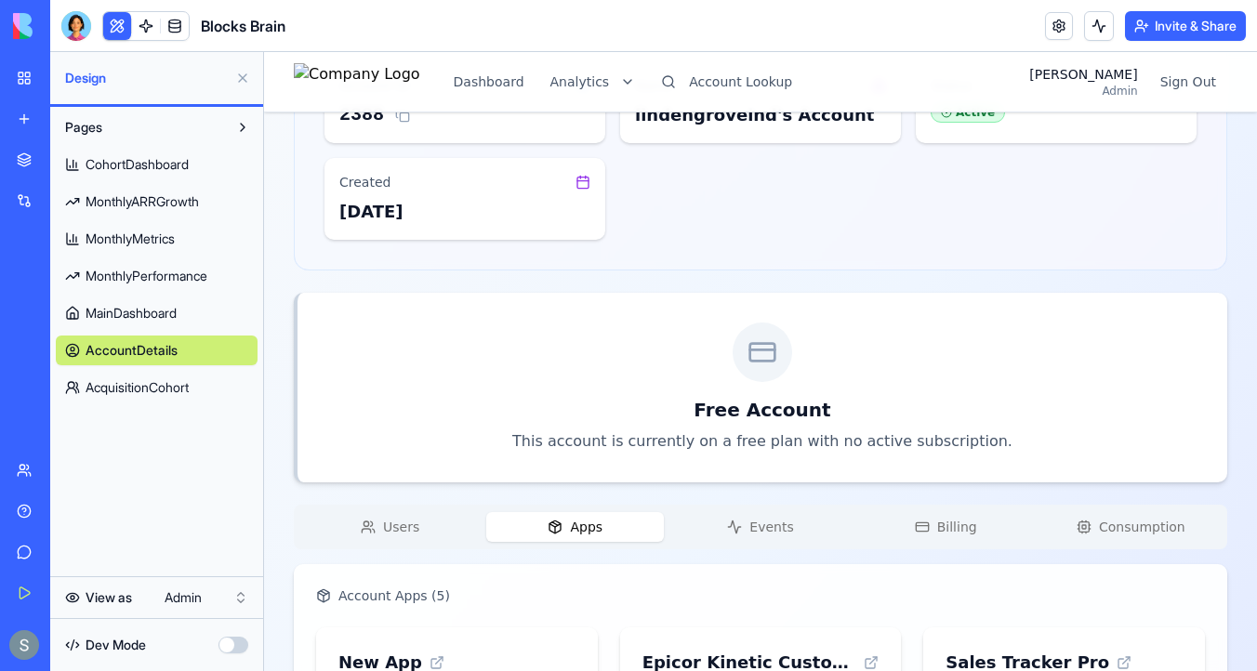
scroll to position [205, 0]
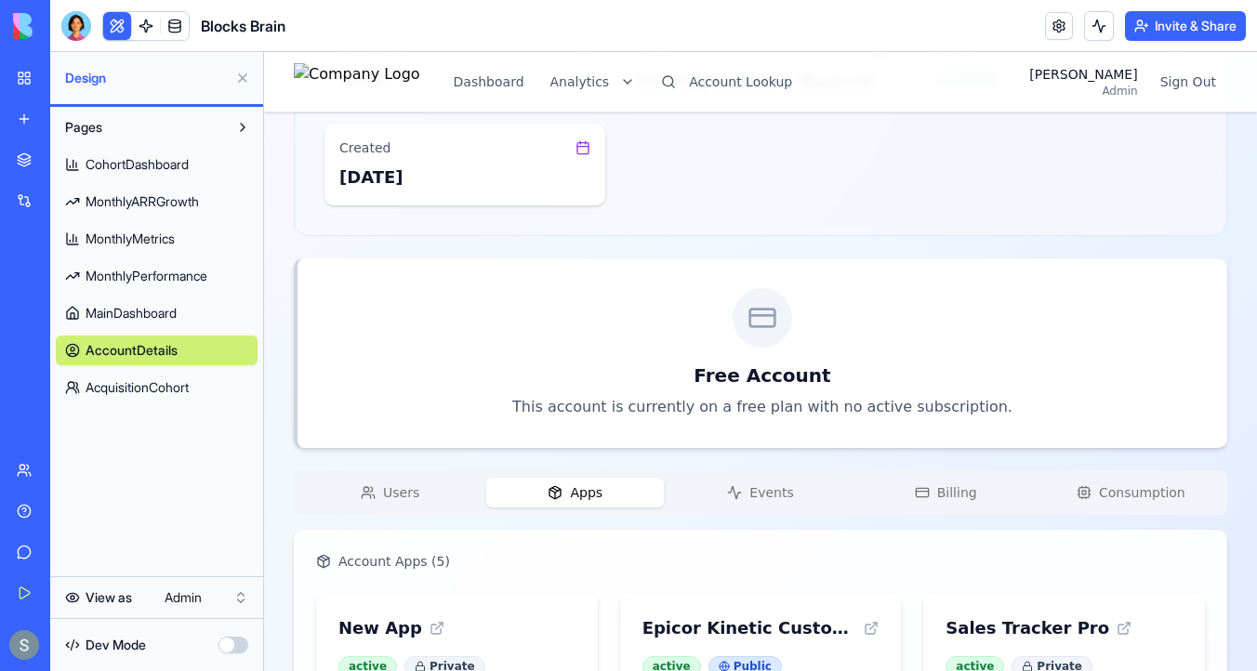
click at [773, 493] on span "Events" at bounding box center [771, 492] width 44 height 19
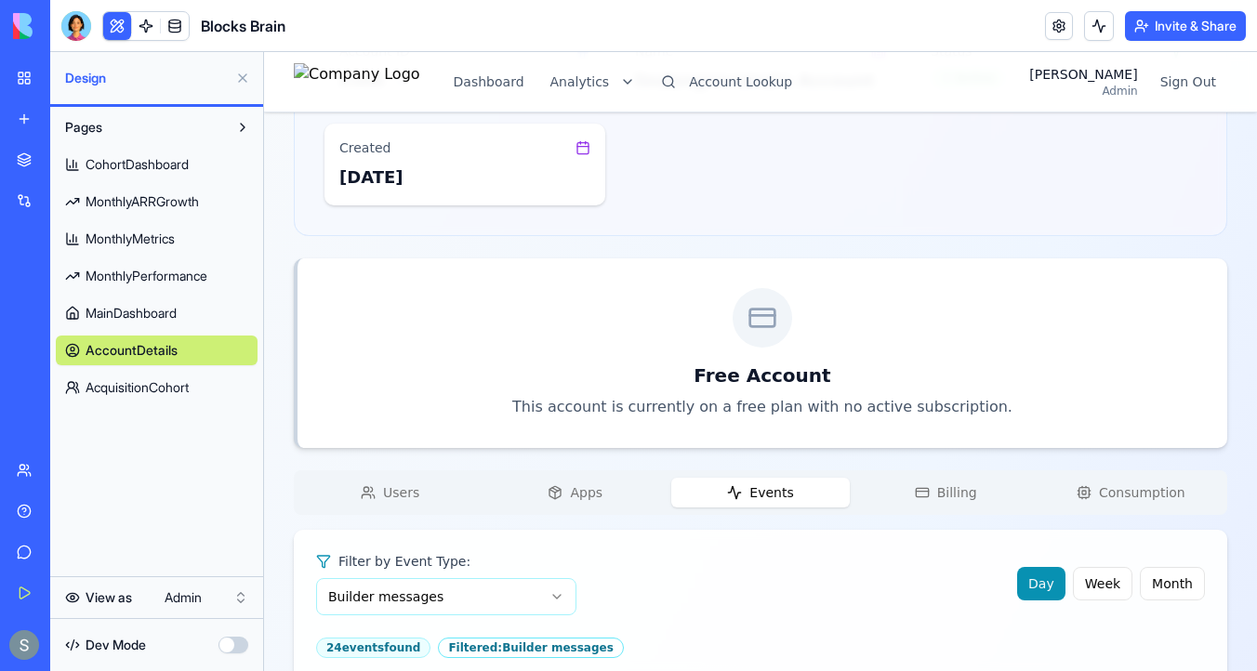
click at [926, 499] on icon "button" at bounding box center [922, 492] width 15 height 15
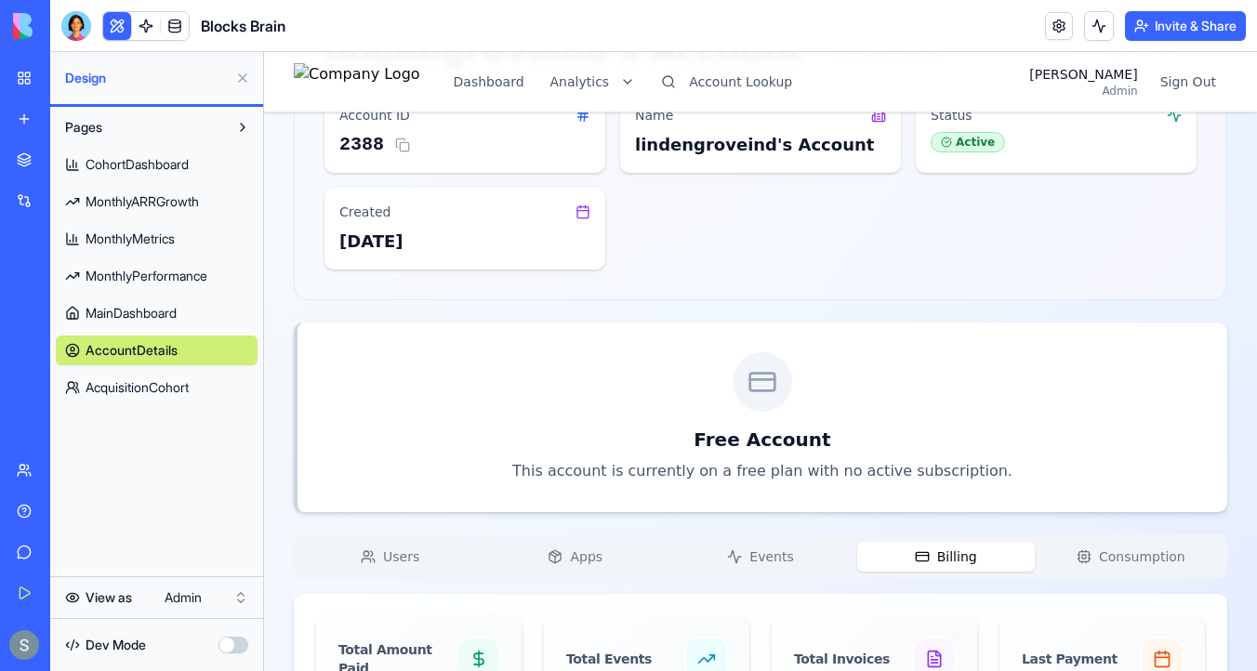
scroll to position [125, 0]
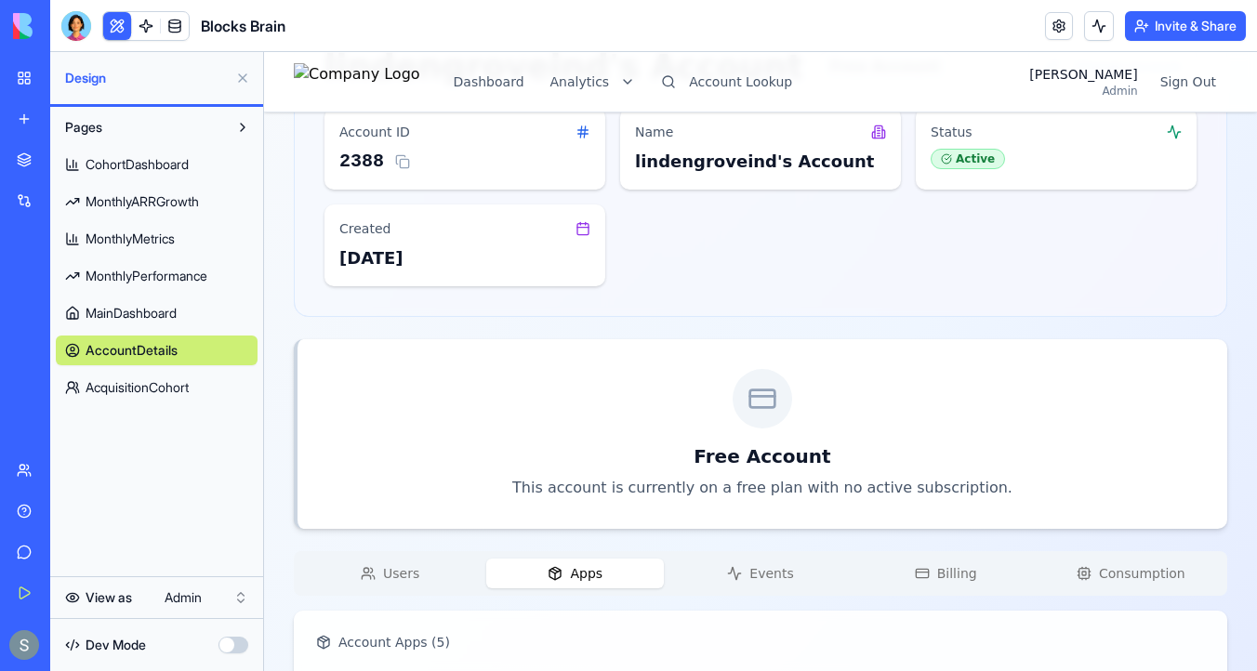
click at [599, 570] on span "Apps" at bounding box center [586, 573] width 33 height 19
click at [793, 577] on button "Events" at bounding box center [760, 574] width 178 height 30
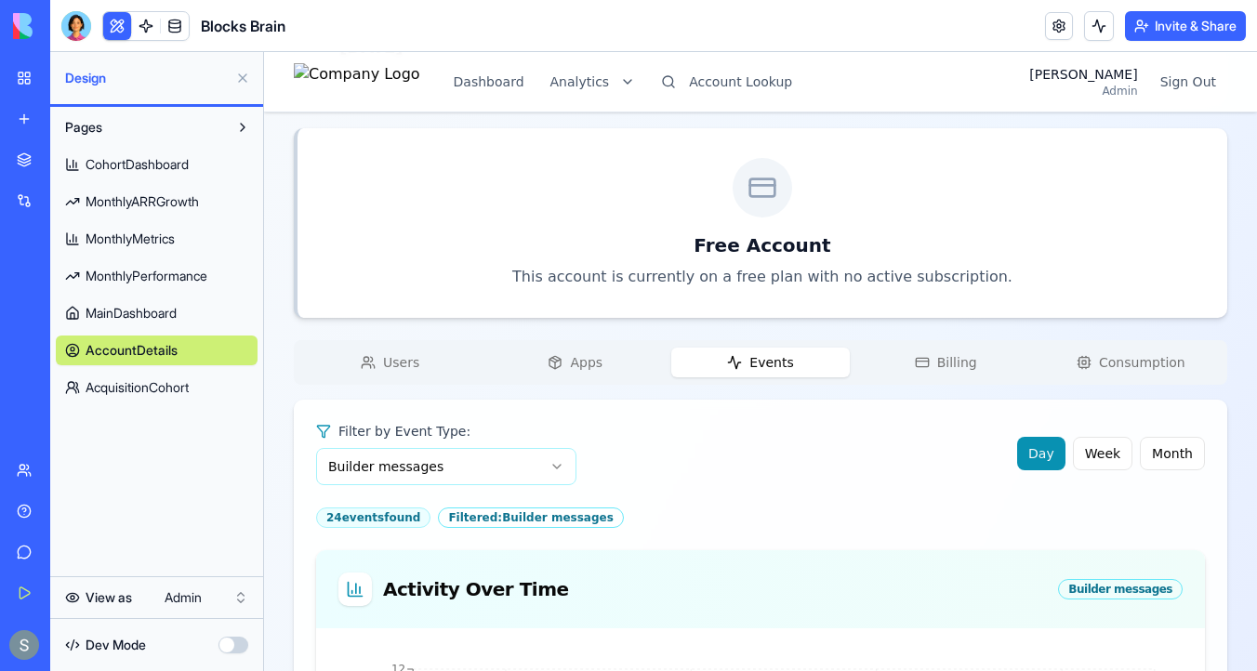
scroll to position [307, 0]
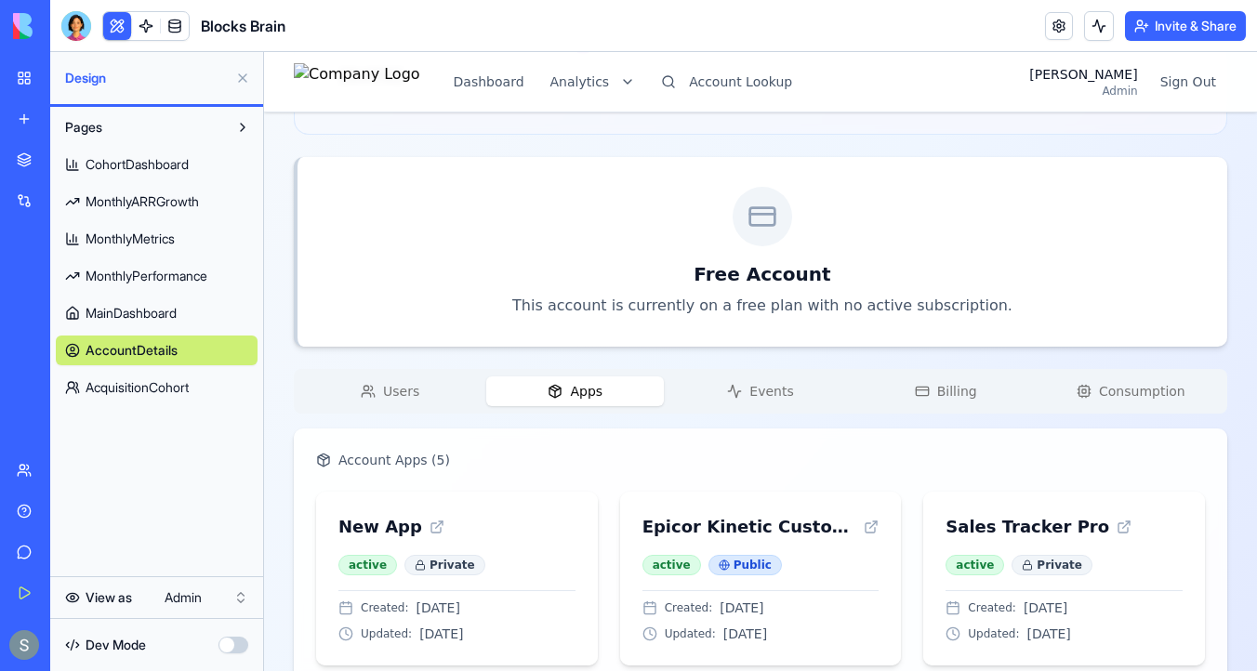
click at [587, 389] on span "Apps" at bounding box center [586, 391] width 33 height 19
click at [414, 383] on span "Users" at bounding box center [401, 391] width 36 height 19
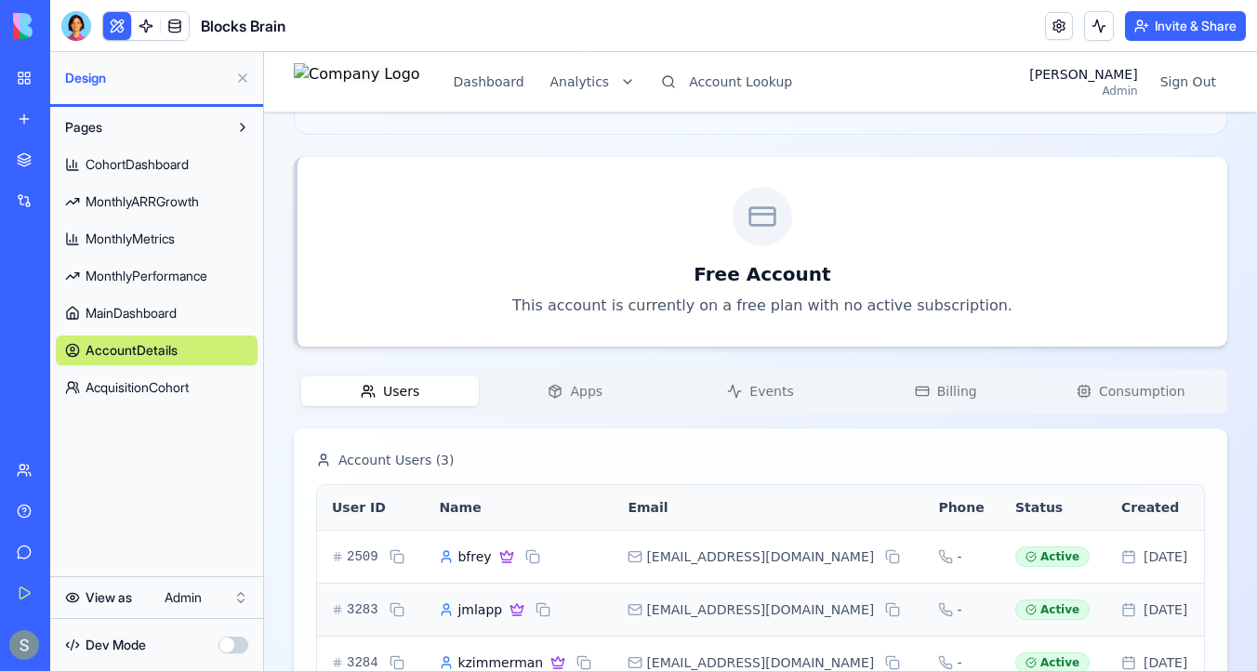
scroll to position [376, 0]
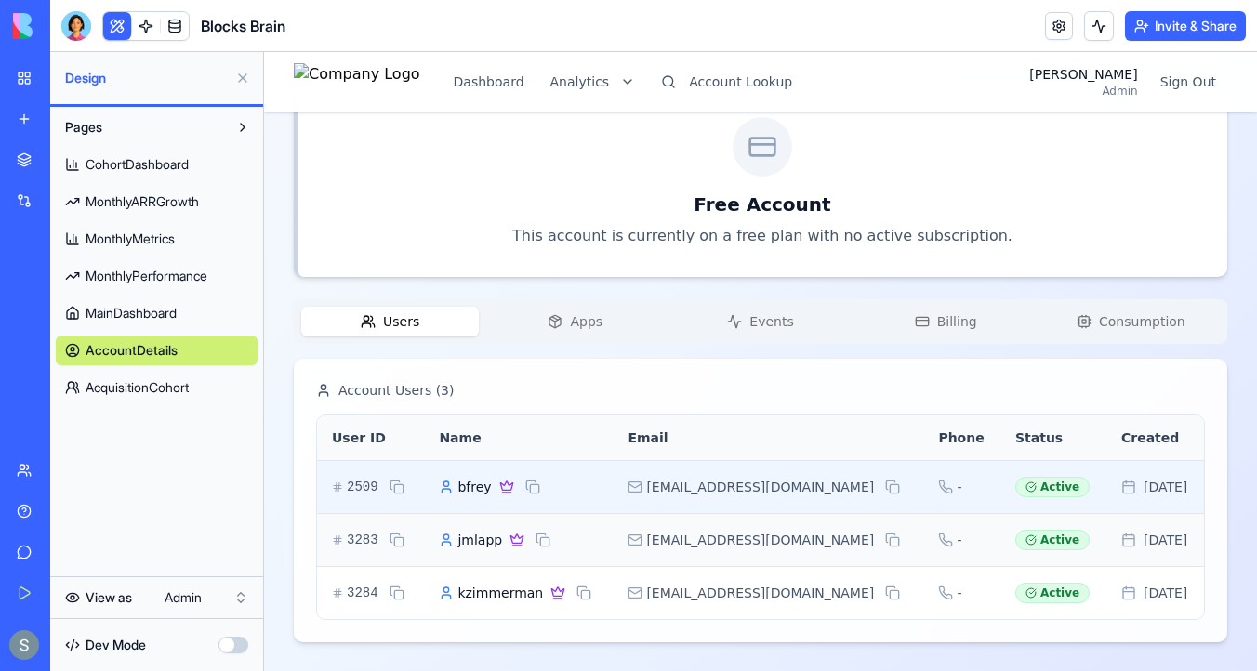
click at [480, 489] on span "bfrey" at bounding box center [473, 487] width 33 height 19
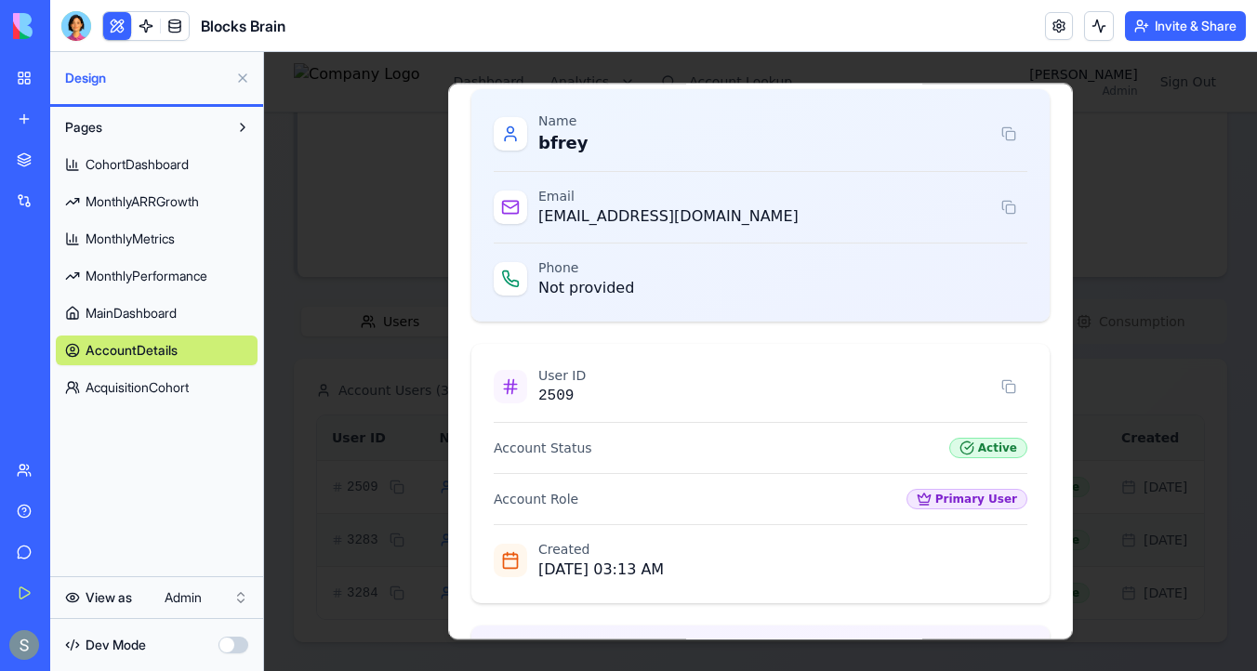
scroll to position [261, 0]
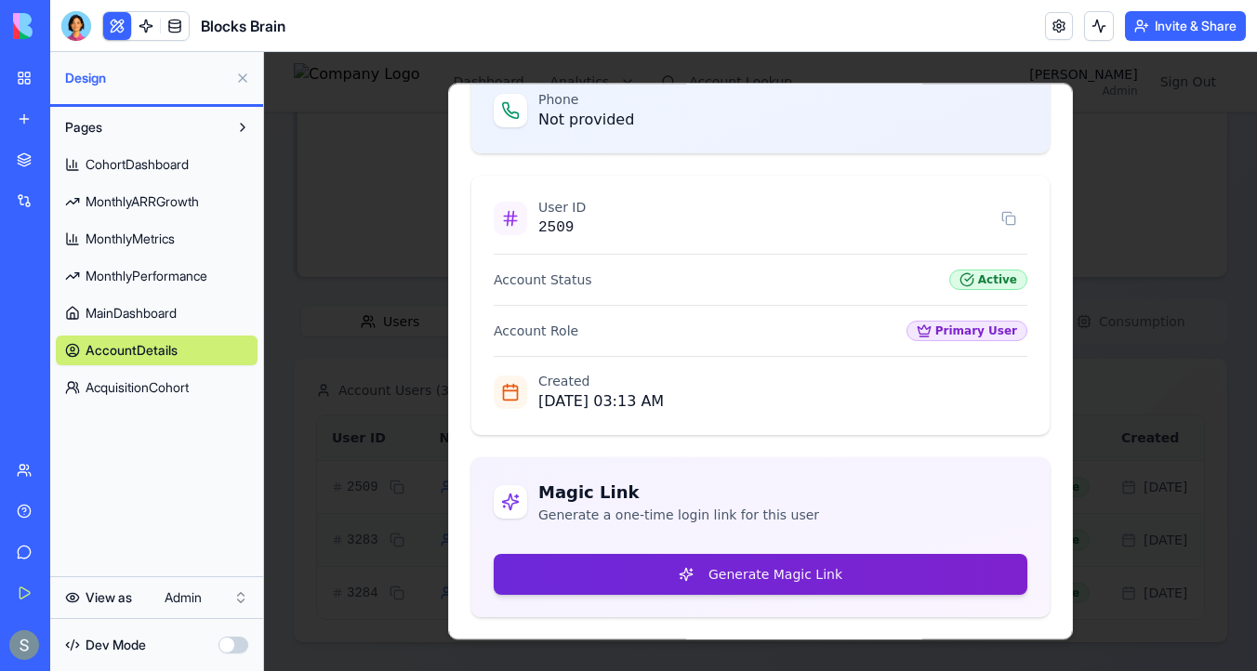
click at [627, 575] on button "Generate Magic Link" at bounding box center [761, 574] width 534 height 41
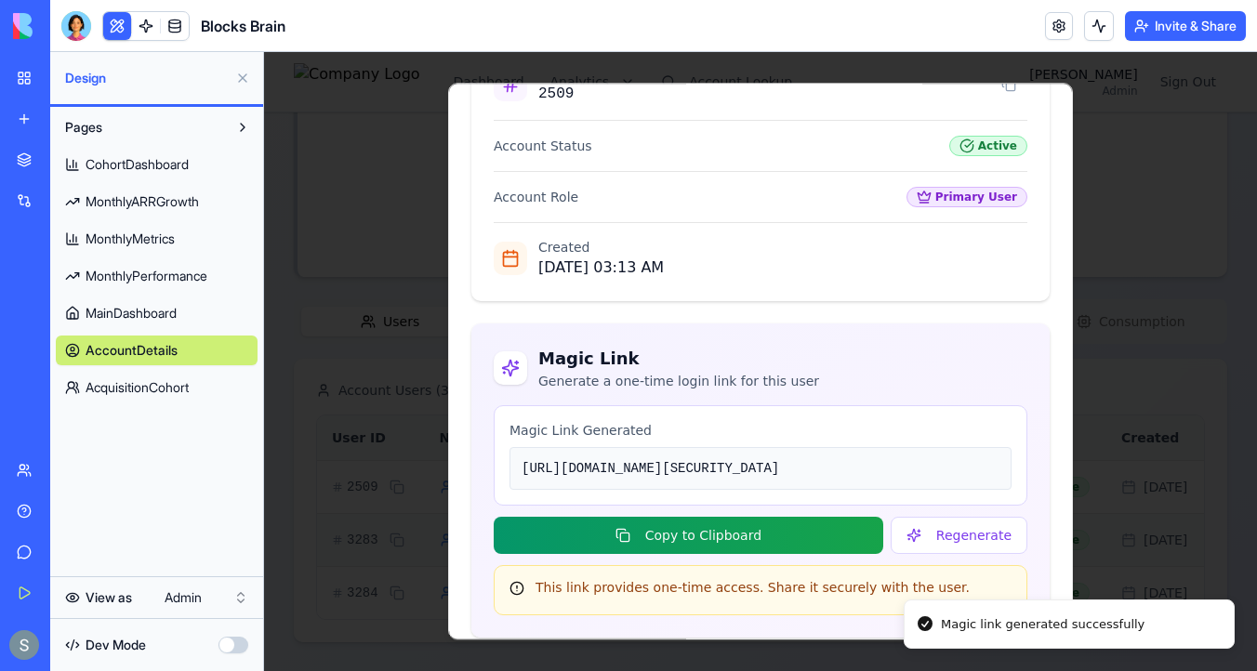
scroll to position [527, 0]
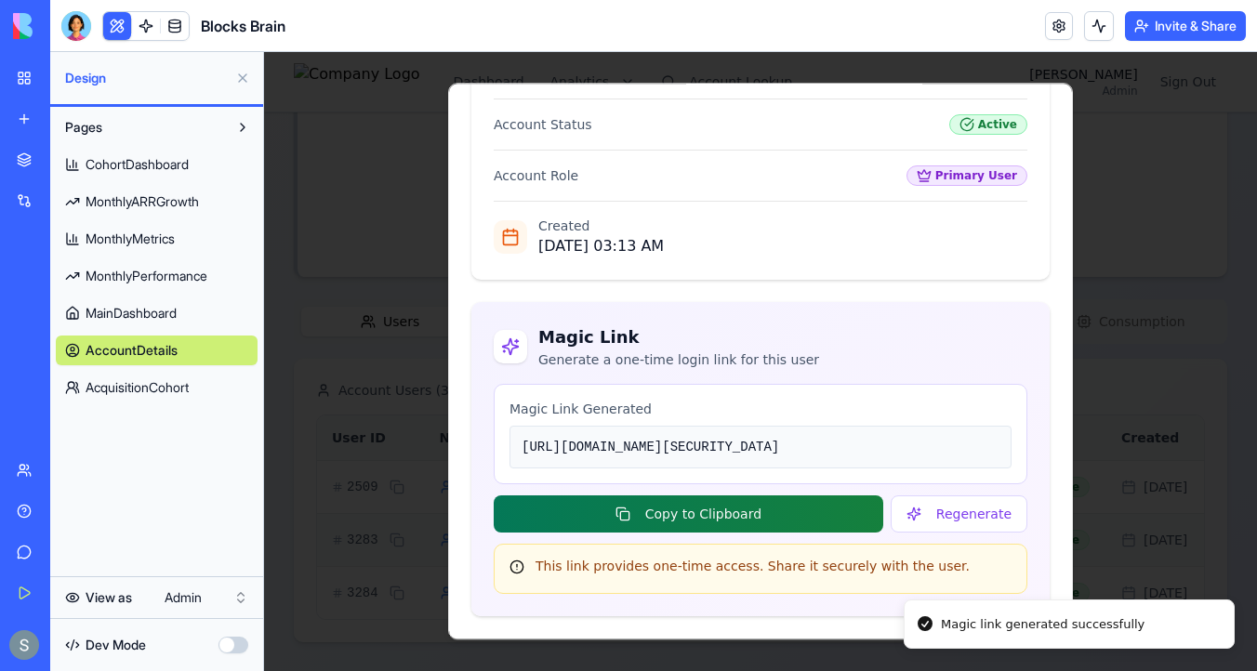
click at [789, 524] on button "Copy to Clipboard" at bounding box center [688, 513] width 389 height 37
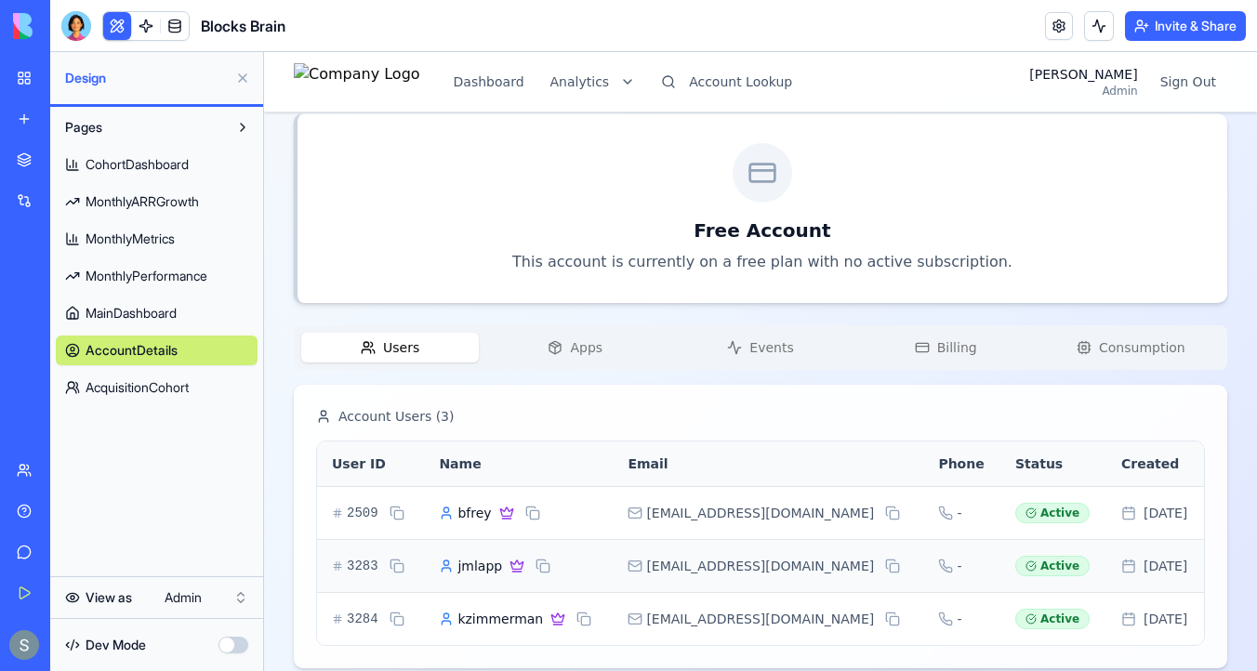
scroll to position [376, 0]
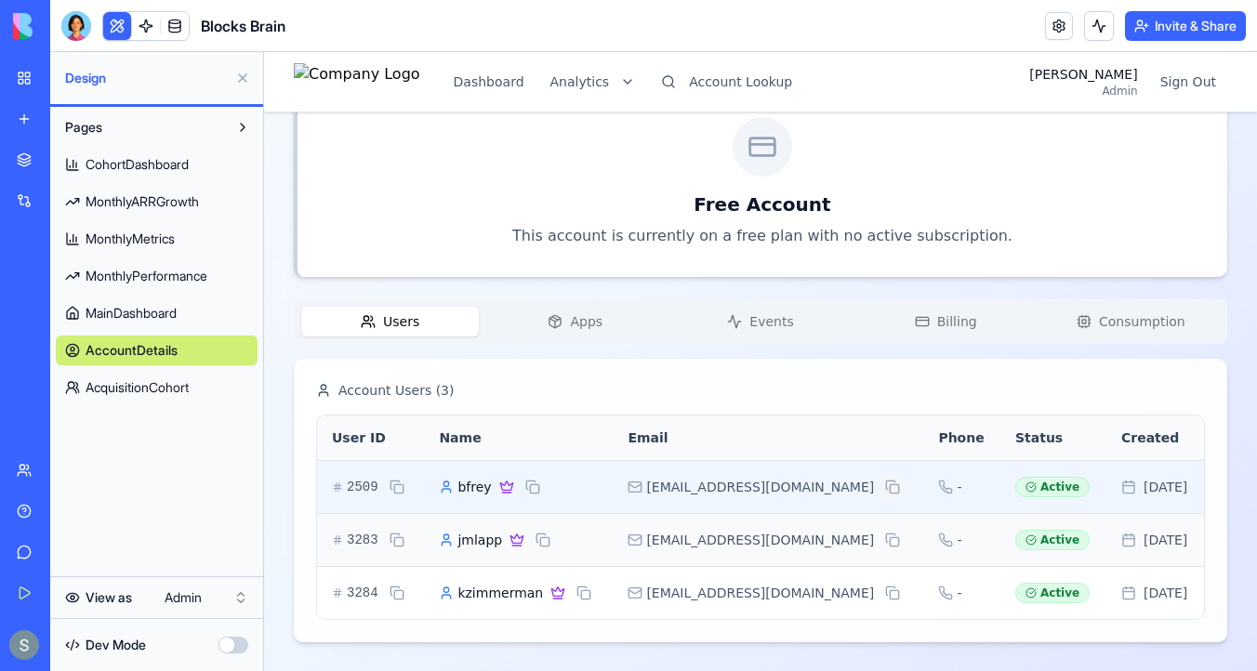
click at [881, 487] on button at bounding box center [892, 487] width 22 height 22
click at [881, 488] on button at bounding box center [892, 487] width 22 height 22
click at [881, 486] on button at bounding box center [892, 487] width 22 height 22
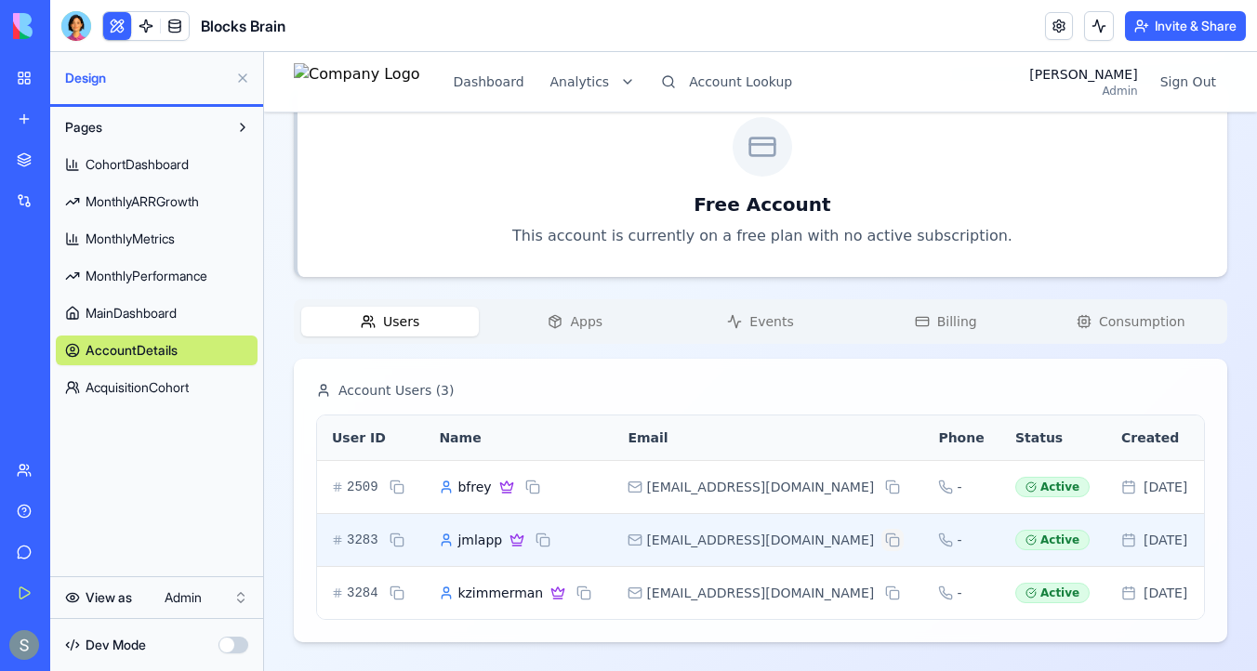
click at [881, 538] on button at bounding box center [892, 540] width 22 height 22
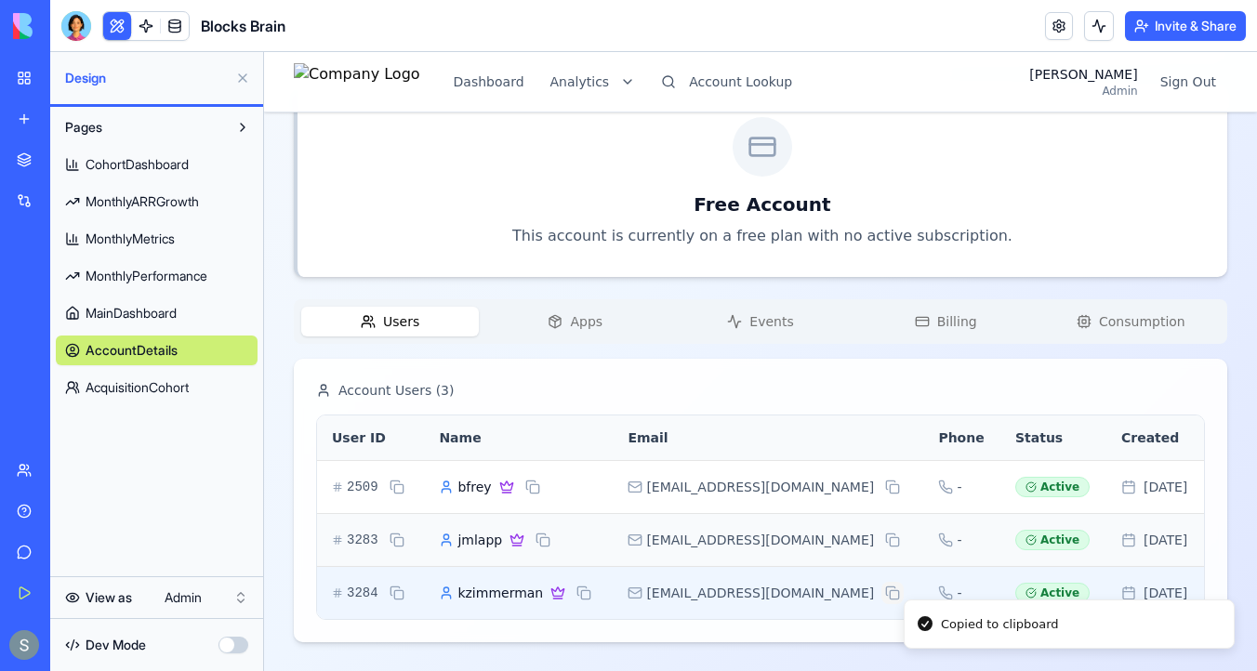
click at [881, 592] on button at bounding box center [892, 593] width 22 height 22
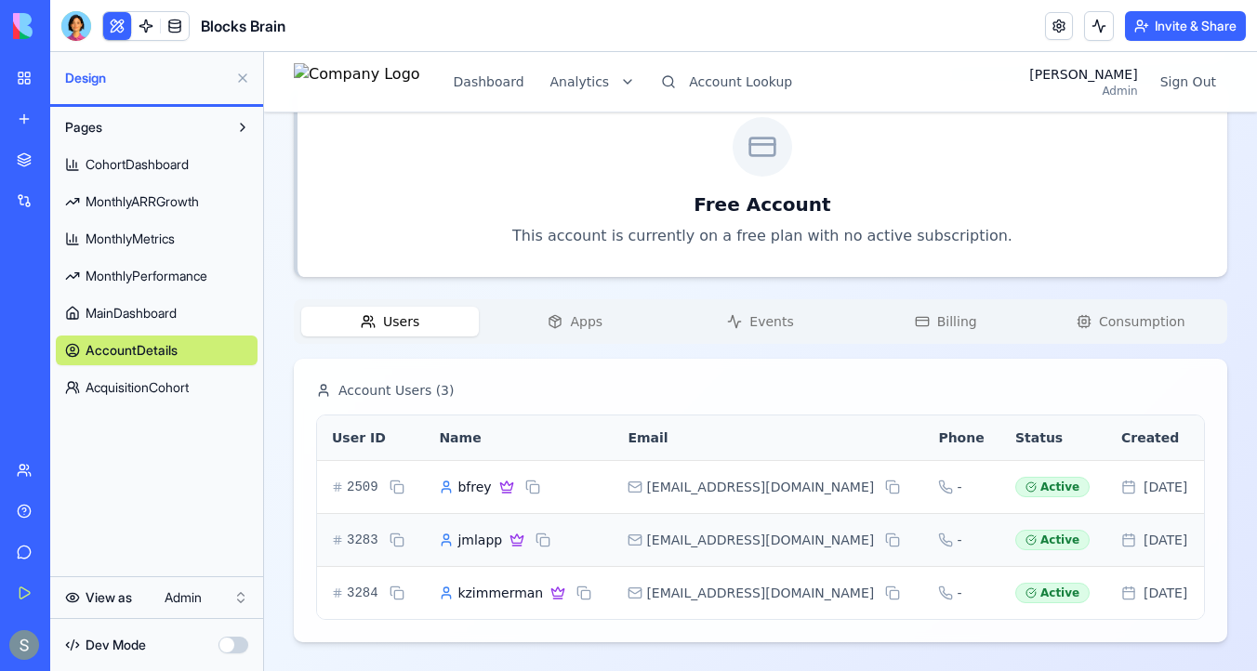
scroll to position [0, 0]
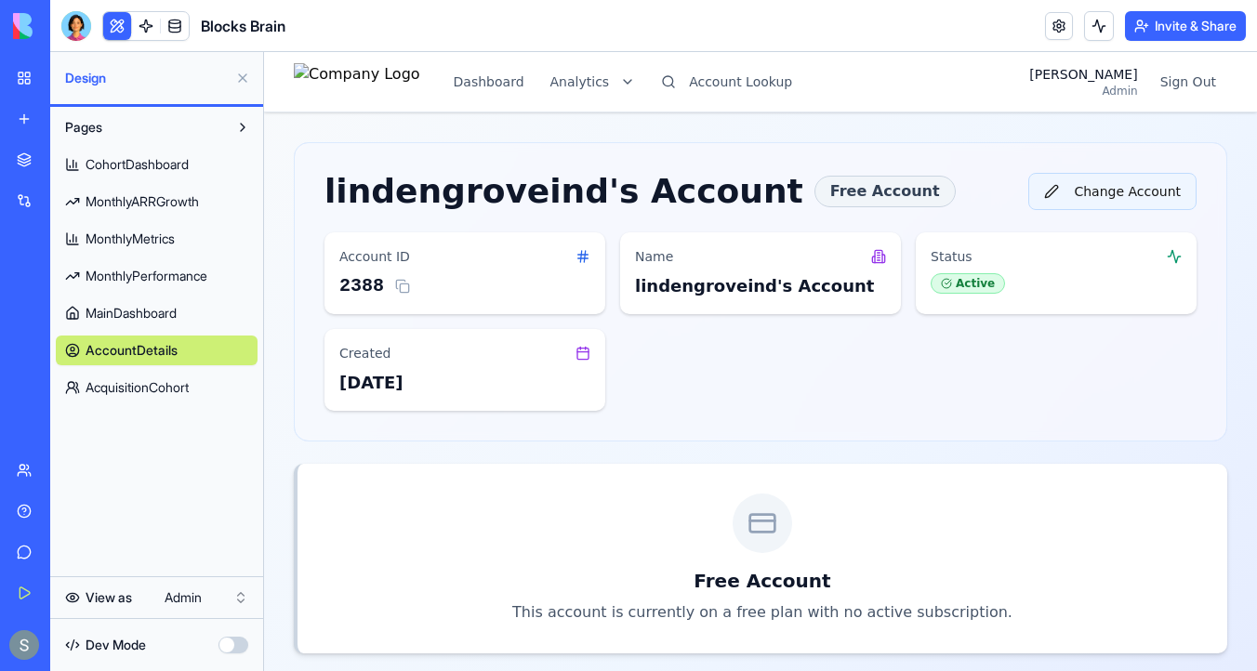
click at [1081, 193] on button "Change Account" at bounding box center [1112, 191] width 168 height 37
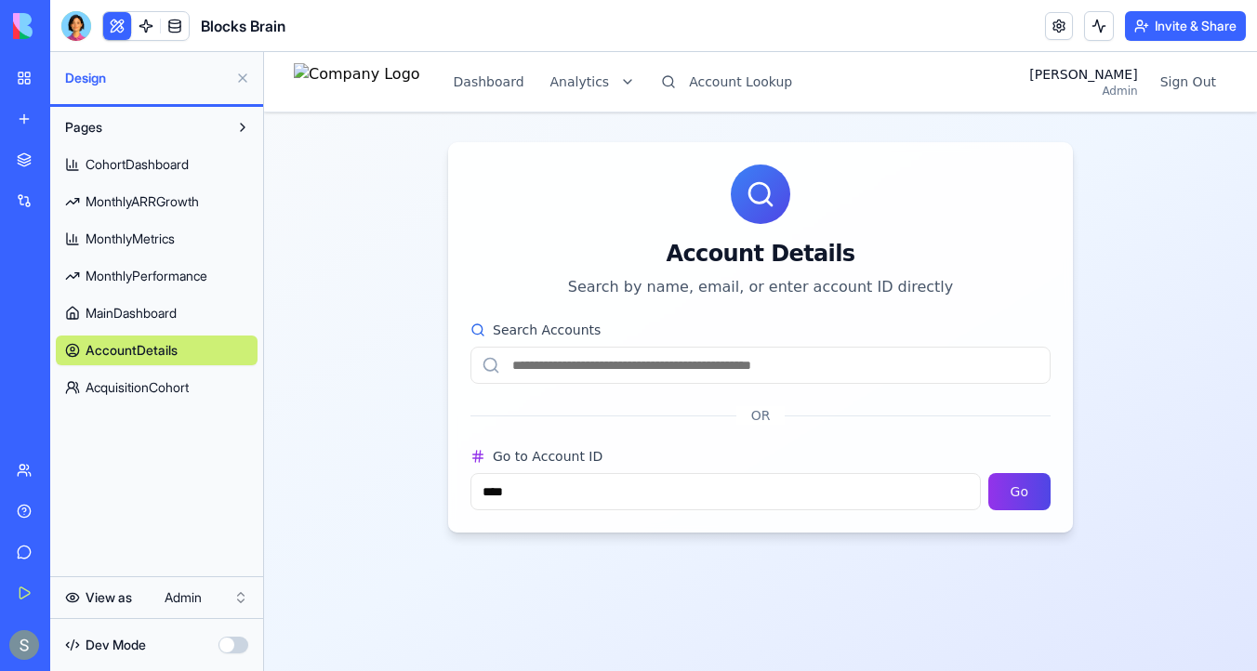
click at [770, 346] on div "Search Accounts" at bounding box center [760, 352] width 580 height 63
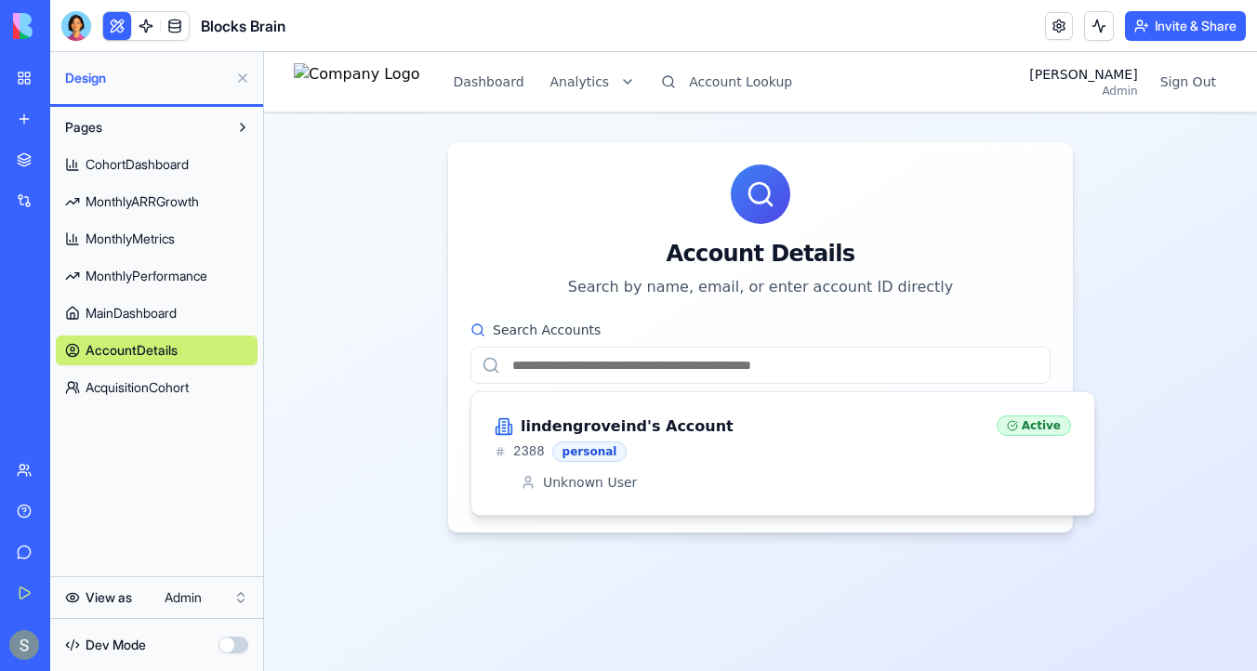
click at [764, 363] on input "Search Accounts" at bounding box center [760, 365] width 580 height 37
paste input "**********"
type input "**********"
click at [633, 427] on h3 "seffykotz's Account" at bounding box center [602, 427] width 163 height 22
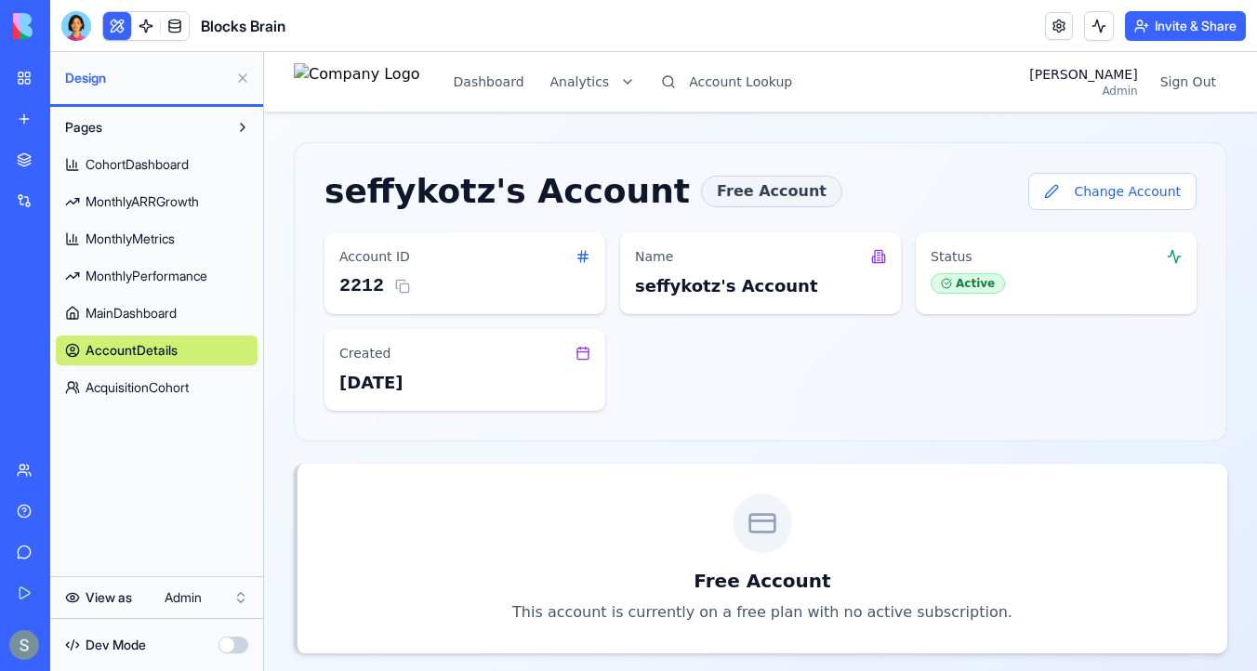
scroll to position [323, 0]
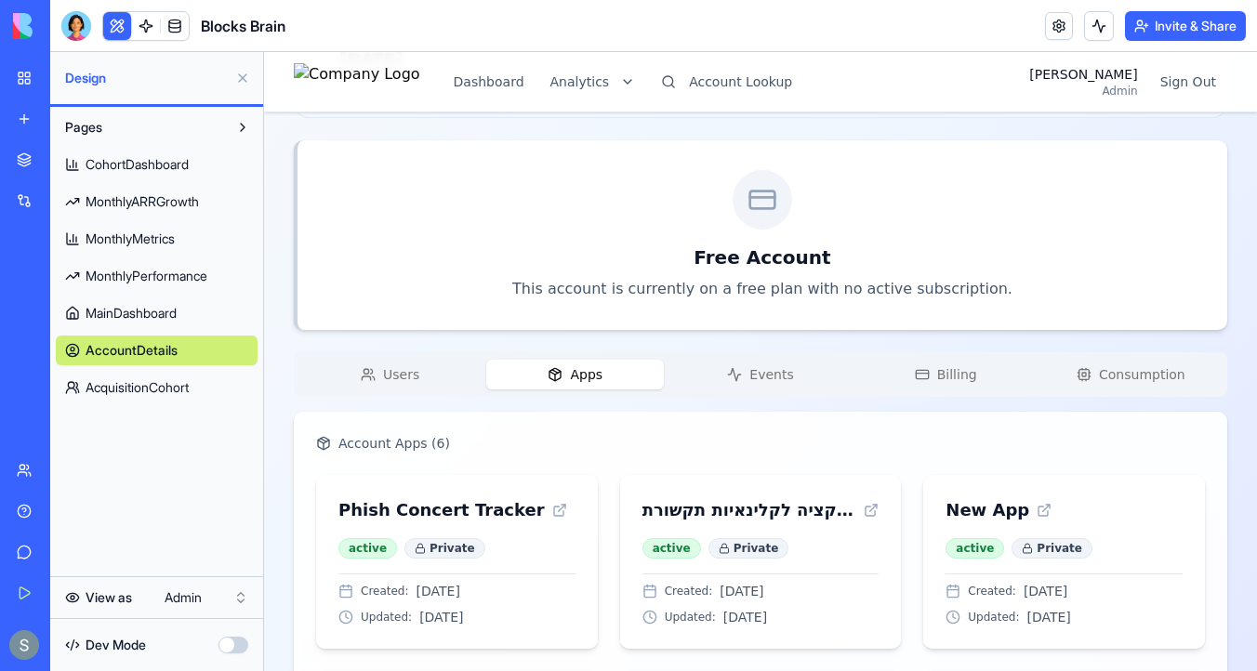
click at [548, 364] on button "Apps" at bounding box center [575, 375] width 178 height 30
click at [726, 365] on button "Events" at bounding box center [760, 375] width 178 height 30
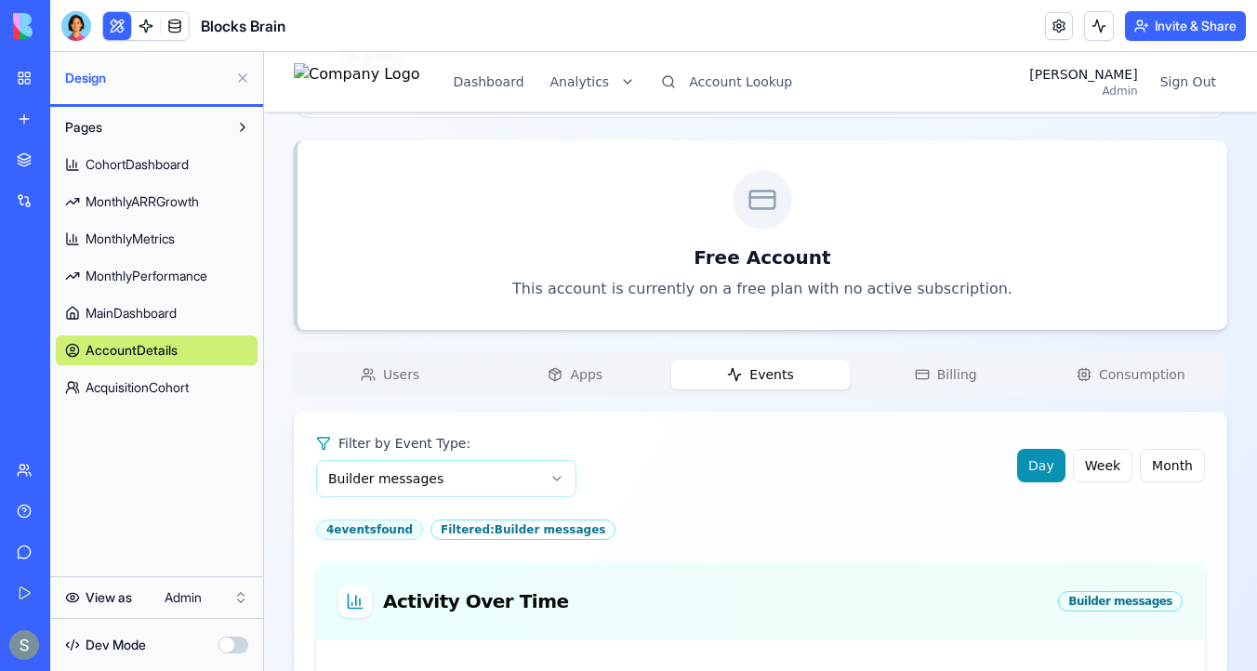
click at [925, 374] on line "button" at bounding box center [922, 374] width 12 height 0
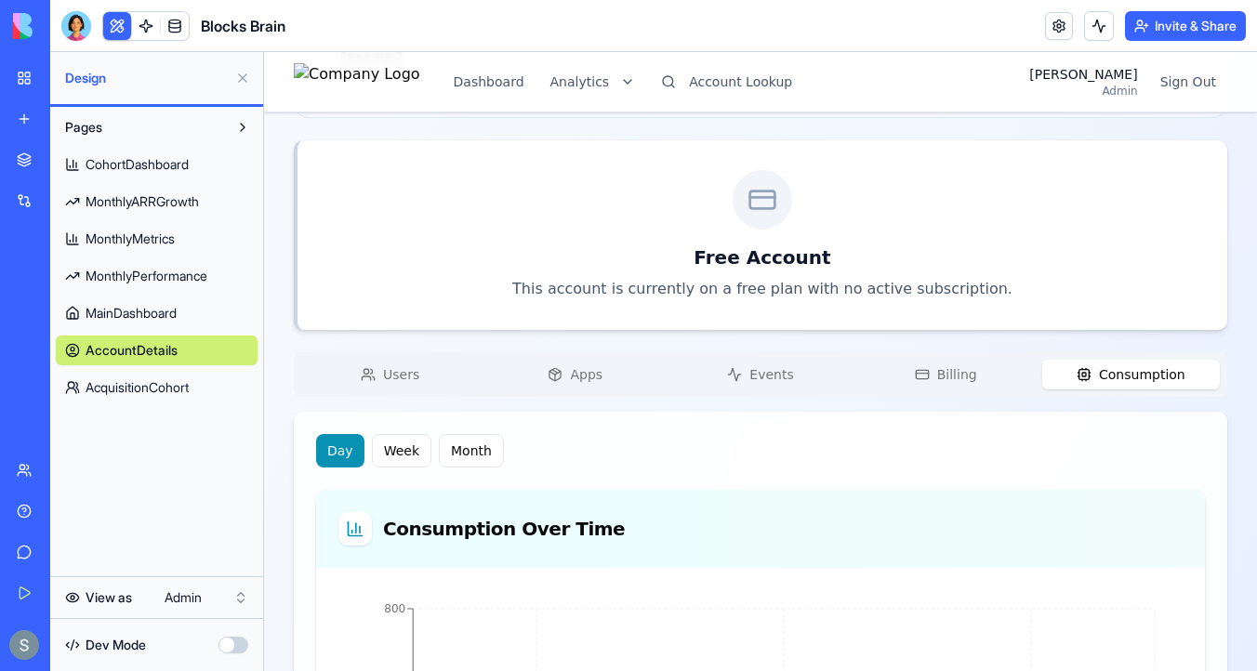
click at [1135, 365] on span "Consumption" at bounding box center [1142, 374] width 86 height 19
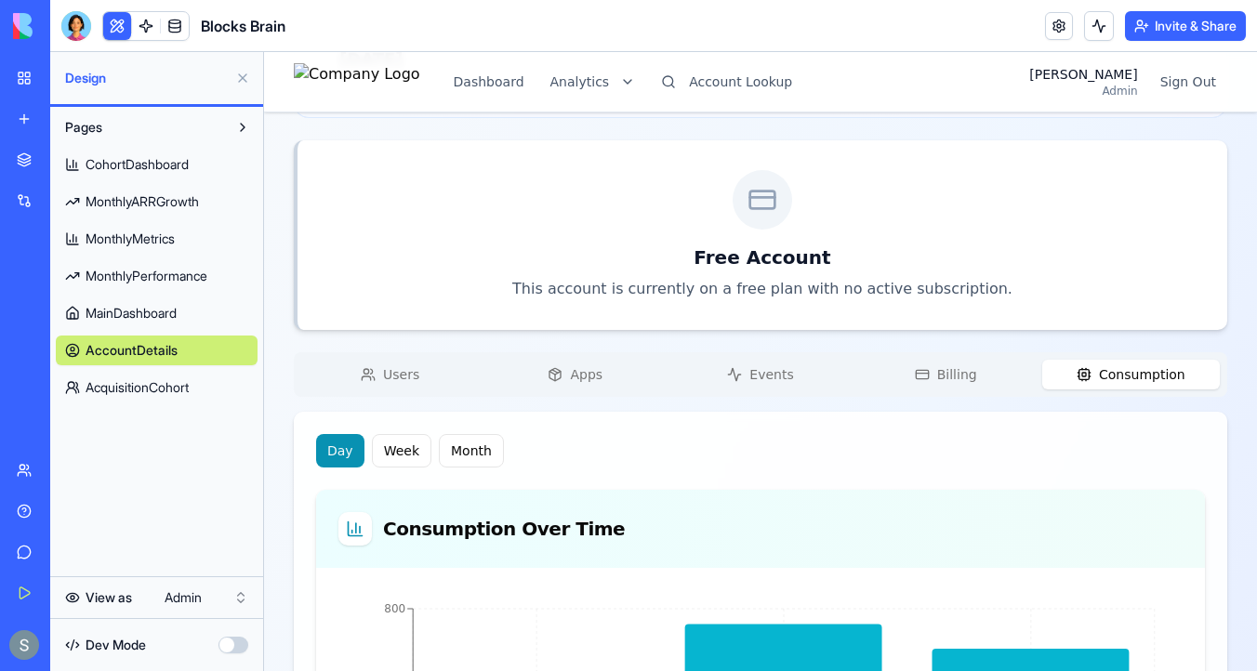
click at [609, 393] on div "Users Apps Events Billing Consumption" at bounding box center [760, 374] width 933 height 45
click at [578, 376] on span "Apps" at bounding box center [586, 374] width 33 height 19
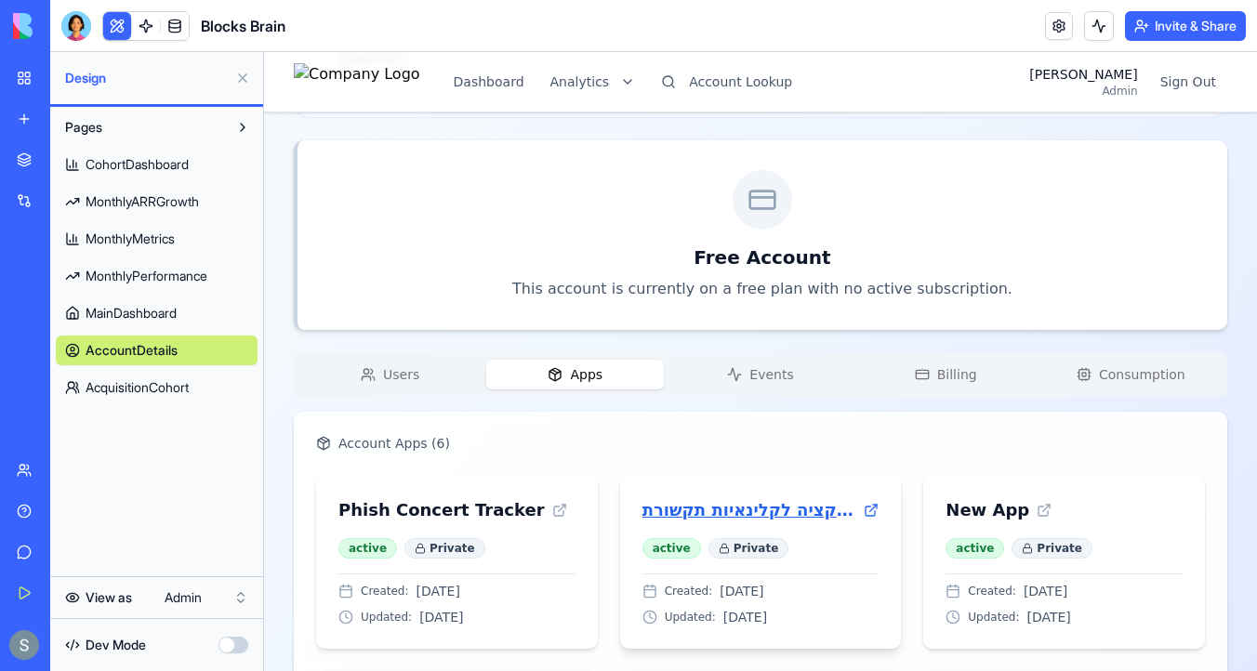
click at [867, 507] on icon at bounding box center [871, 510] width 15 height 15
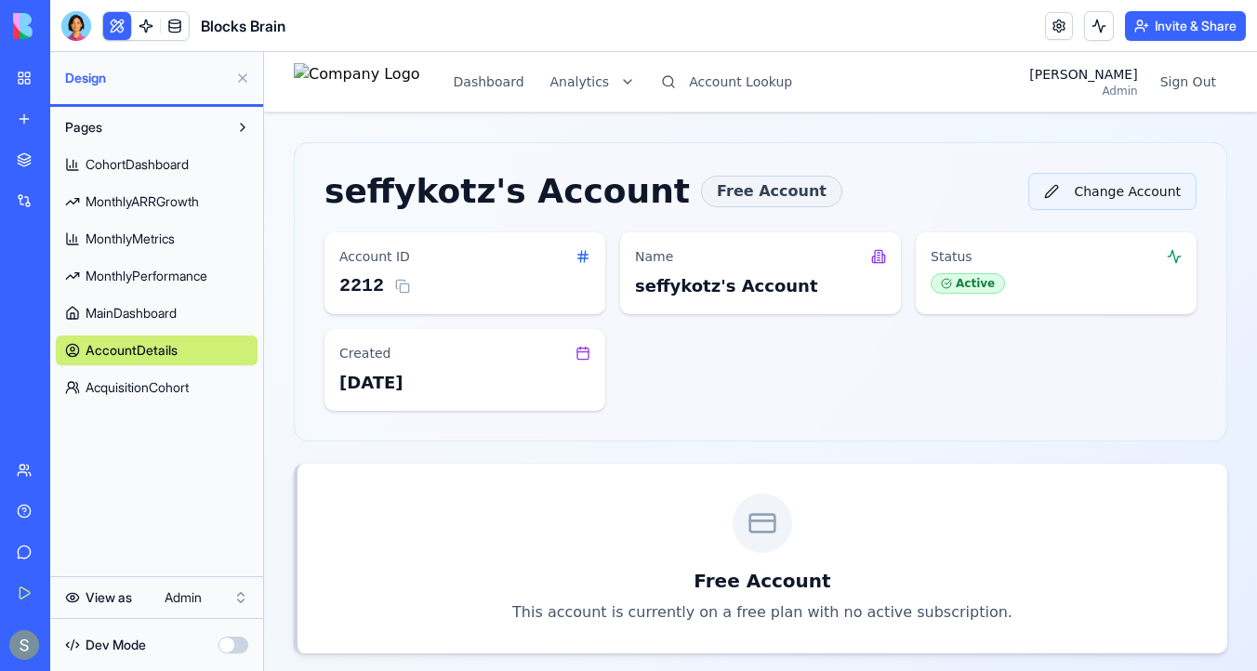
click at [1120, 191] on button "Change Account" at bounding box center [1112, 191] width 168 height 37
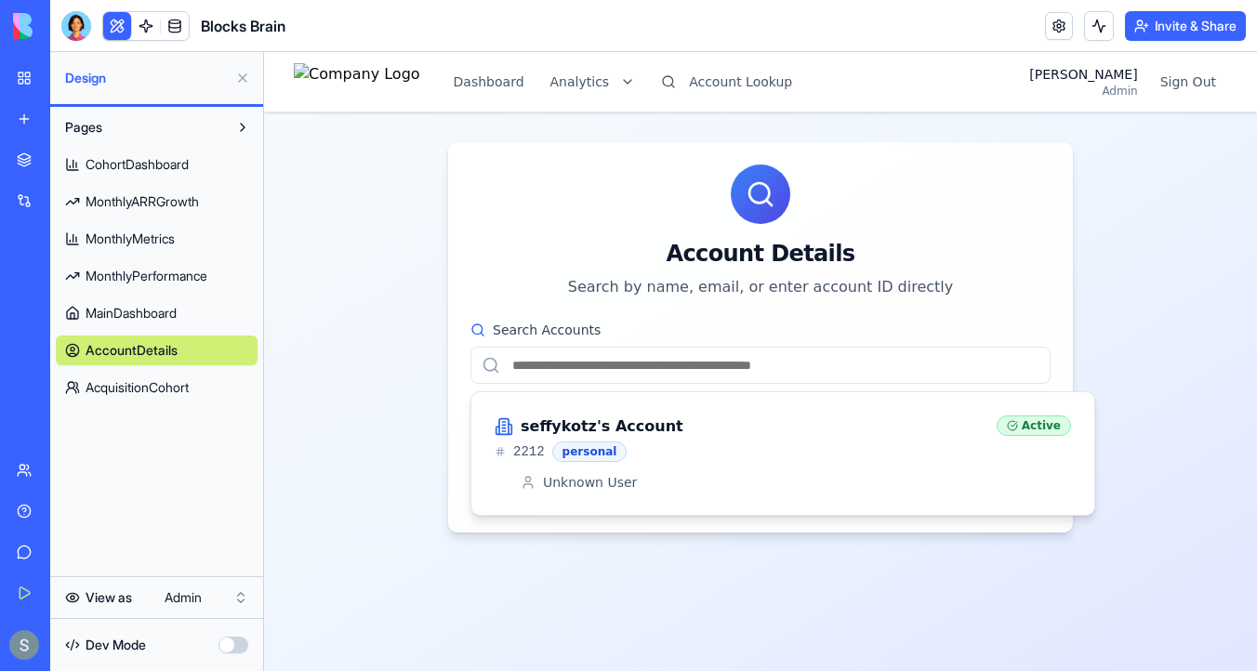
click at [782, 365] on input "Search Accounts" at bounding box center [760, 365] width 580 height 37
paste input "**********"
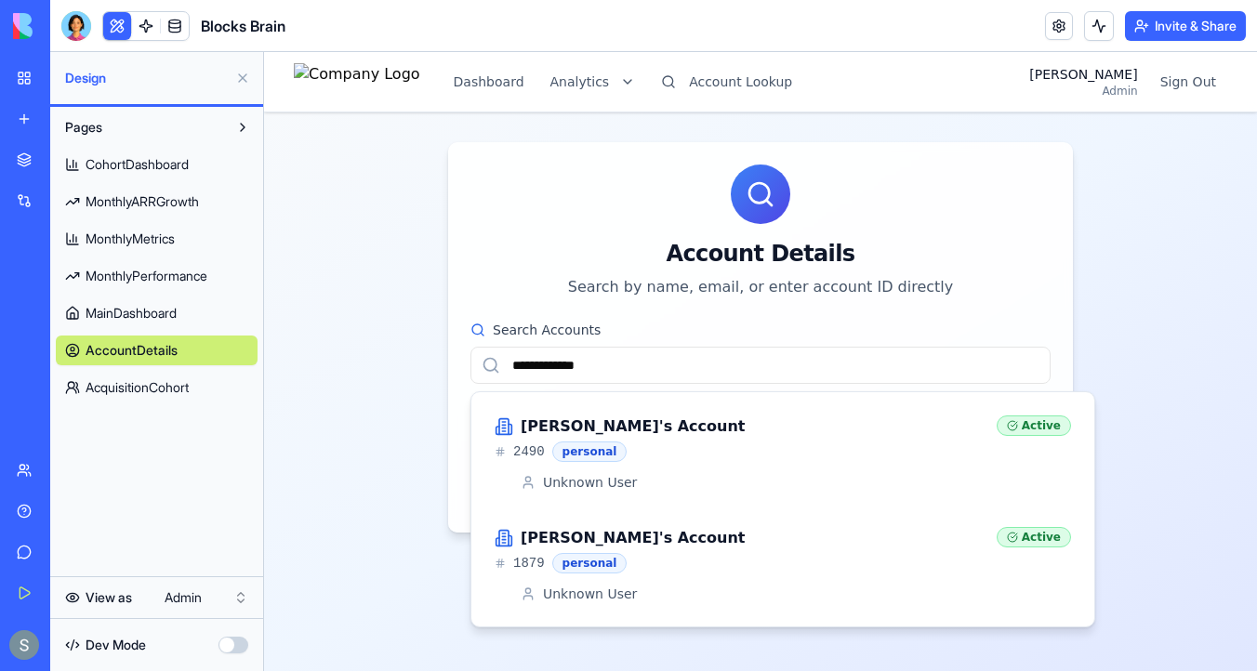
type input "**********"
click at [907, 418] on div "[PERSON_NAME]'s Account" at bounding box center [738, 427] width 487 height 22
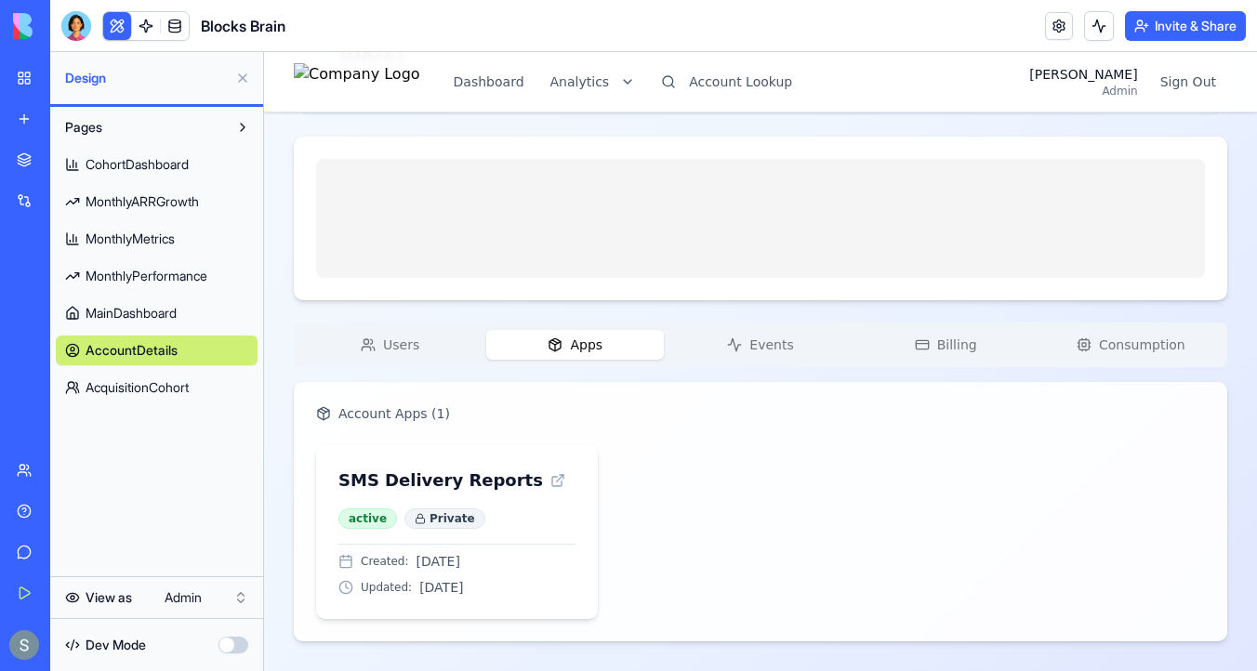
scroll to position [297, 0]
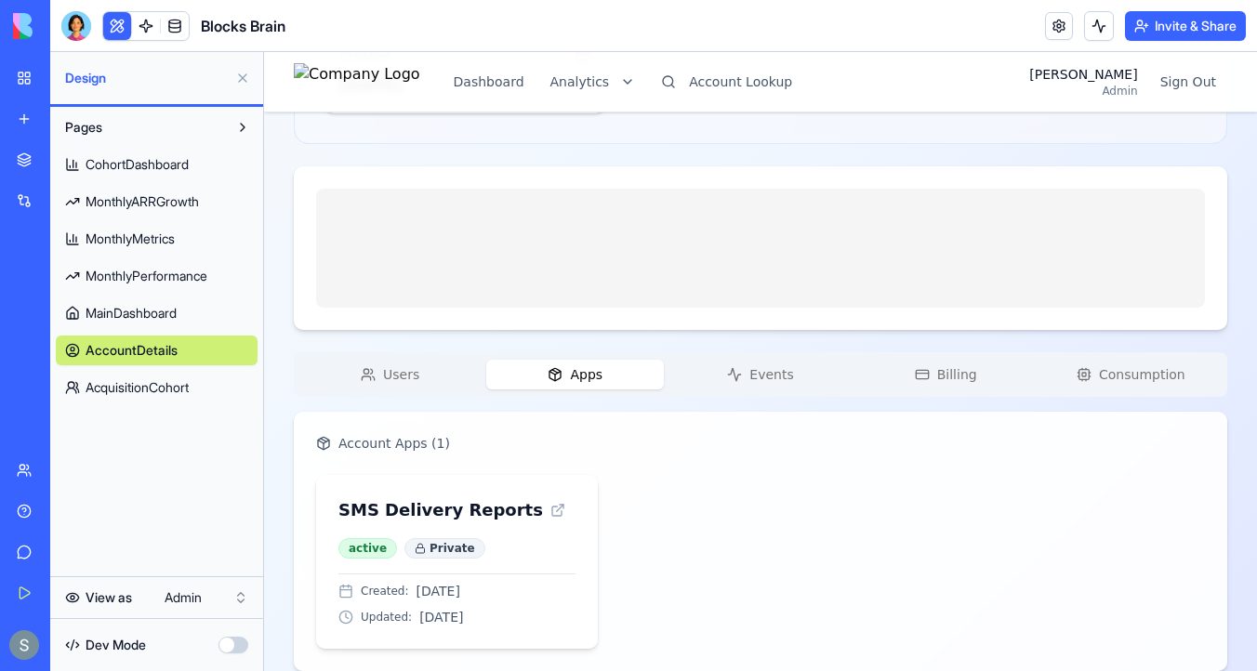
click at [403, 347] on div "[PERSON_NAME]'s Account Free Account Change Account Account ID 2490 Name [PERSO…" at bounding box center [760, 258] width 933 height 826
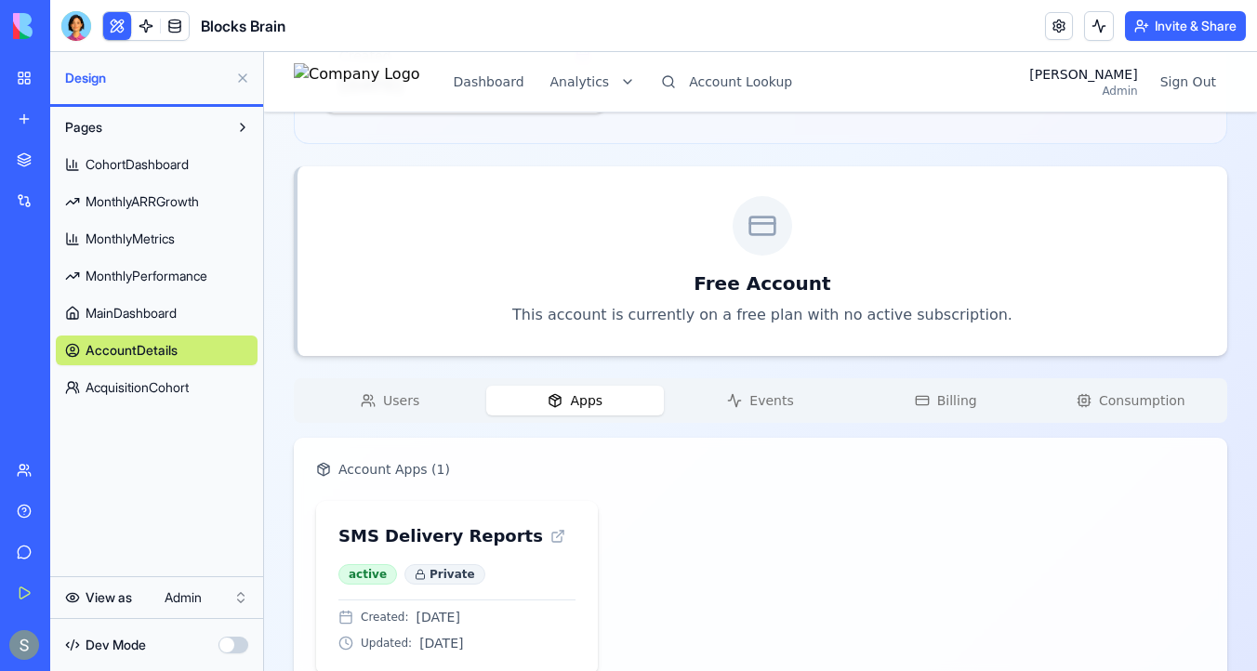
click at [577, 392] on span "Apps" at bounding box center [586, 400] width 33 height 19
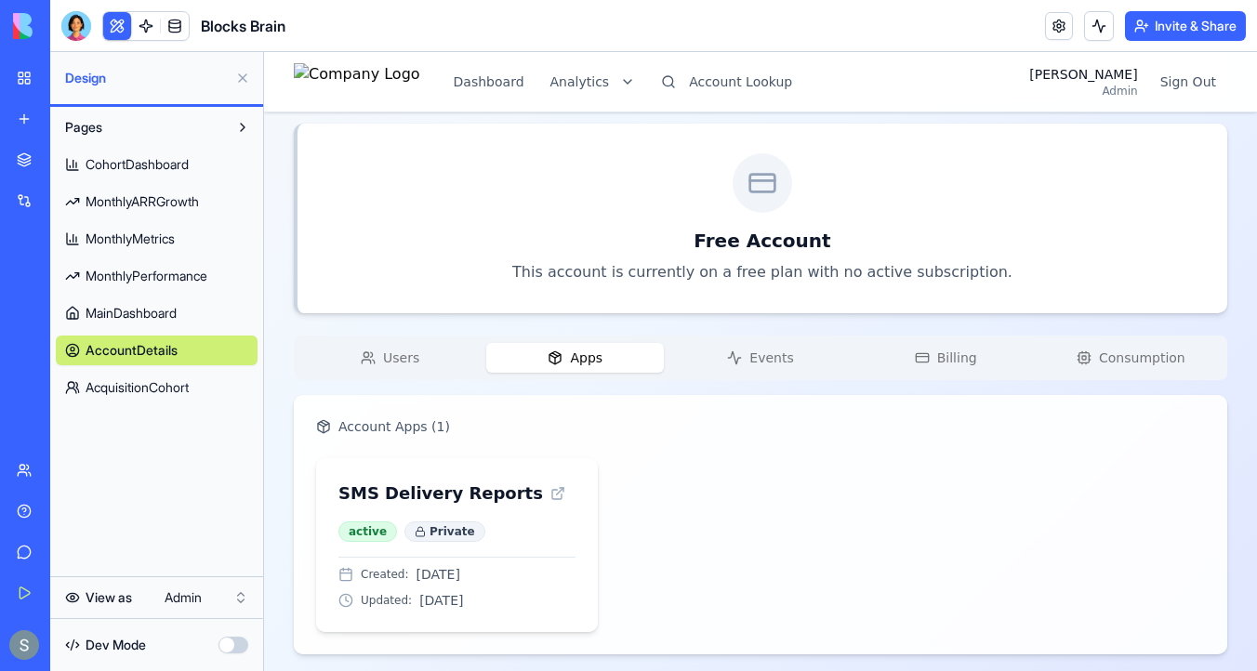
scroll to position [353, 0]
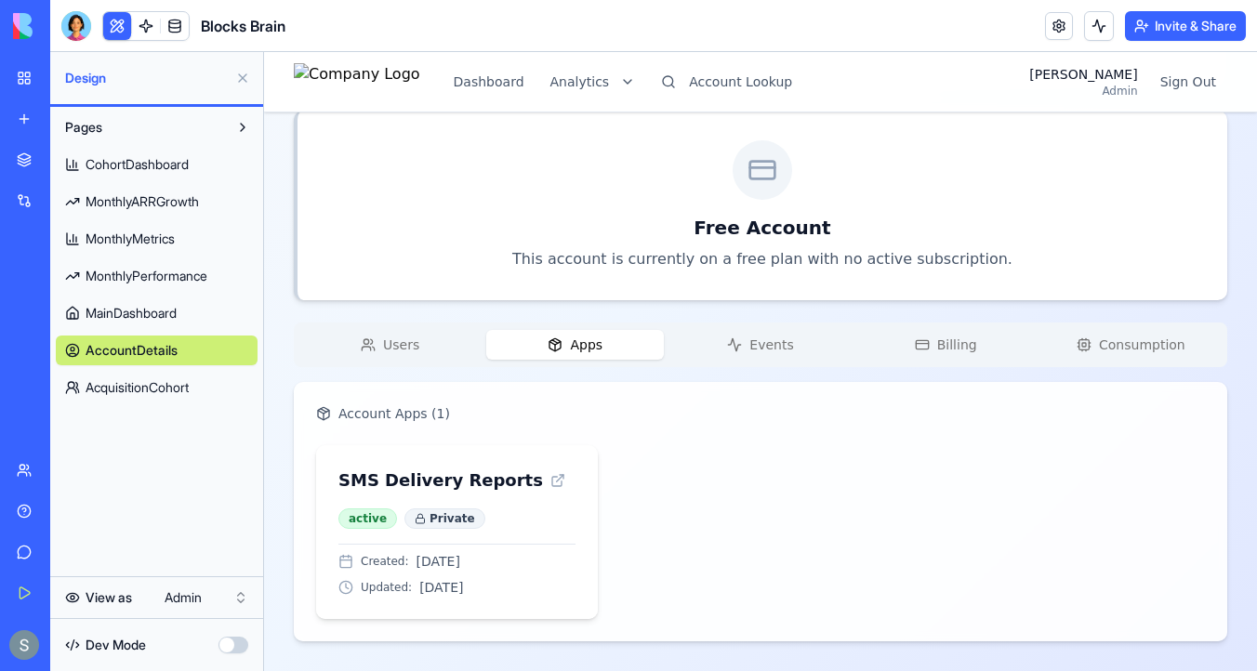
click at [392, 323] on div "Users Apps Events Billing Consumption" at bounding box center [760, 345] width 933 height 45
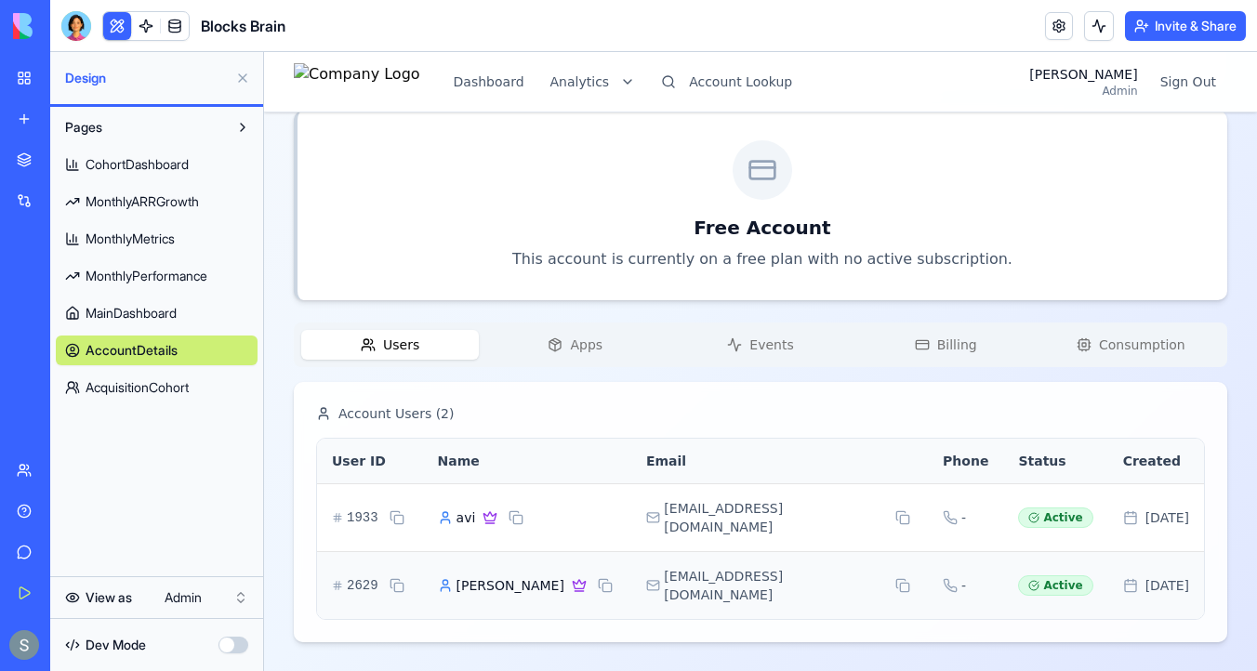
scroll to position [323, 0]
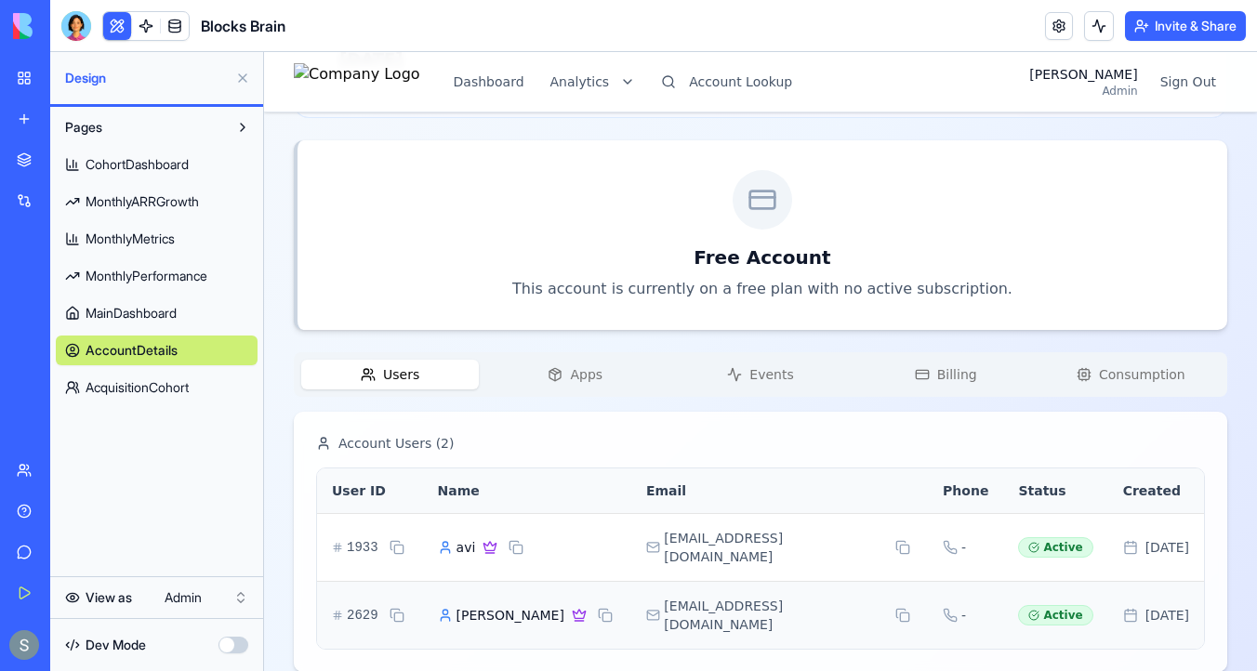
click at [396, 357] on div "Users Apps Events Billing Consumption" at bounding box center [760, 374] width 933 height 45
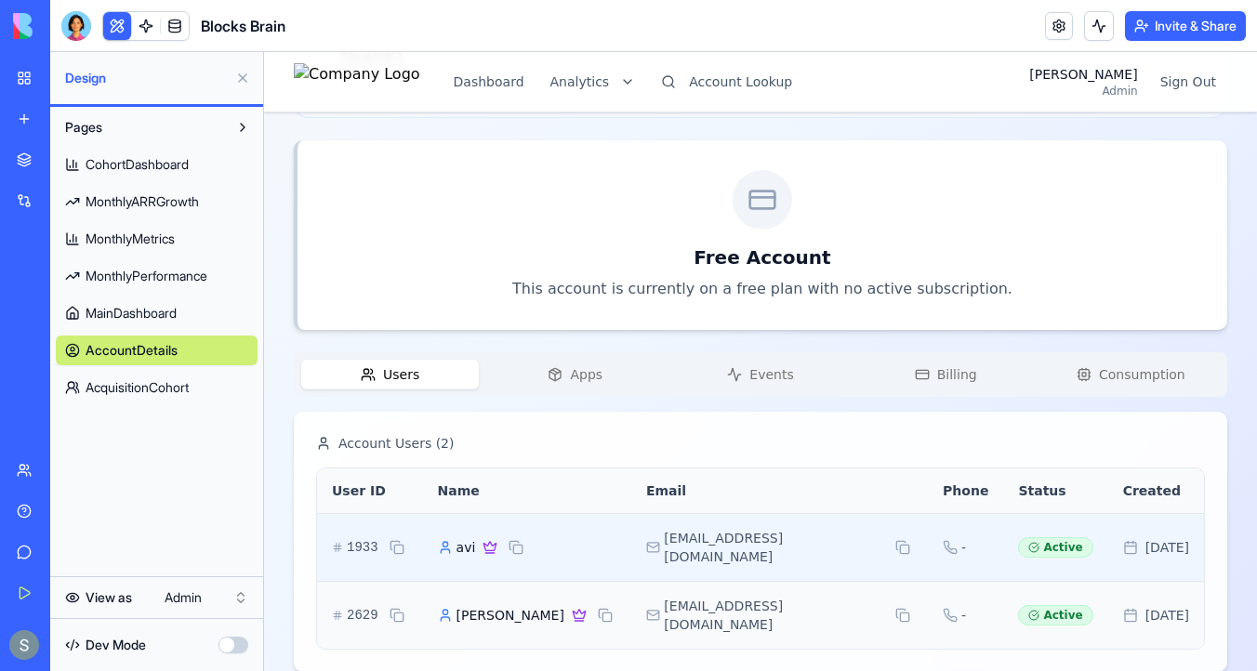
click at [476, 538] on span "avi" at bounding box center [466, 547] width 20 height 19
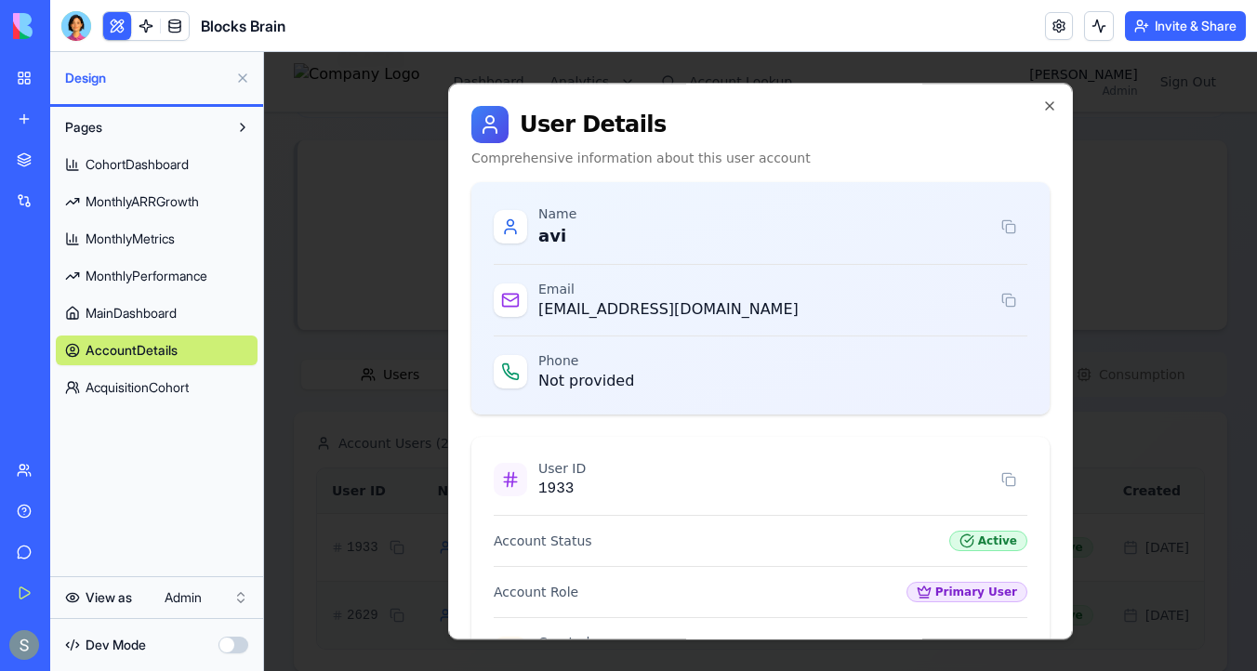
scroll to position [261, 0]
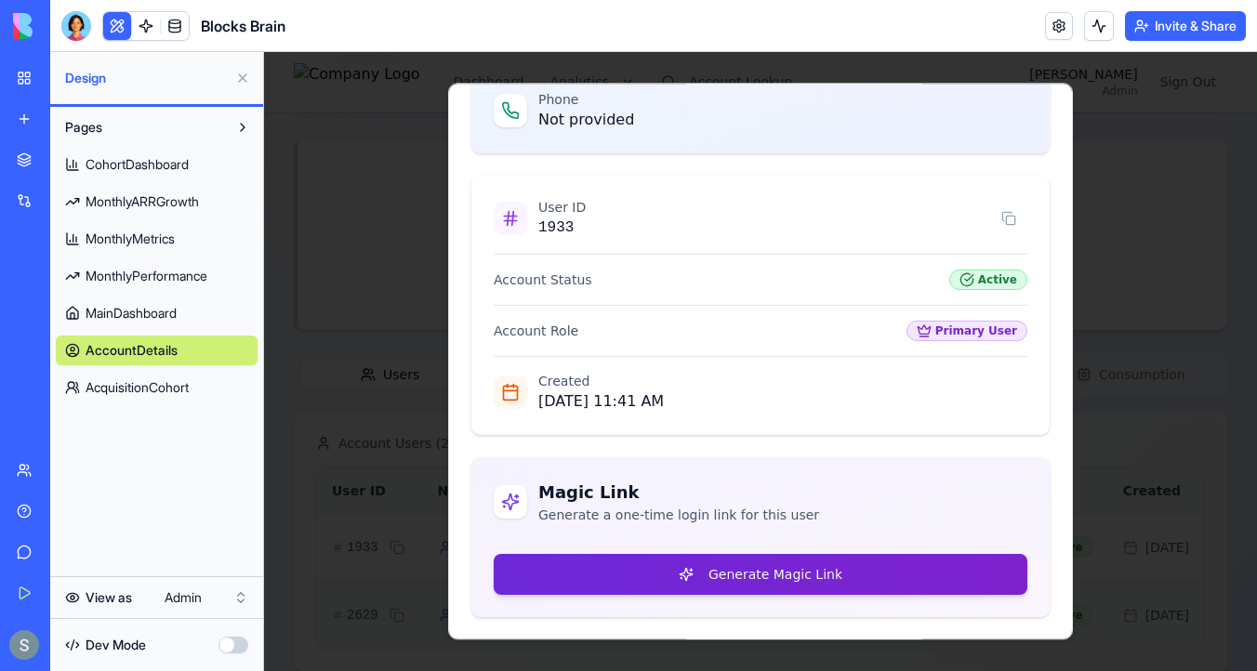
click at [689, 574] on button "Generate Magic Link" at bounding box center [761, 574] width 534 height 41
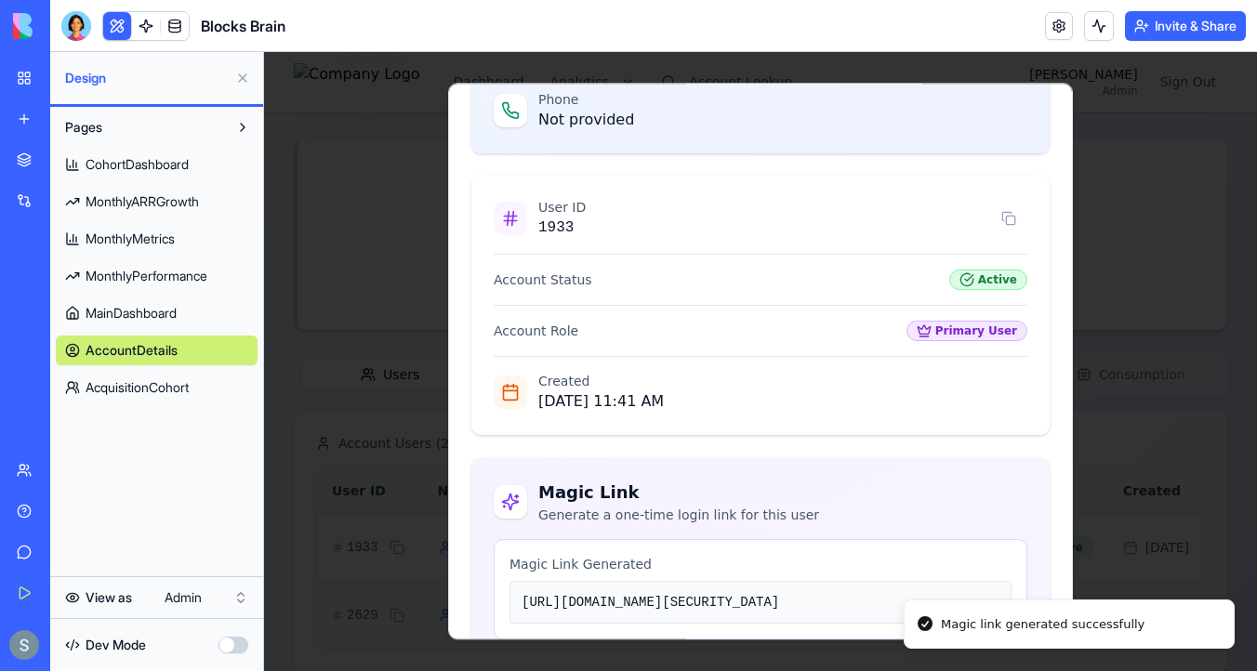
scroll to position [527, 0]
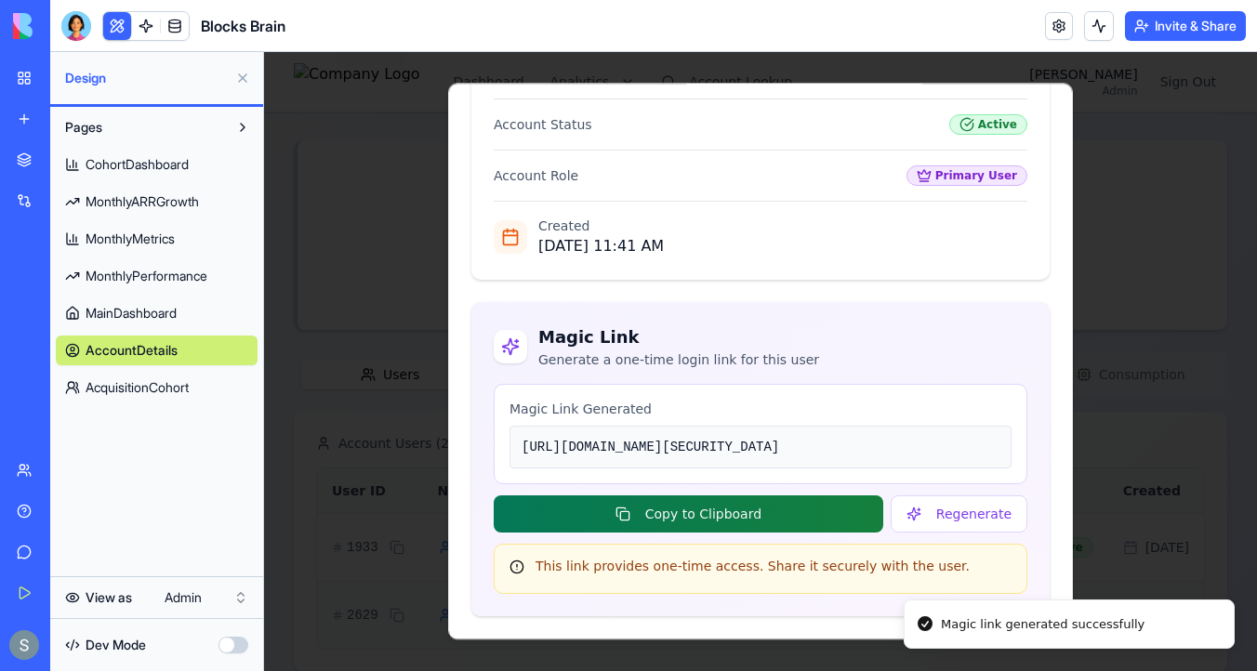
click at [737, 518] on button "Copy to Clipboard" at bounding box center [688, 513] width 389 height 37
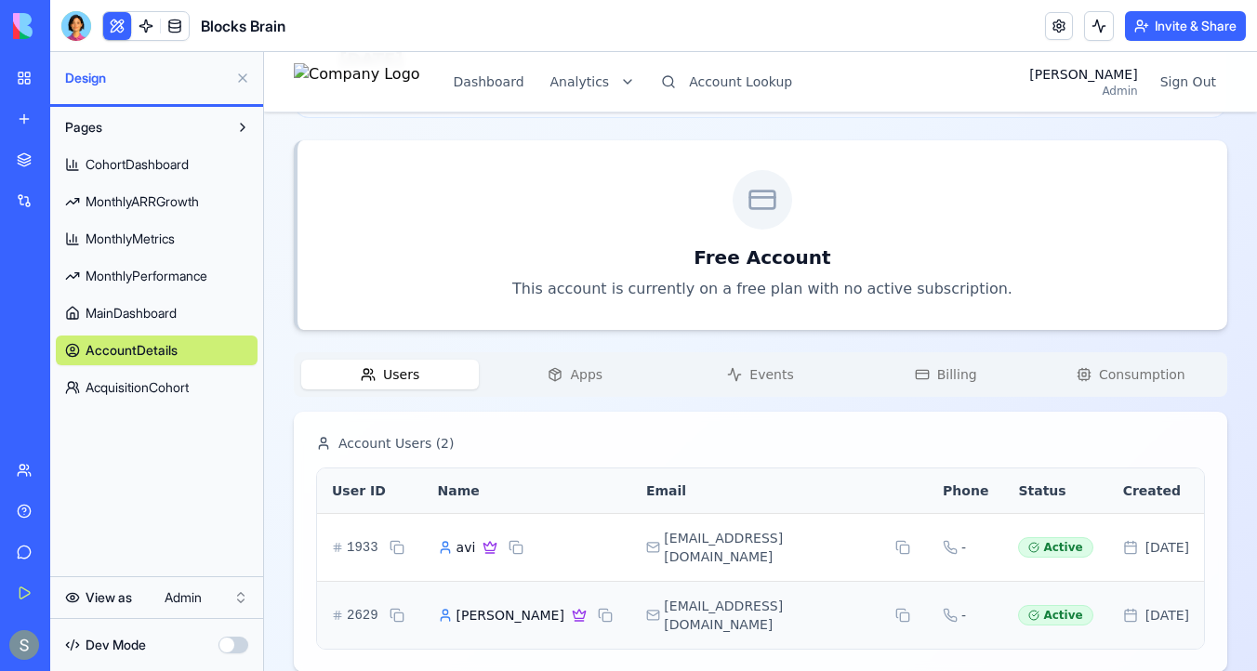
scroll to position [0, 0]
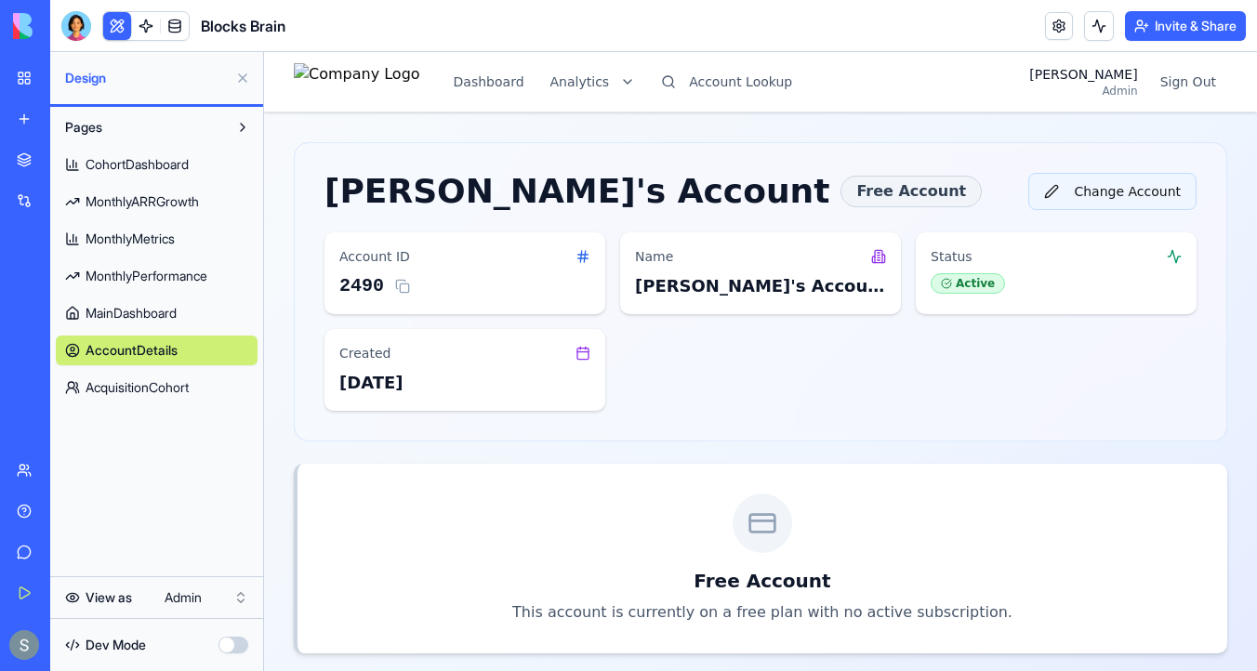
click at [1090, 191] on button "Change Account" at bounding box center [1112, 191] width 168 height 37
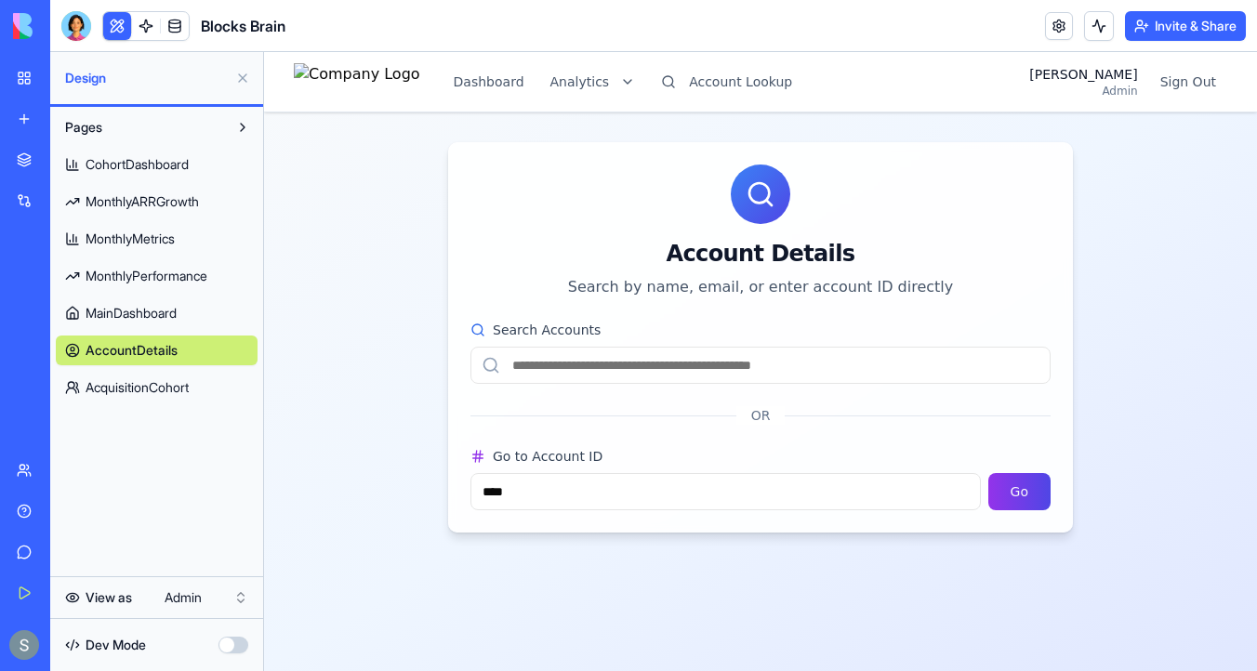
click at [597, 355] on input "Search Accounts" at bounding box center [760, 365] width 580 height 37
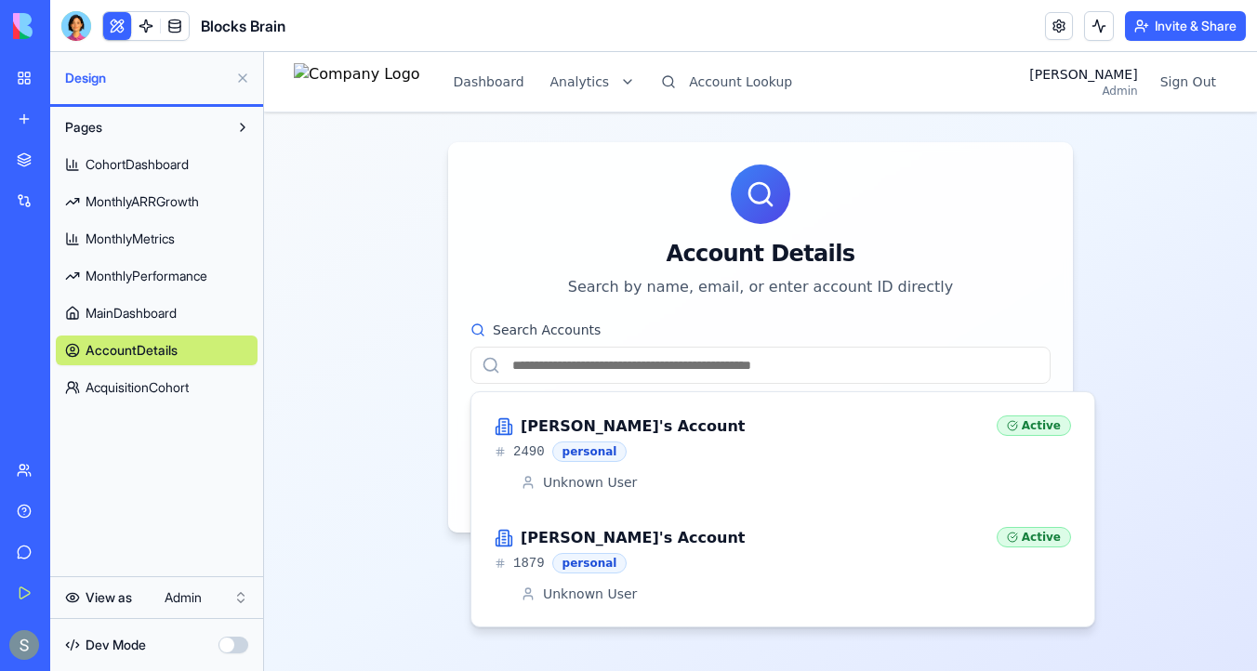
paste input "**********"
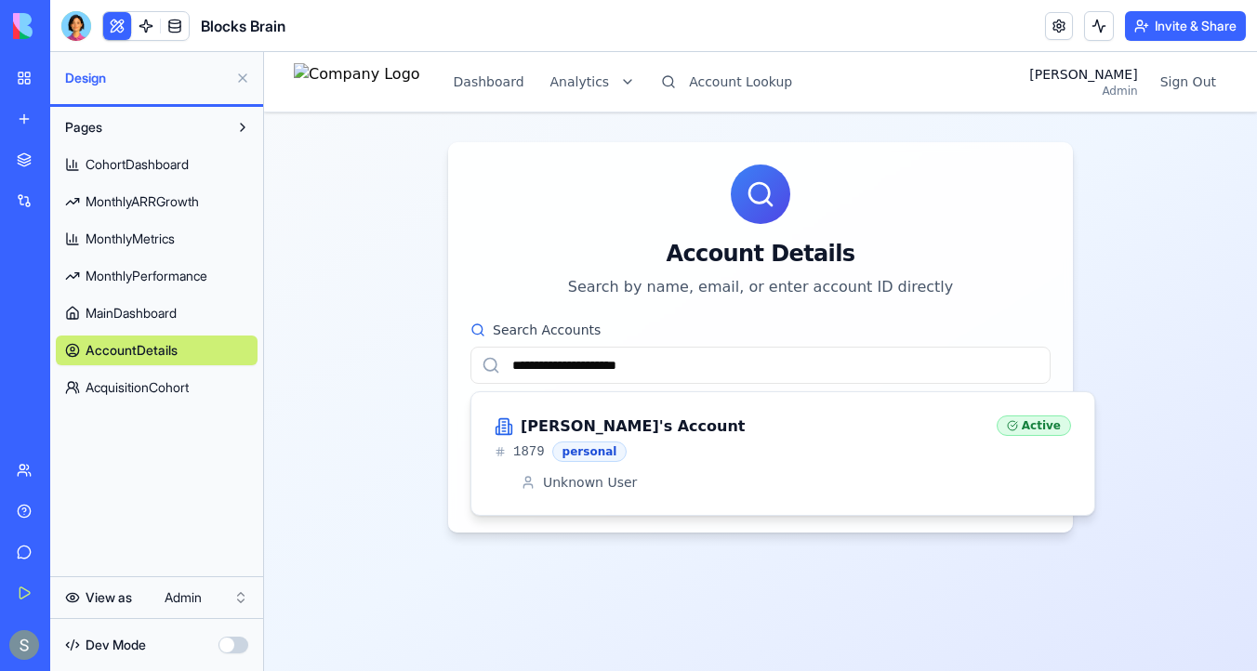
type input "**********"
click at [627, 445] on div "1879 personal" at bounding box center [738, 452] width 487 height 20
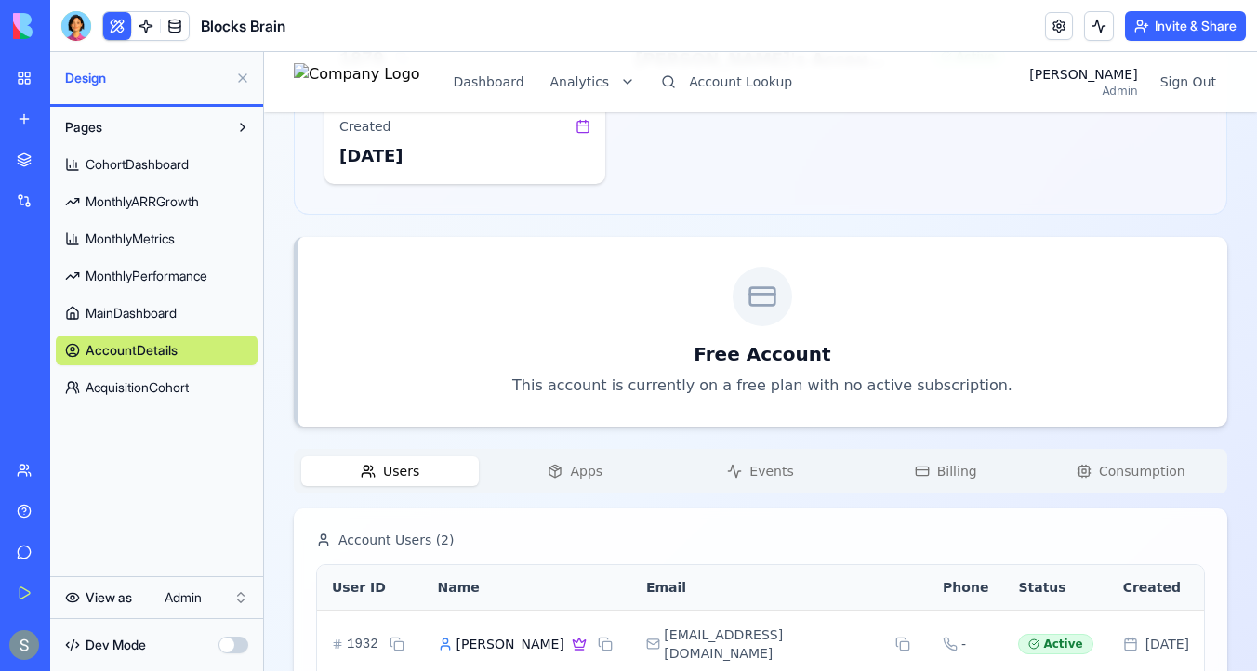
scroll to position [323, 0]
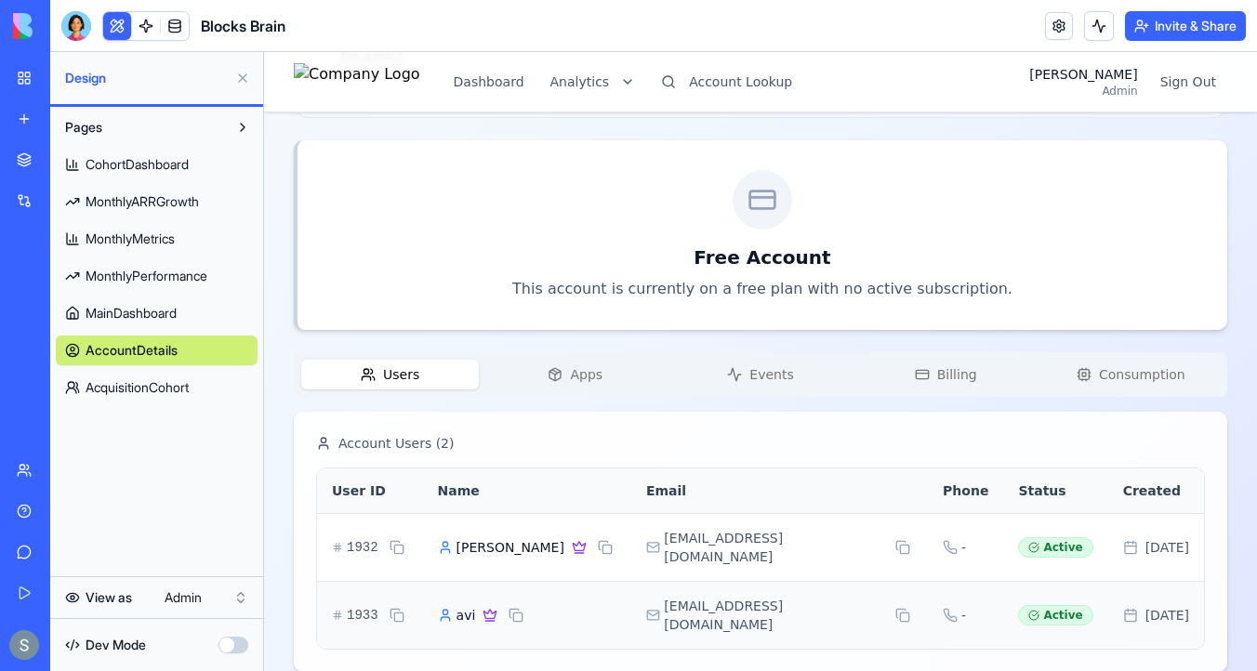
click at [592, 372] on span "Apps" at bounding box center [586, 374] width 33 height 19
click at [405, 375] on span "Users" at bounding box center [401, 374] width 36 height 19
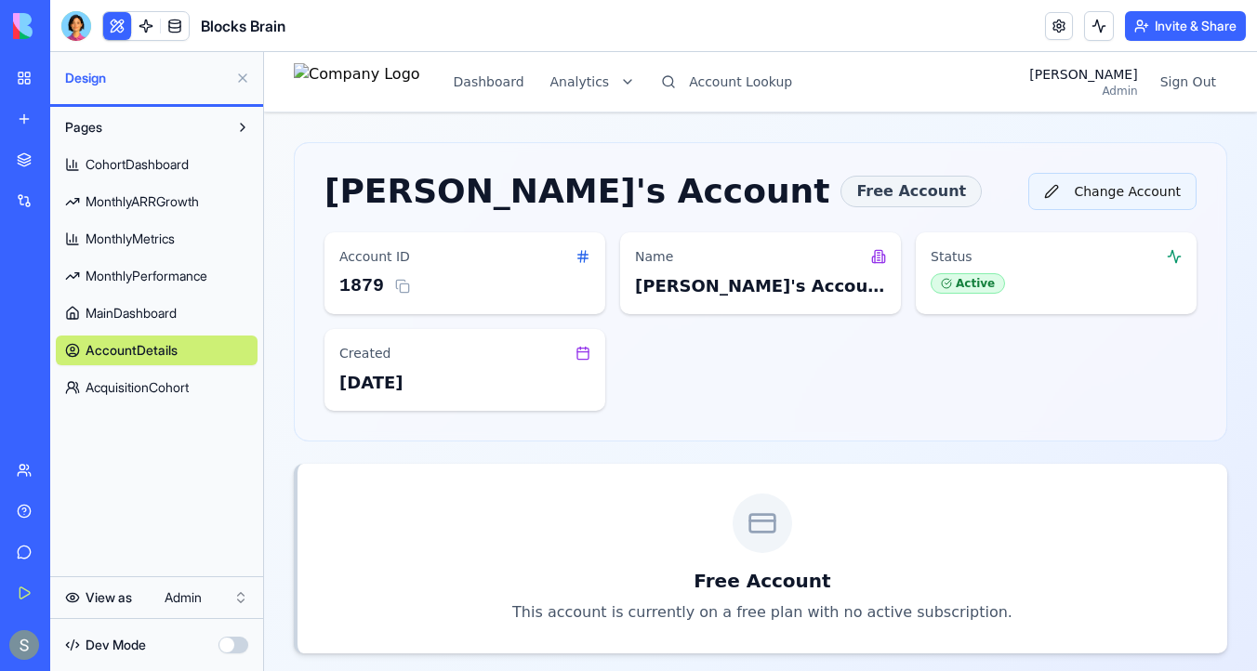
click at [1103, 185] on button "Change Account" at bounding box center [1112, 191] width 168 height 37
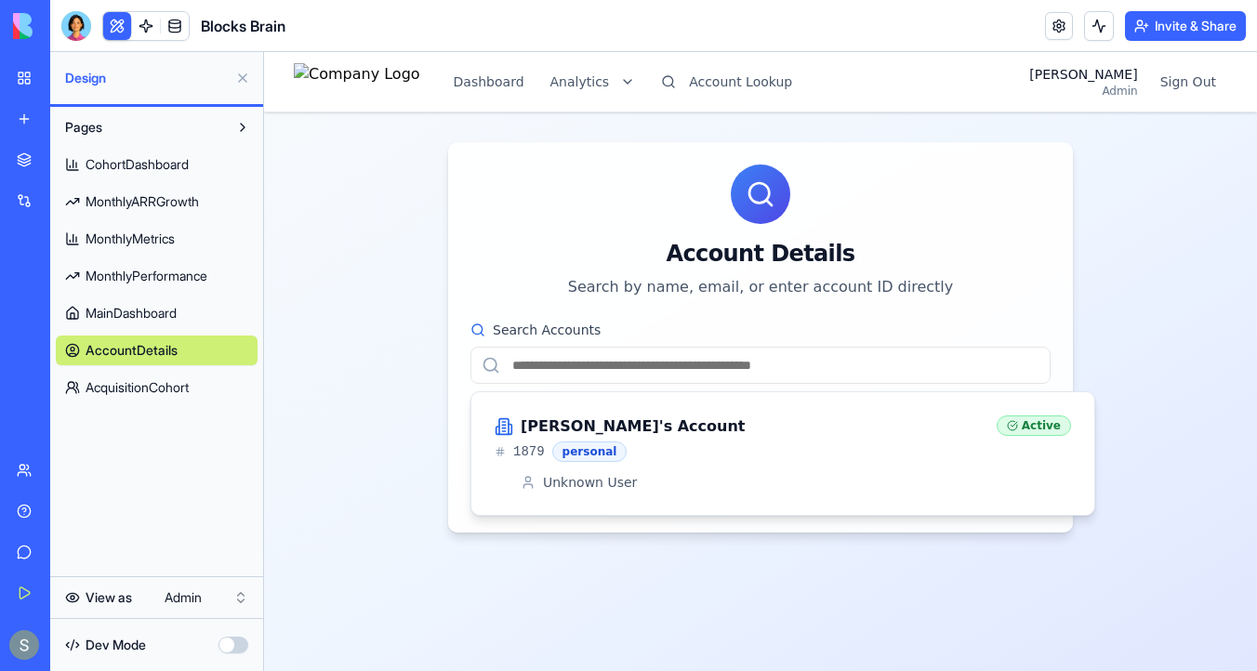
click at [756, 372] on input "Search Accounts" at bounding box center [760, 365] width 580 height 37
paste input "**********"
type input "**********"
click at [694, 443] on div "1435 personal" at bounding box center [738, 452] width 487 height 20
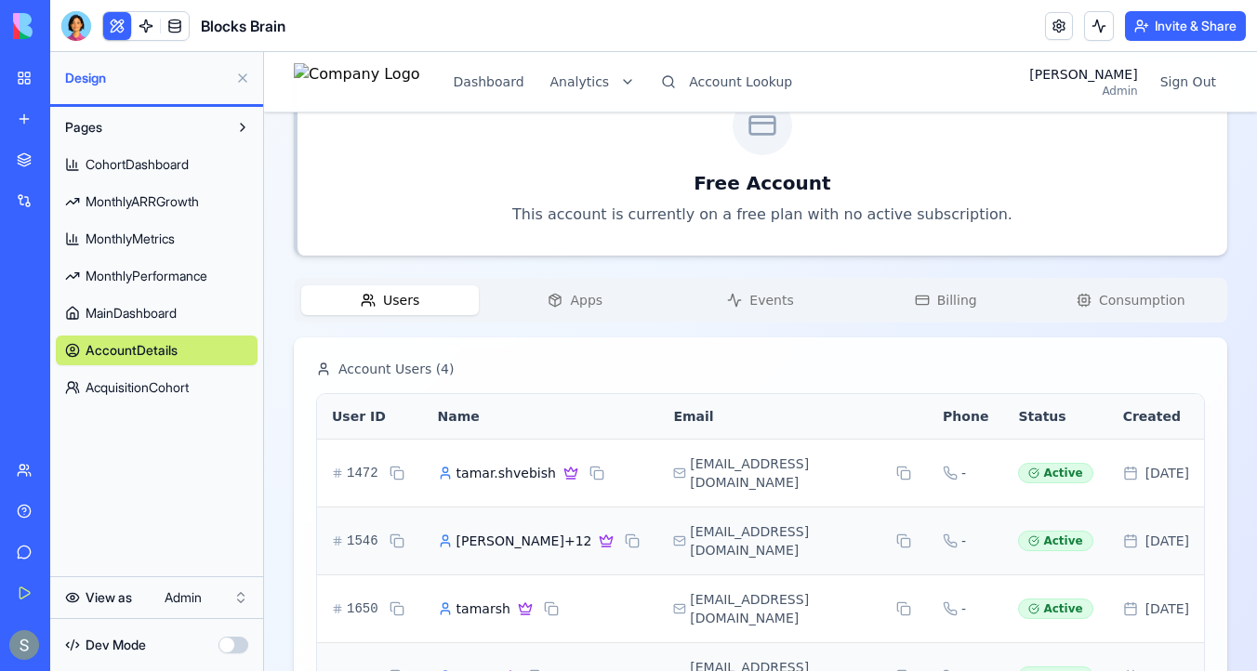
scroll to position [429, 0]
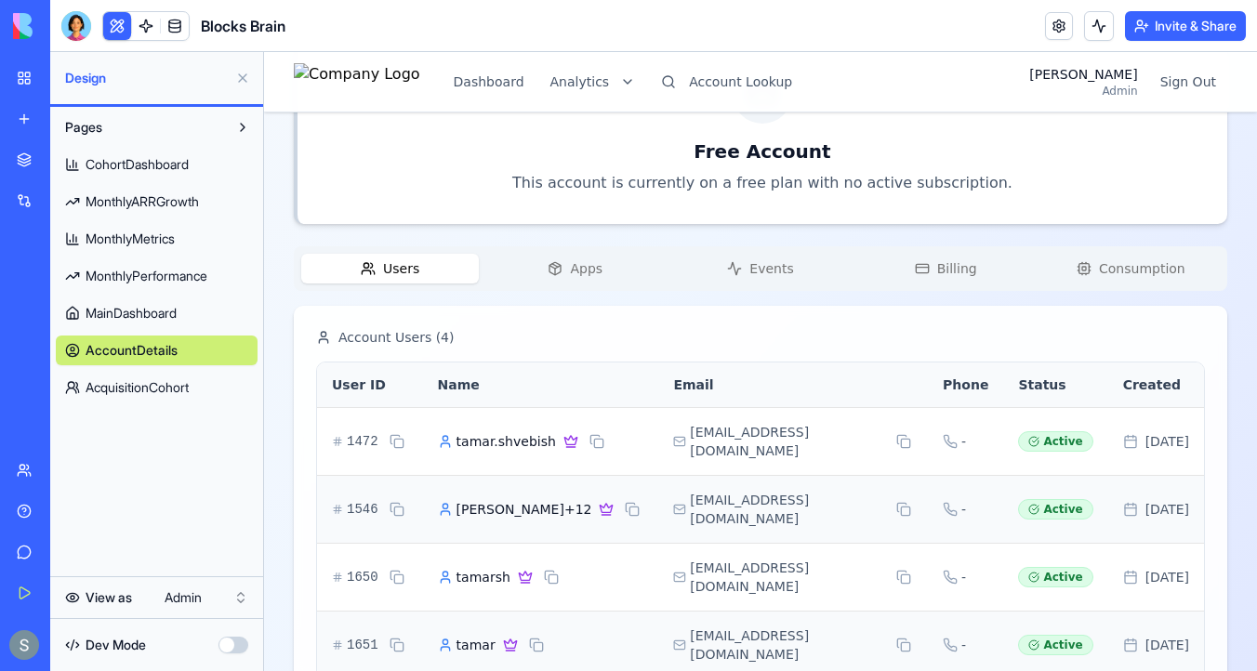
click at [583, 284] on div "Users Apps Events Billing Consumption" at bounding box center [760, 268] width 933 height 45
click at [584, 269] on span "Apps" at bounding box center [586, 268] width 33 height 19
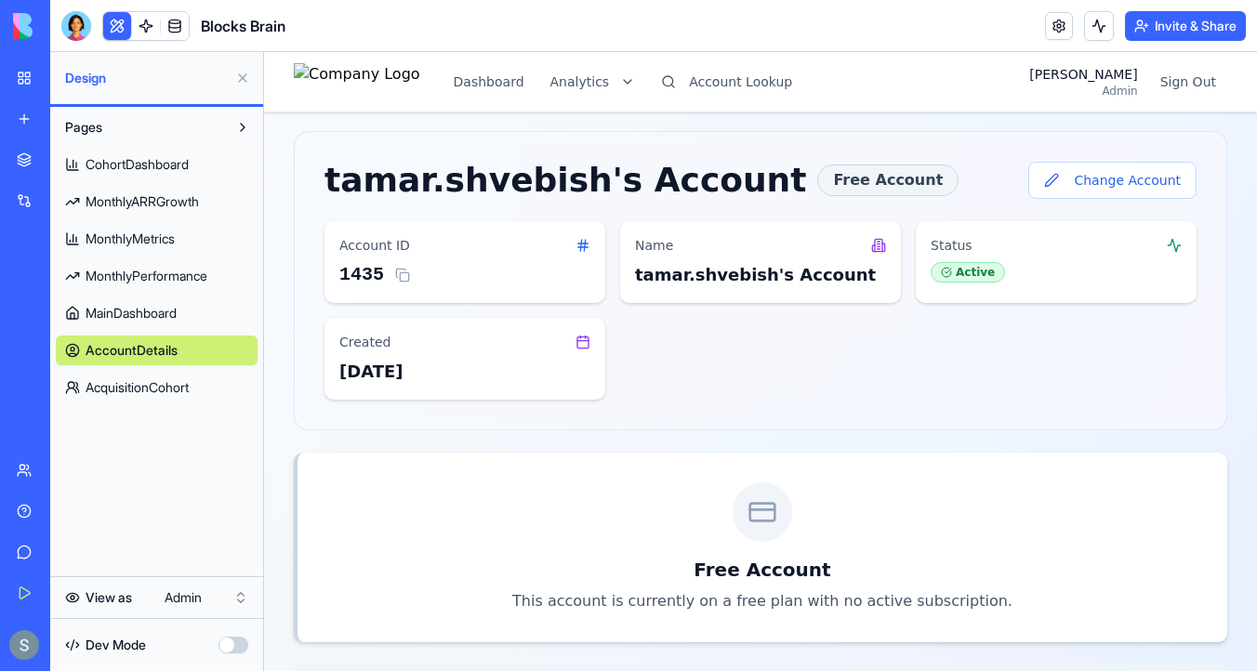
scroll to position [0, 0]
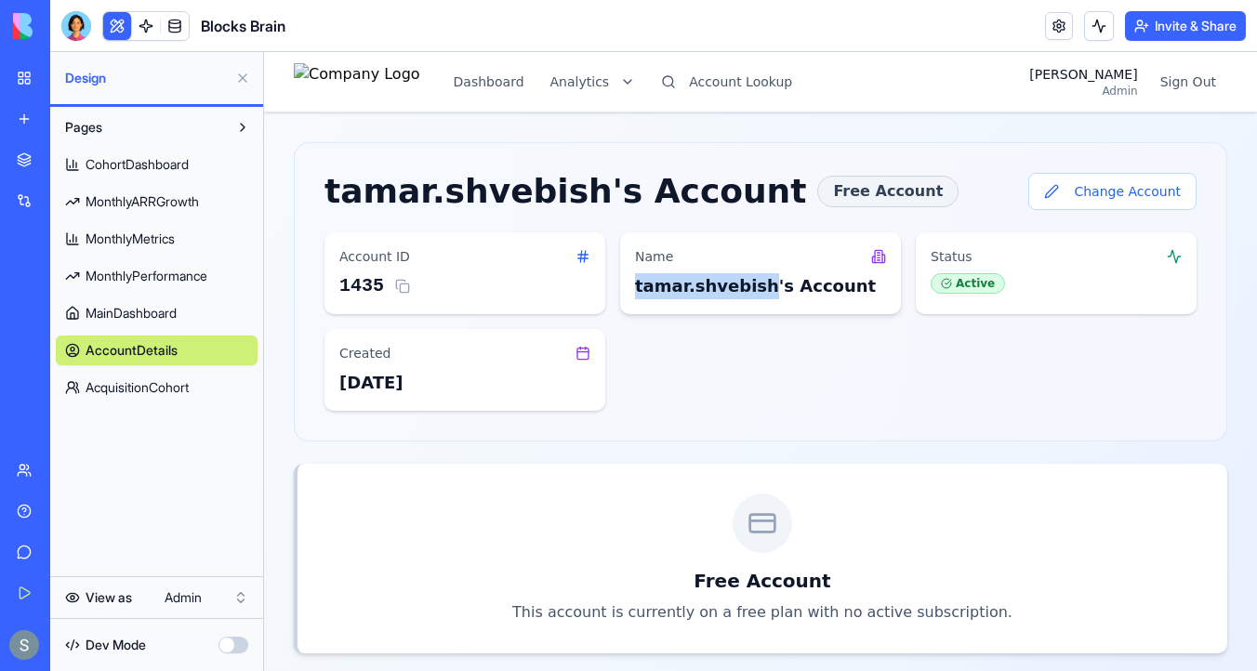
drag, startPoint x: 755, startPoint y: 288, endPoint x: 633, endPoint y: 285, distance: 121.8
click at [633, 285] on div "Name [PERSON_NAME].shvebish's Account" at bounding box center [760, 273] width 281 height 82
copy div "tamar.shvebish"
click at [1114, 191] on button "Change Account" at bounding box center [1112, 191] width 168 height 37
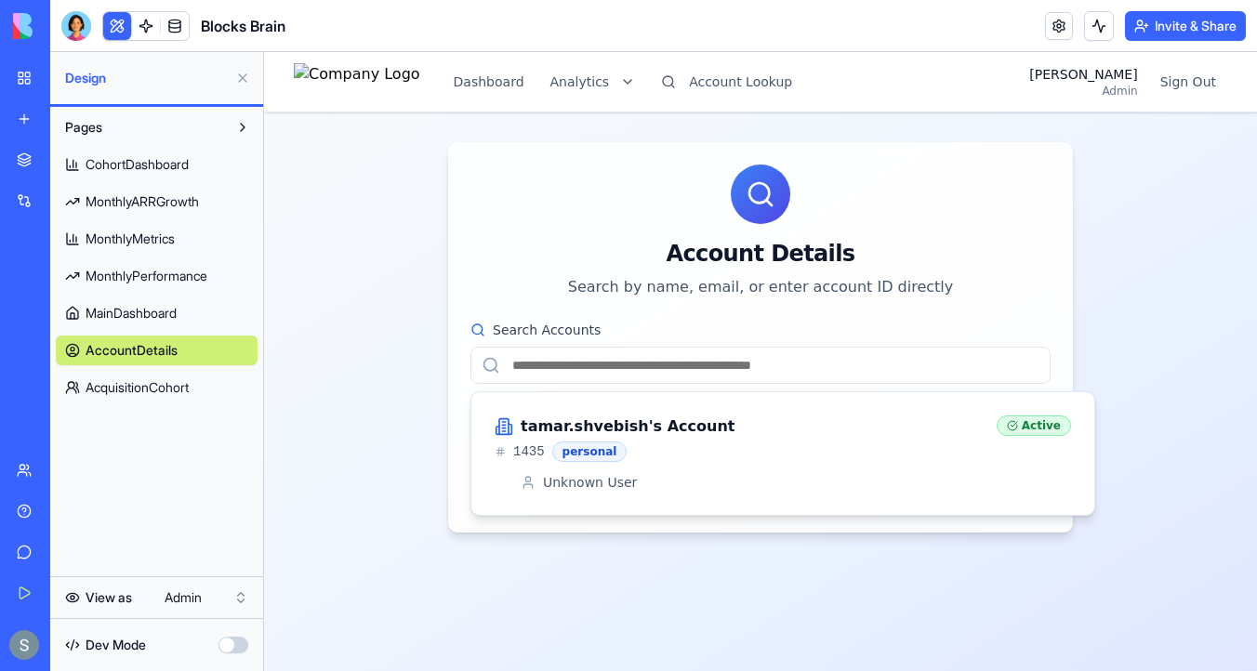
click at [664, 365] on input "Search Accounts" at bounding box center [760, 365] width 580 height 37
paste input "**********"
type input "**********"
click at [750, 429] on div "[PERSON_NAME]'s Account" at bounding box center [738, 427] width 487 height 22
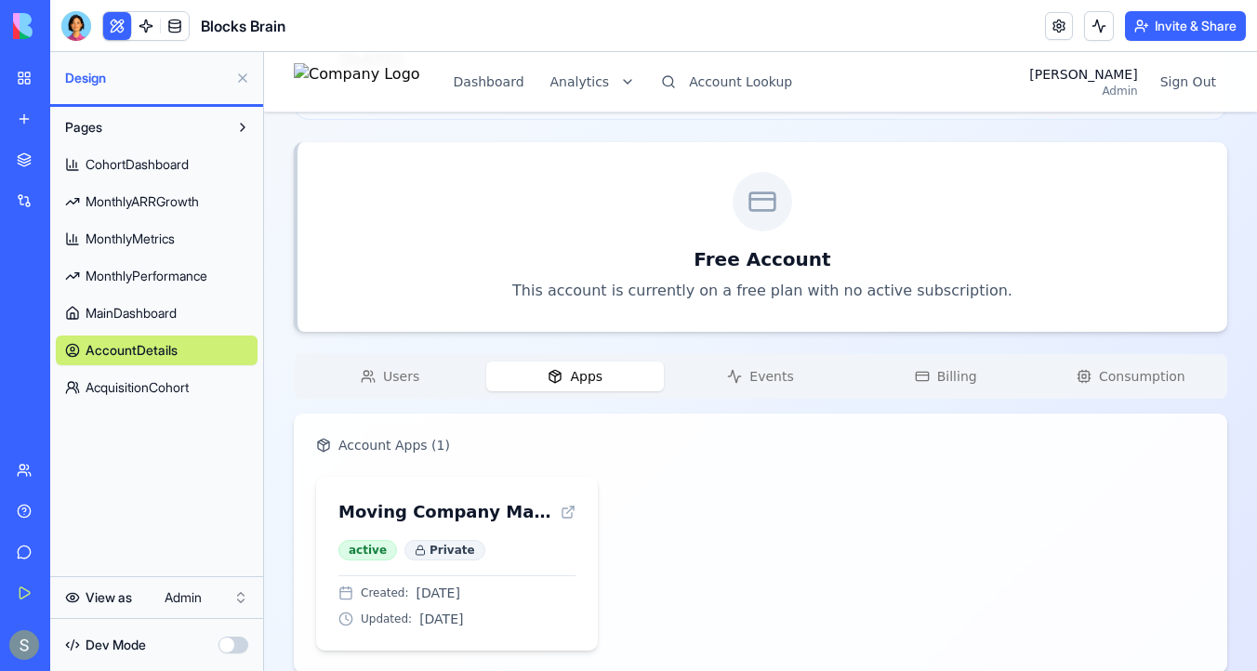
scroll to position [353, 0]
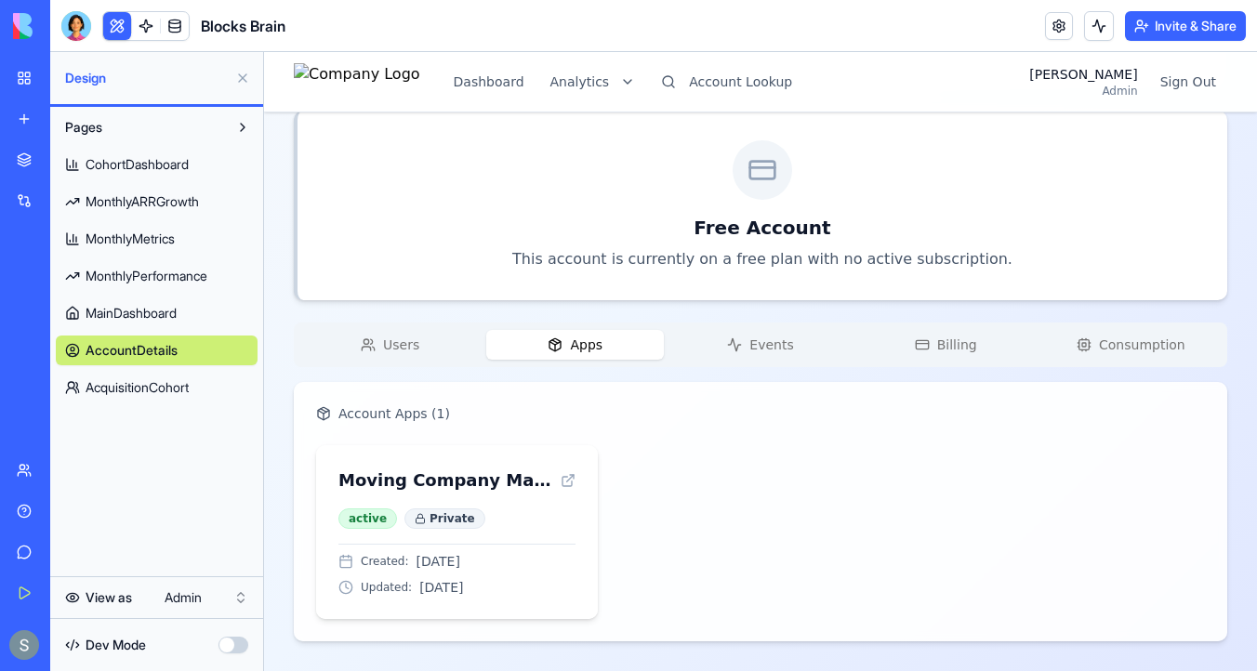
click at [383, 344] on span "Users" at bounding box center [401, 345] width 36 height 19
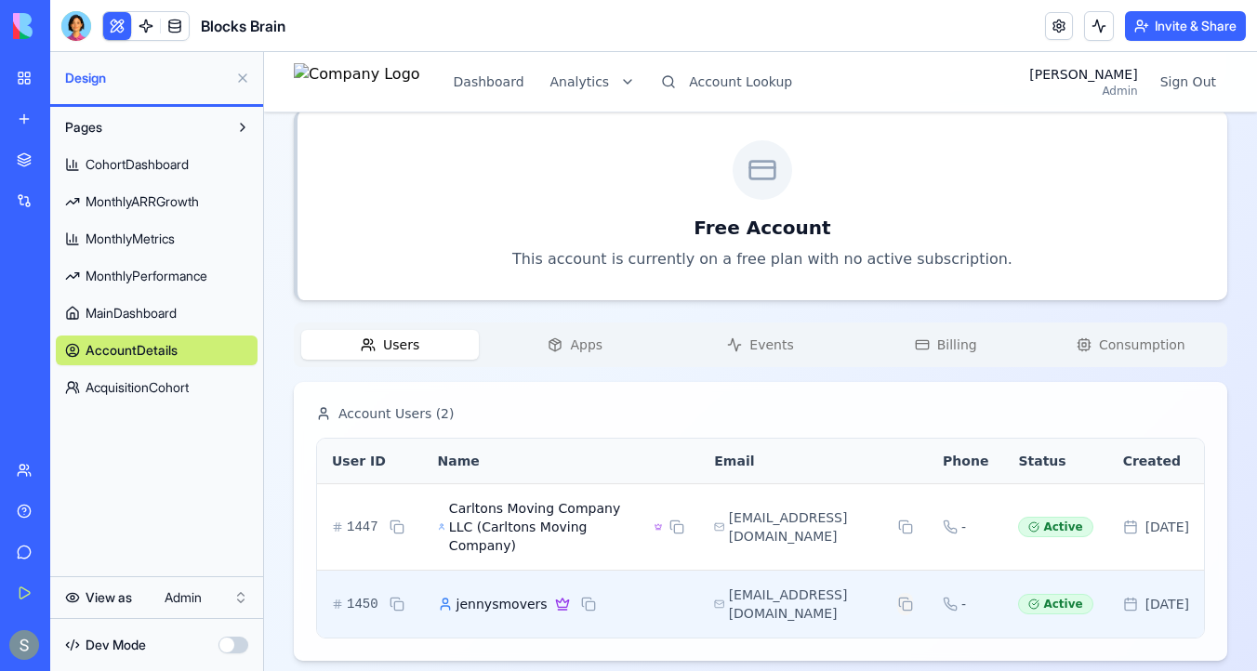
click at [897, 608] on button at bounding box center [905, 604] width 16 height 22
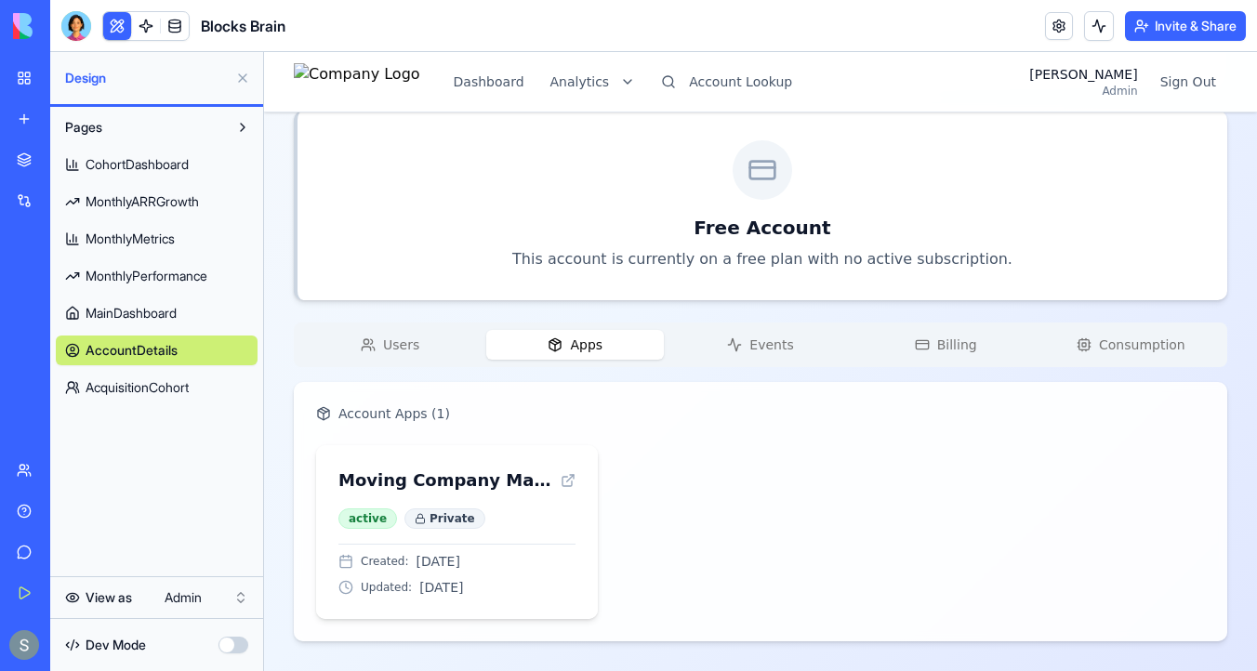
click at [583, 336] on span "Apps" at bounding box center [586, 345] width 33 height 19
click at [721, 342] on button "Events" at bounding box center [760, 345] width 178 height 30
click at [597, 354] on button "Apps" at bounding box center [575, 345] width 178 height 30
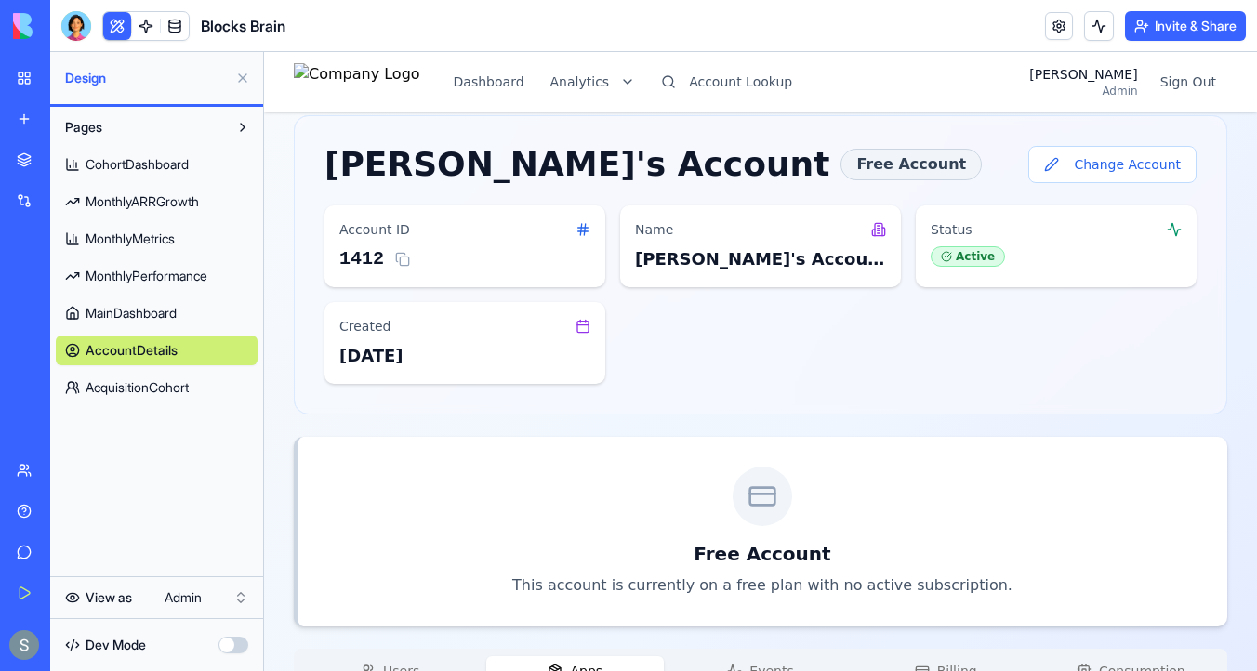
scroll to position [0, 0]
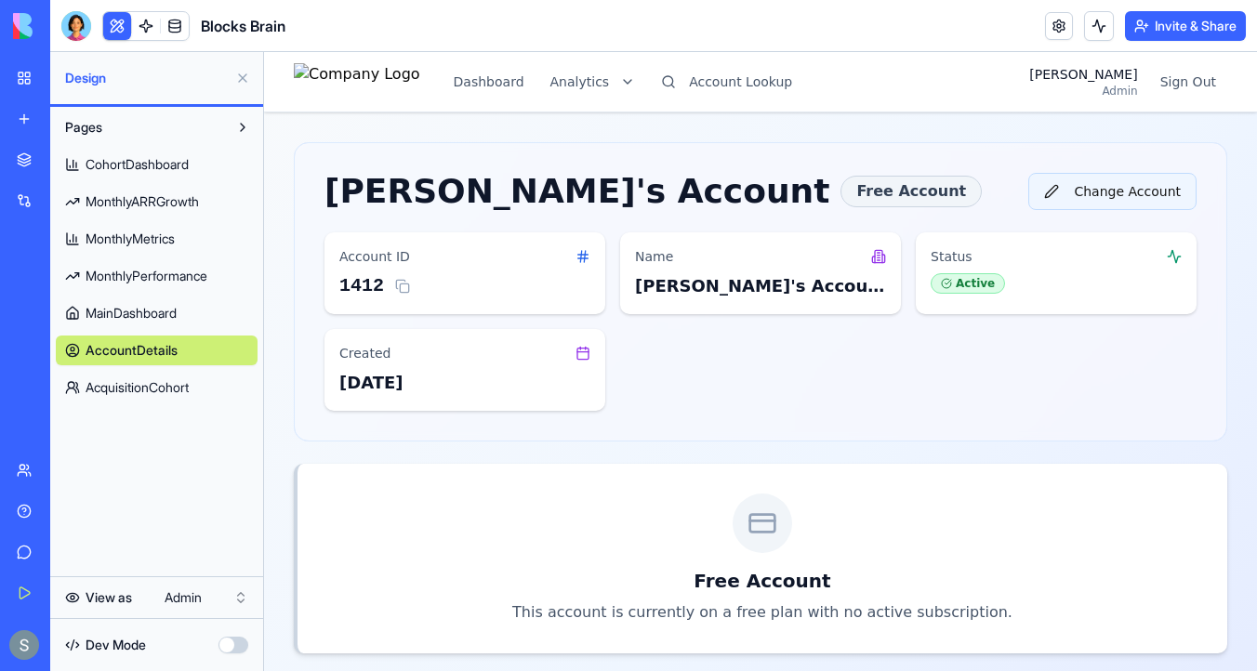
click at [1089, 186] on button "Change Account" at bounding box center [1112, 191] width 168 height 37
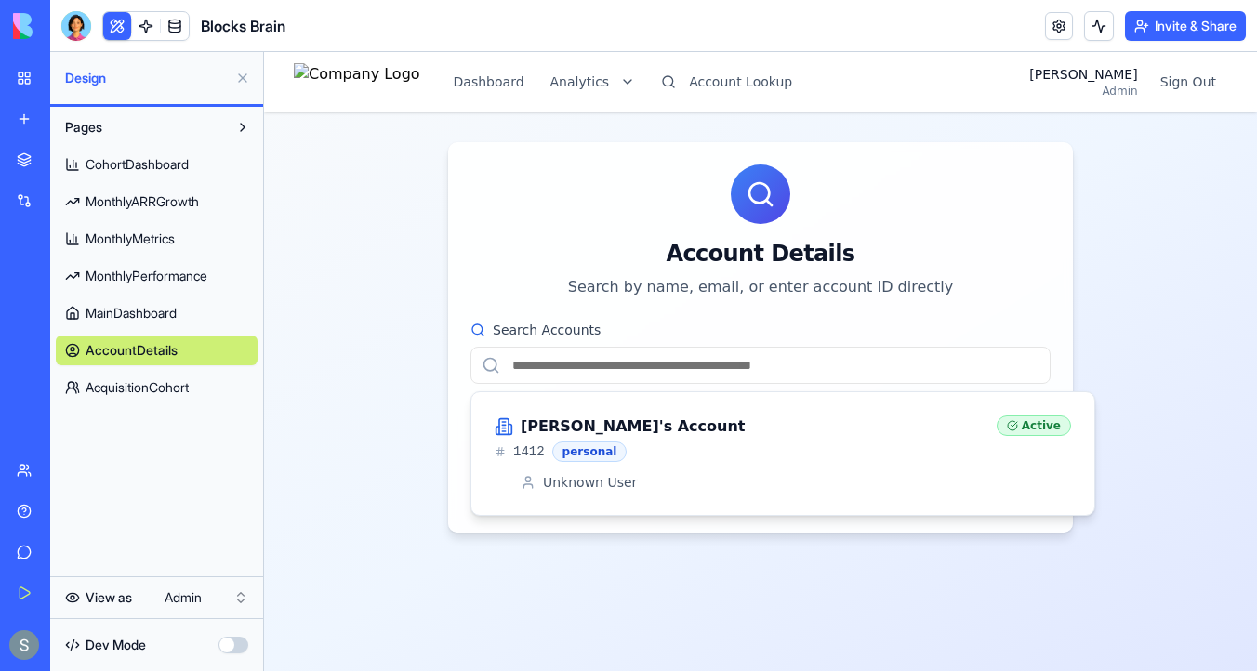
click at [862, 368] on input "Search Accounts" at bounding box center [760, 365] width 580 height 37
paste input "**********"
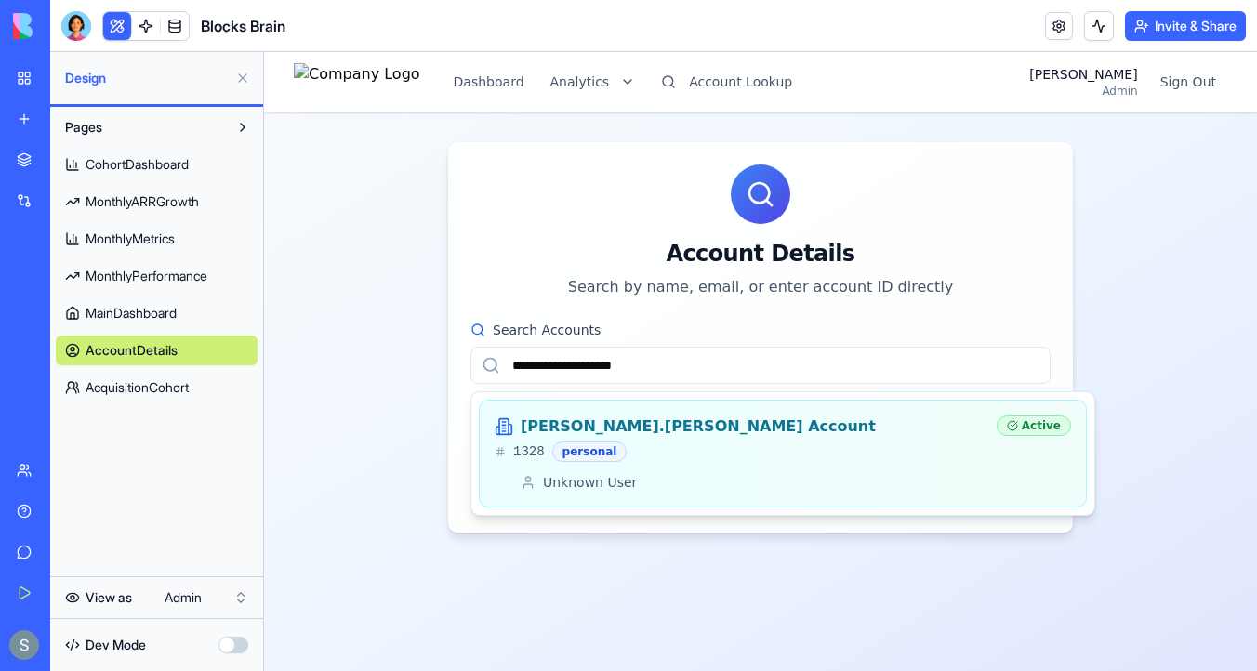
type input "**********"
click at [734, 442] on div "1328 personal" at bounding box center [738, 452] width 487 height 20
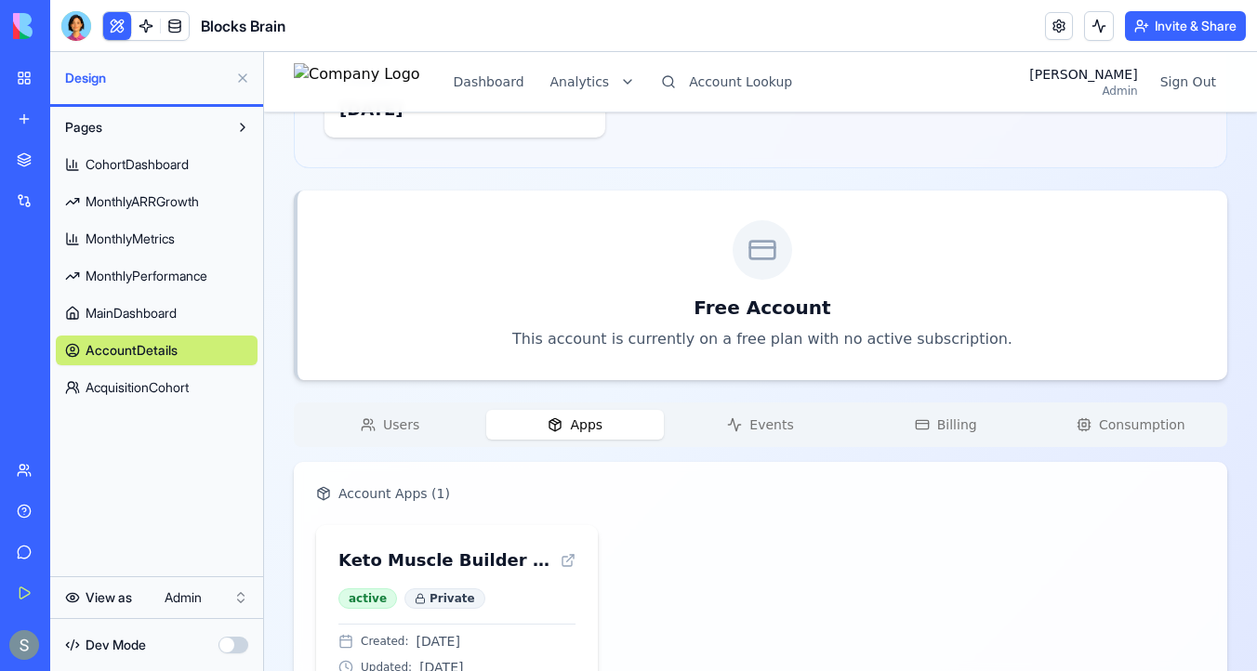
scroll to position [323, 0]
click at [418, 338] on div "[PERSON_NAME].[PERSON_NAME] Account Free Account Change Account Account ID 1328…" at bounding box center [760, 255] width 933 height 932
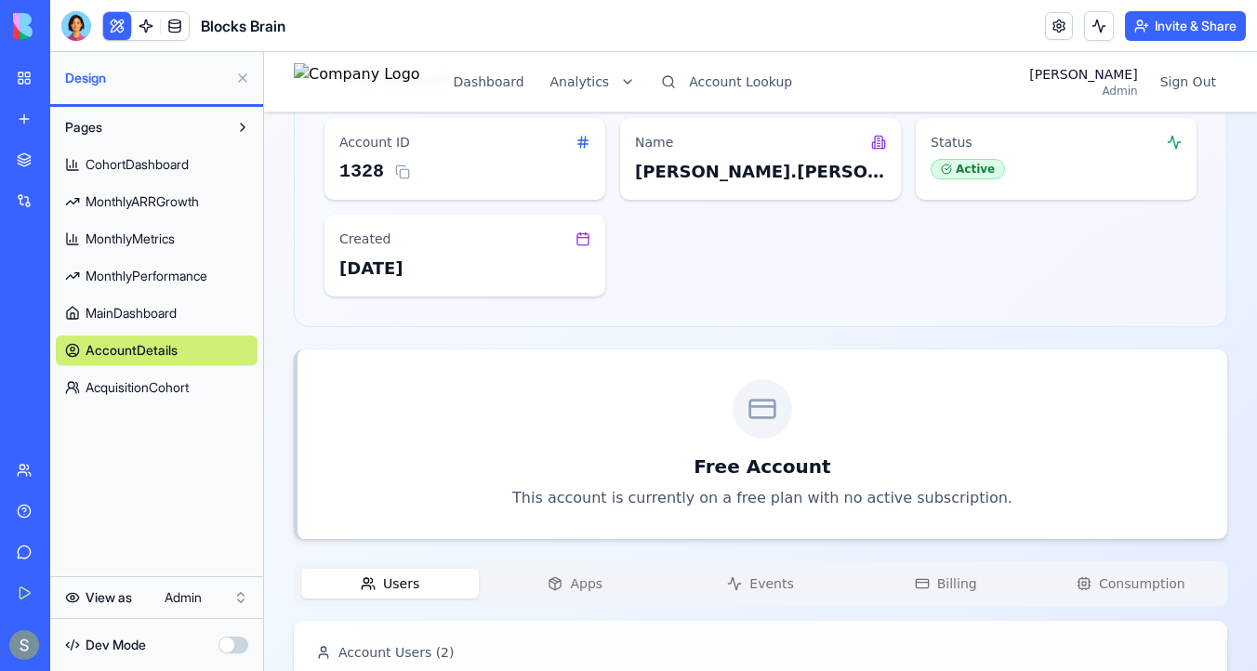
scroll to position [0, 0]
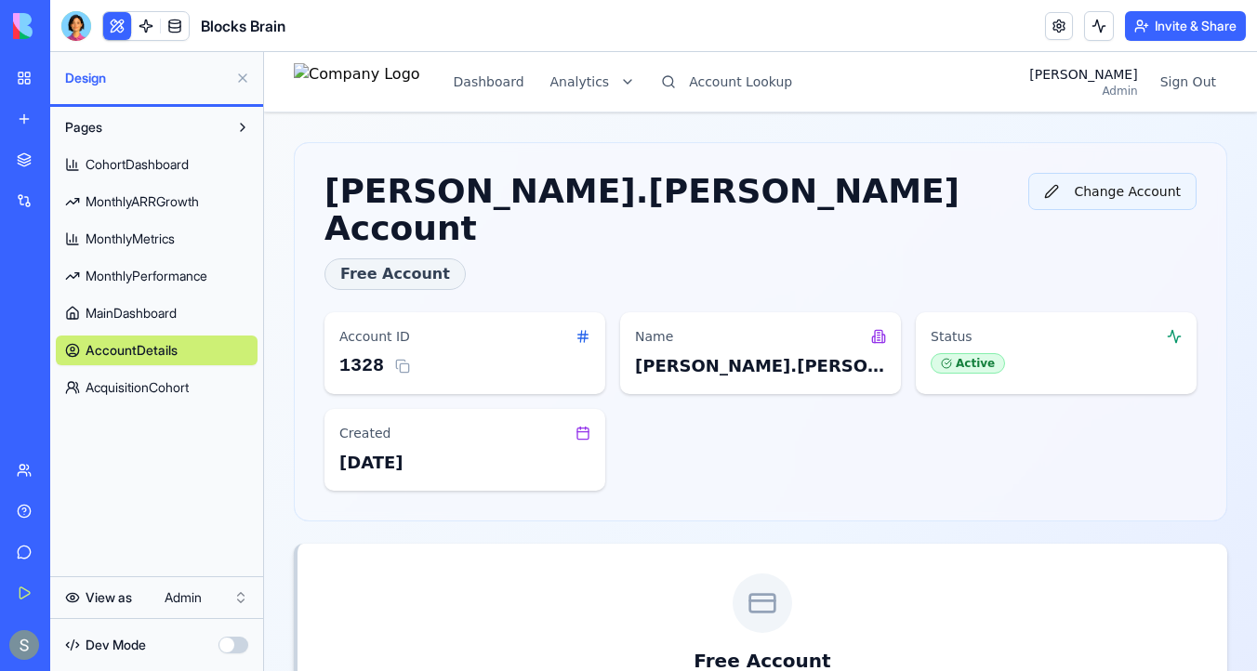
click at [1150, 193] on button "Change Account" at bounding box center [1112, 191] width 168 height 37
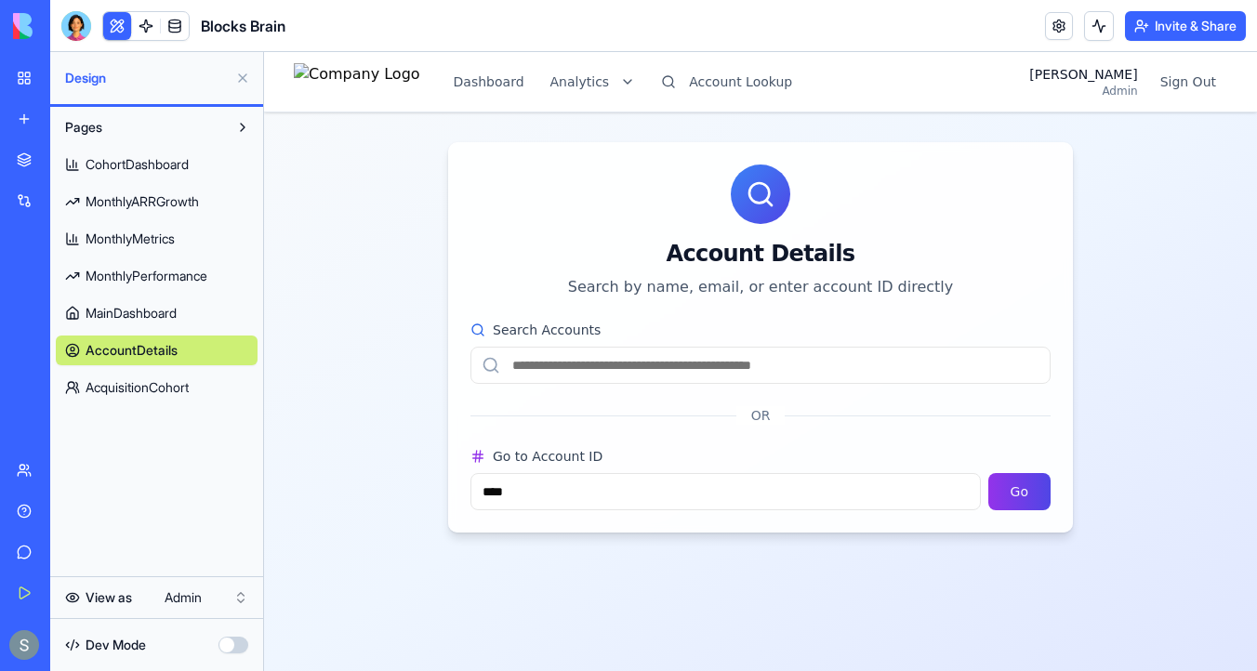
click at [816, 362] on input "Search Accounts" at bounding box center [760, 365] width 580 height 37
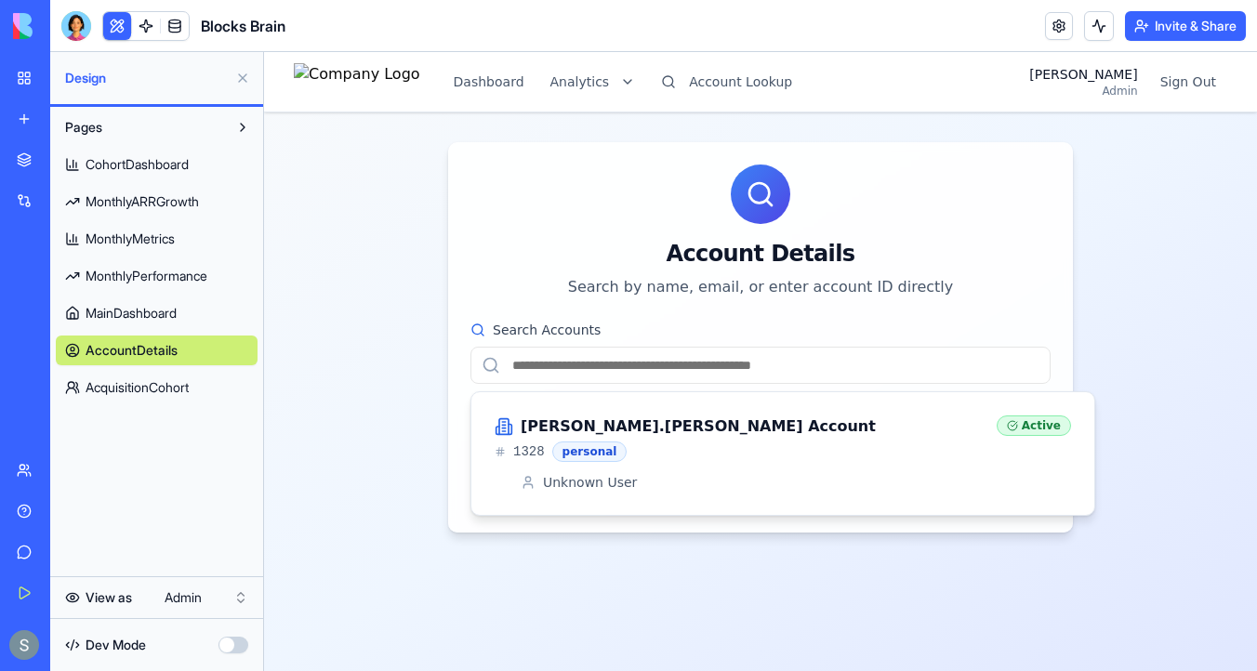
paste input "**********"
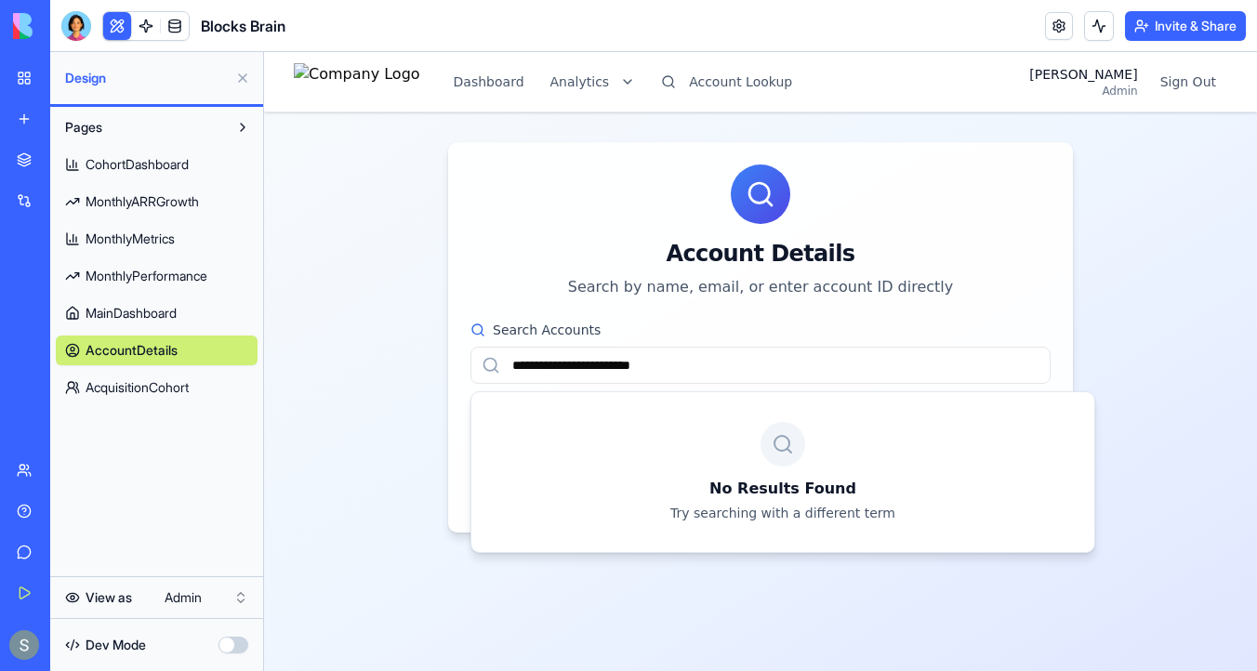
type input "**********"
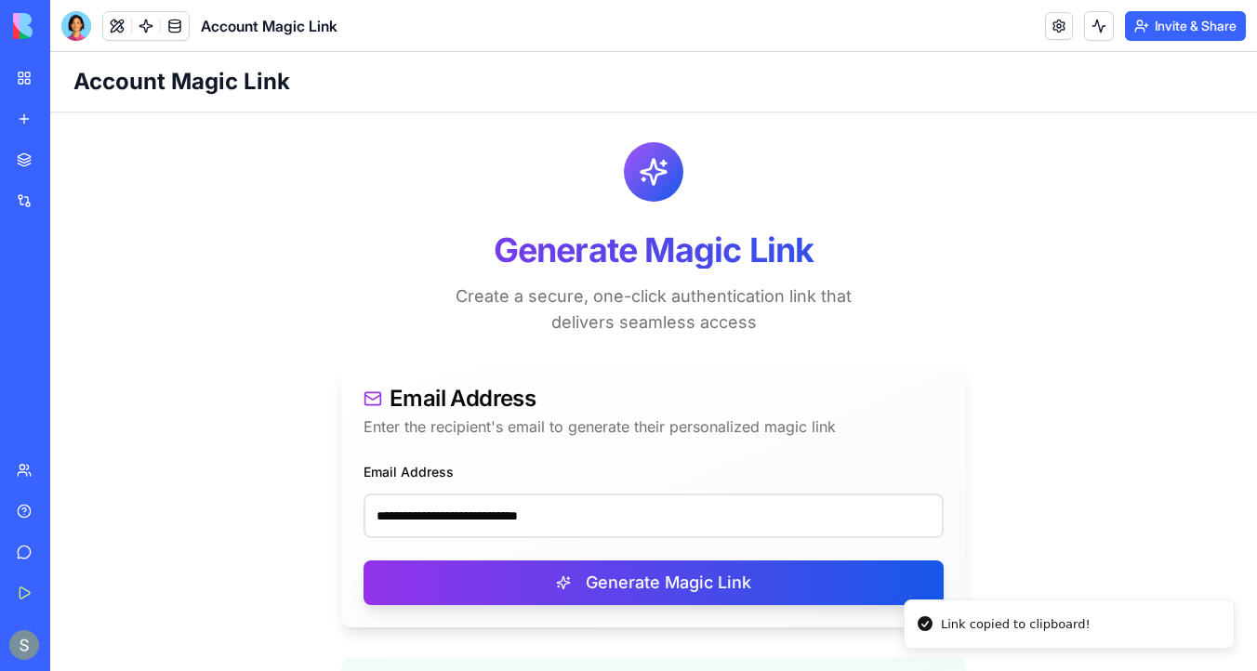
scroll to position [347, 0]
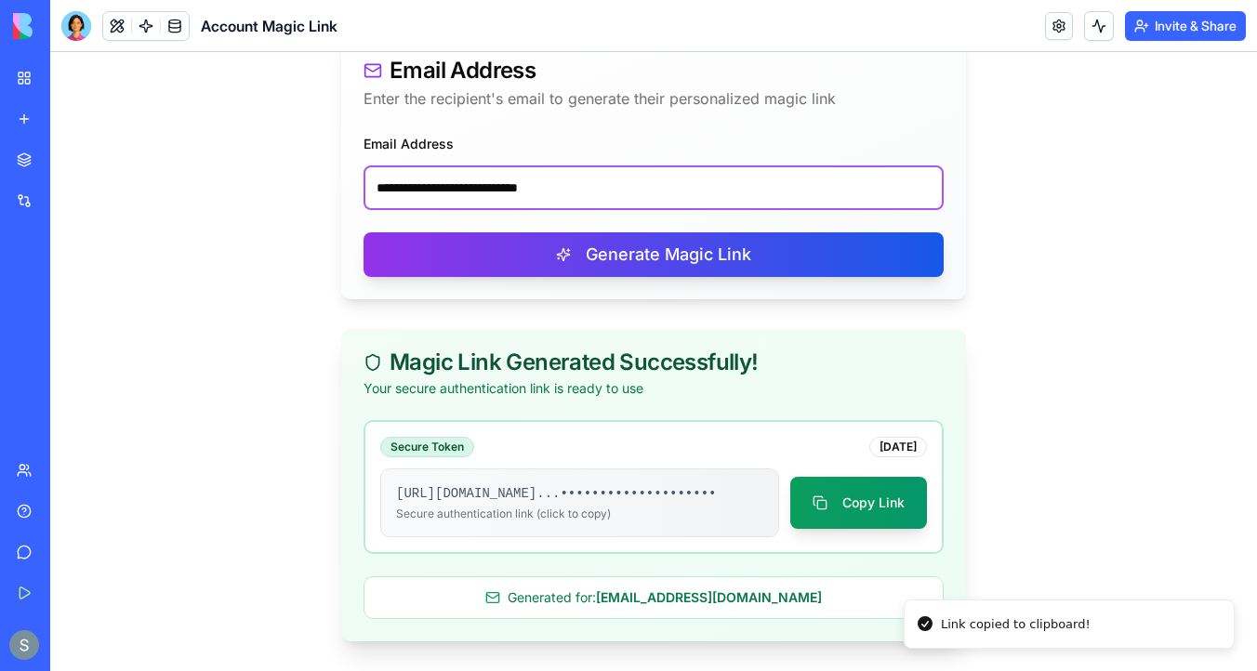
click at [464, 175] on input "**********" at bounding box center [653, 187] width 580 height 45
paste input "email"
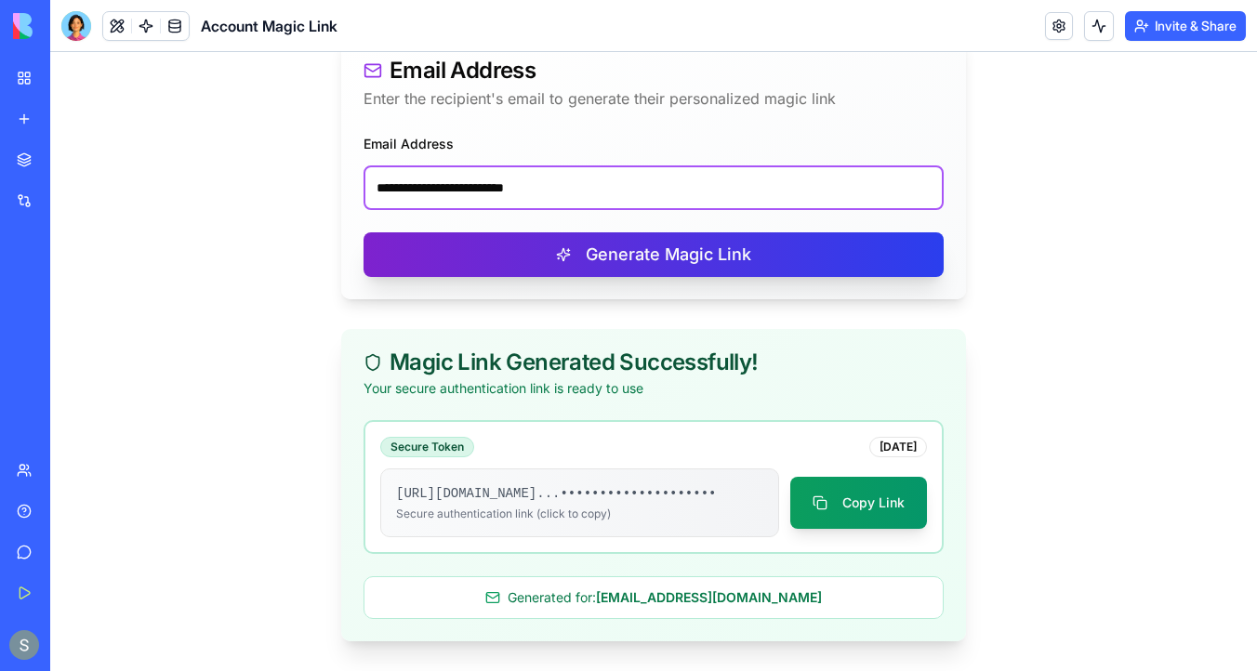
type input "**********"
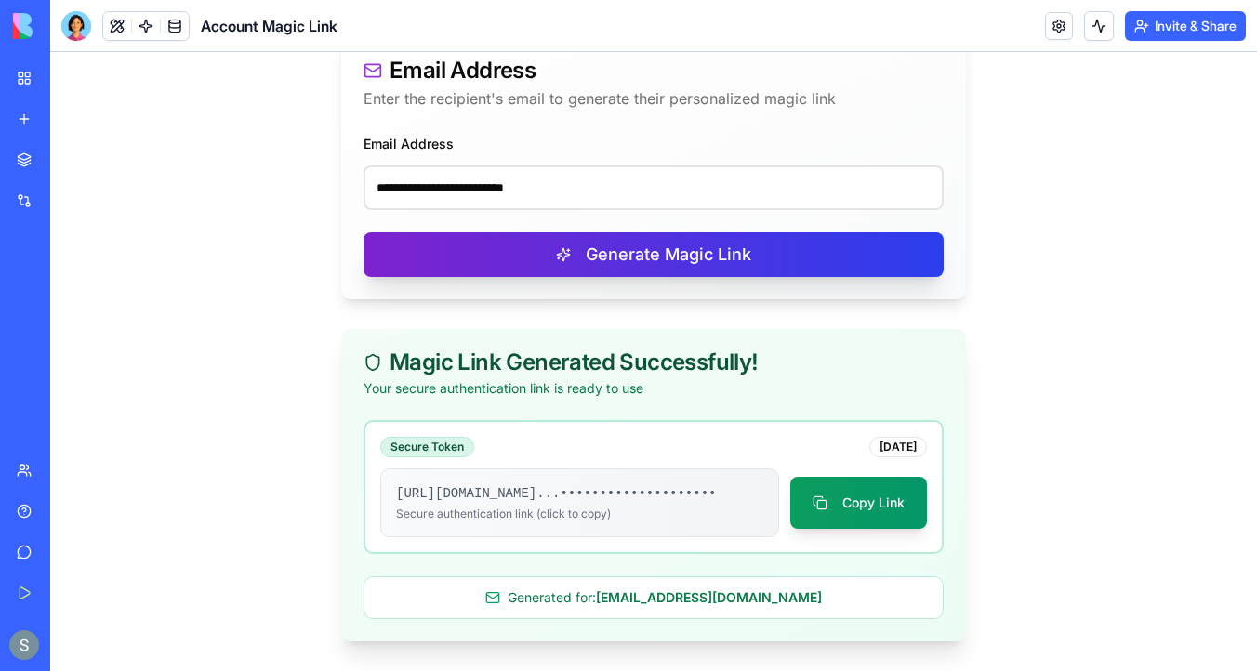
click at [613, 236] on button "Generate Magic Link" at bounding box center [653, 254] width 580 height 45
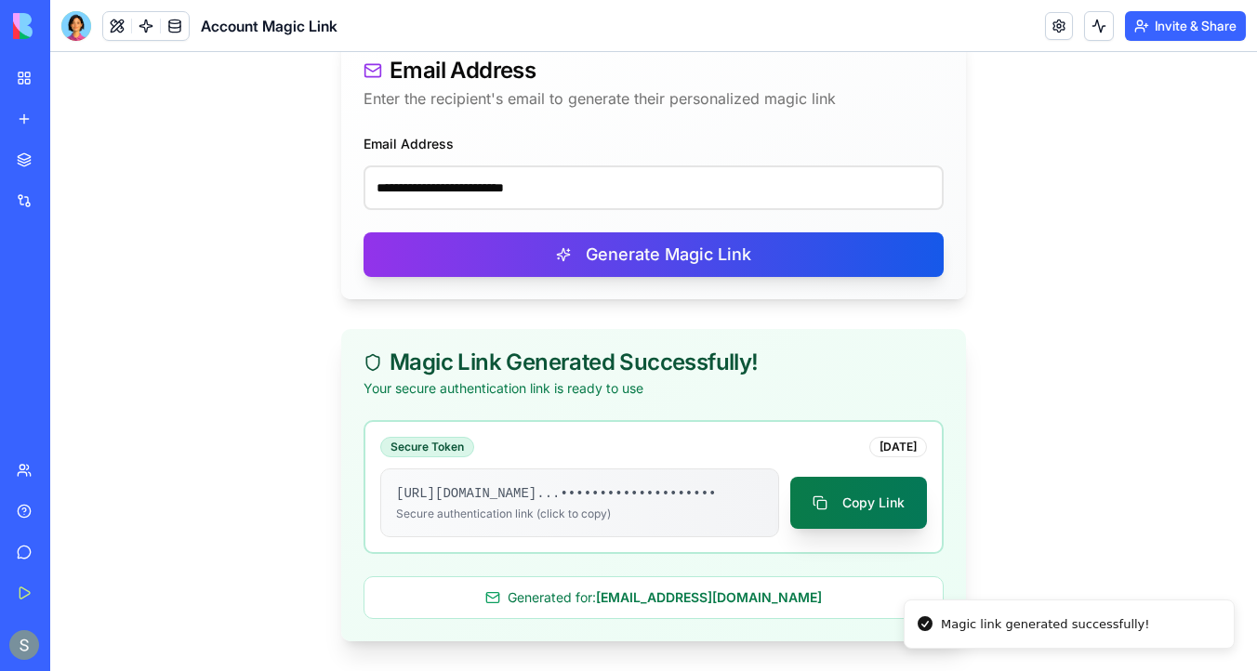
click at [851, 495] on button "Copy Link" at bounding box center [858, 503] width 137 height 52
